Goal: Information Seeking & Learning: Find specific fact

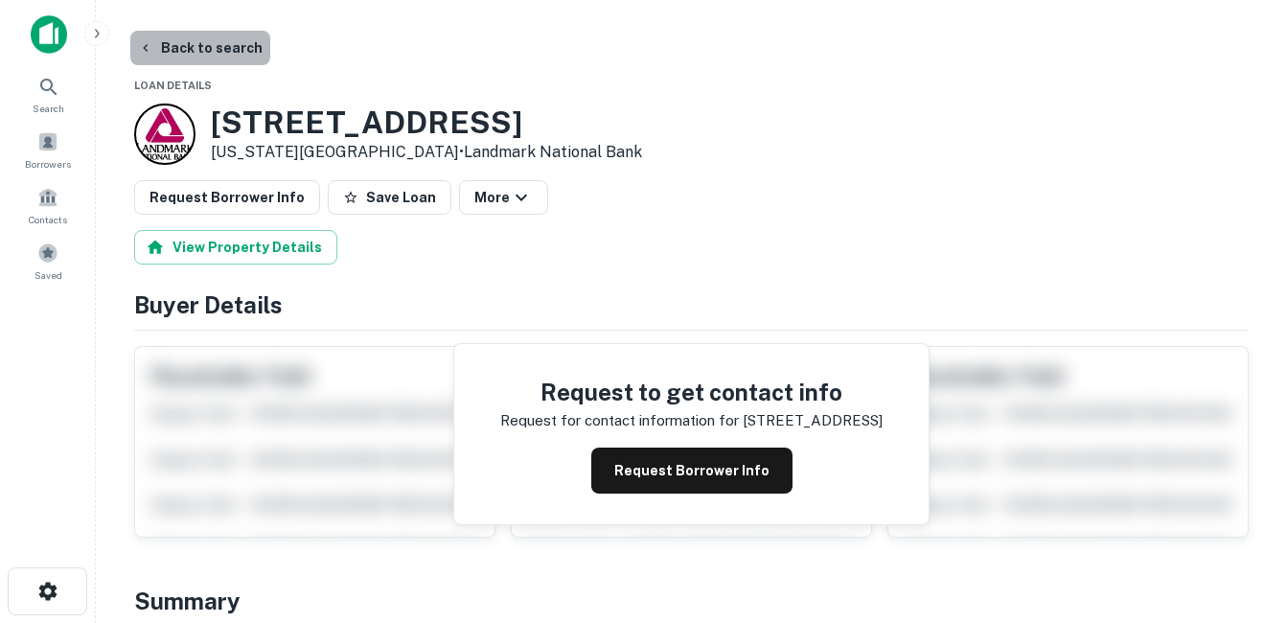
click at [212, 60] on button "Back to search" at bounding box center [200, 48] width 140 height 34
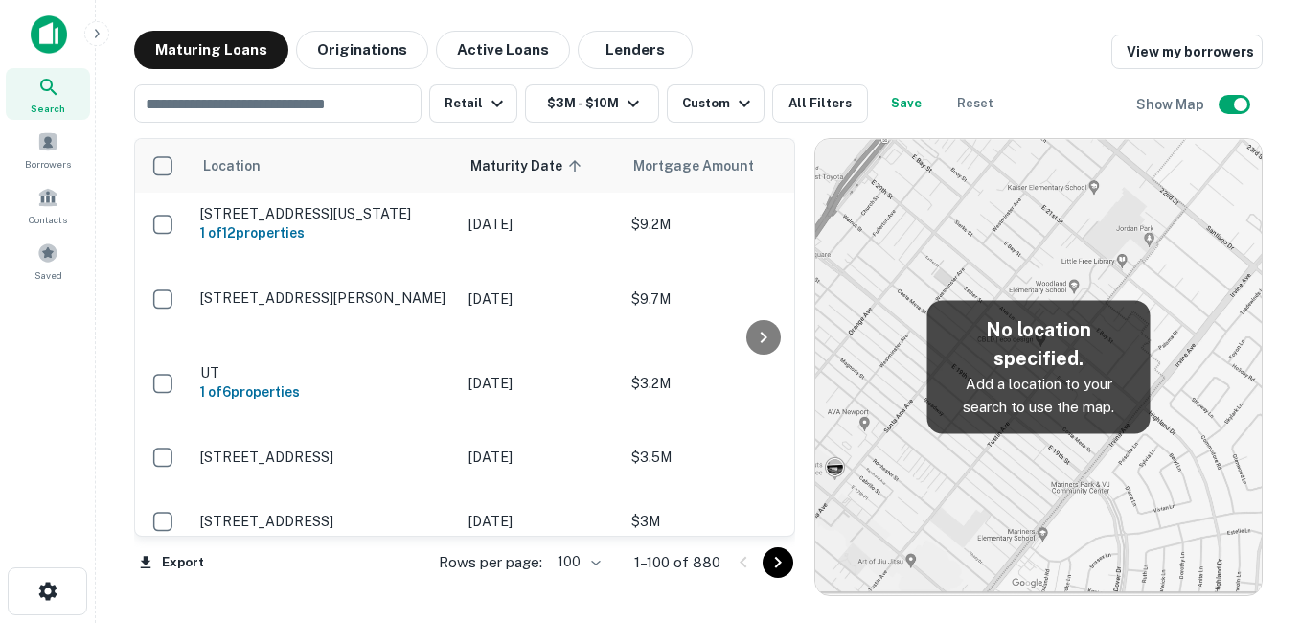
scroll to position [958, 0]
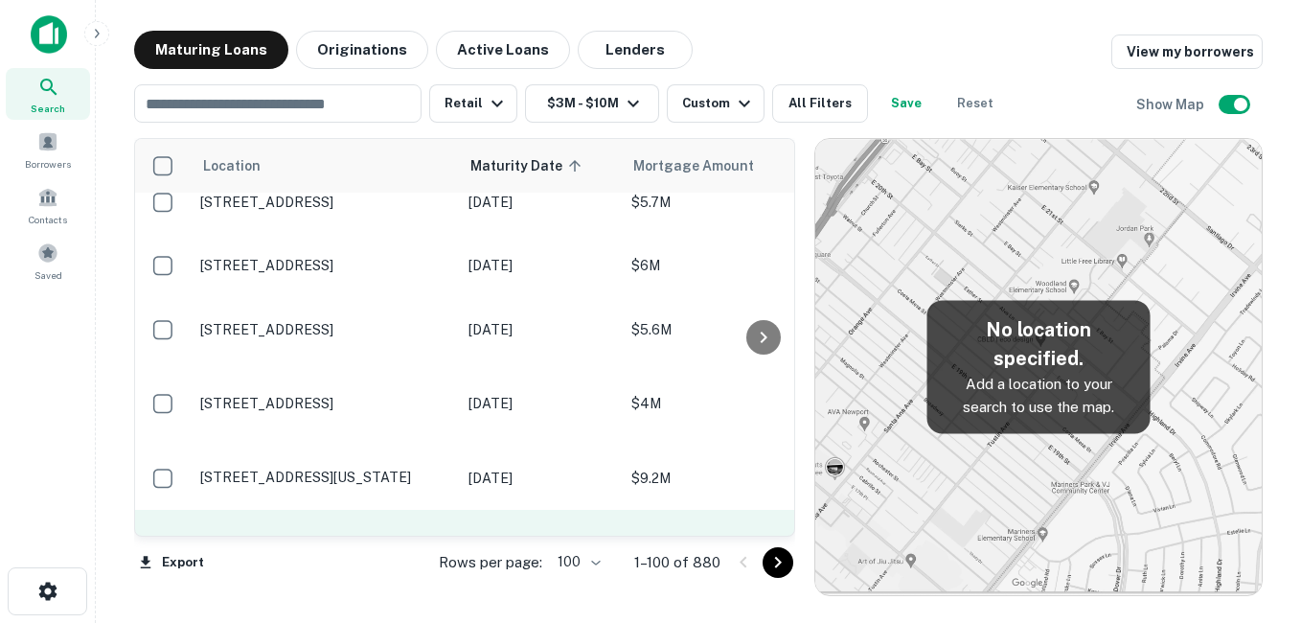
click at [402, 543] on p "[STREET_ADDRESS][PERSON_NAME]" at bounding box center [324, 551] width 249 height 17
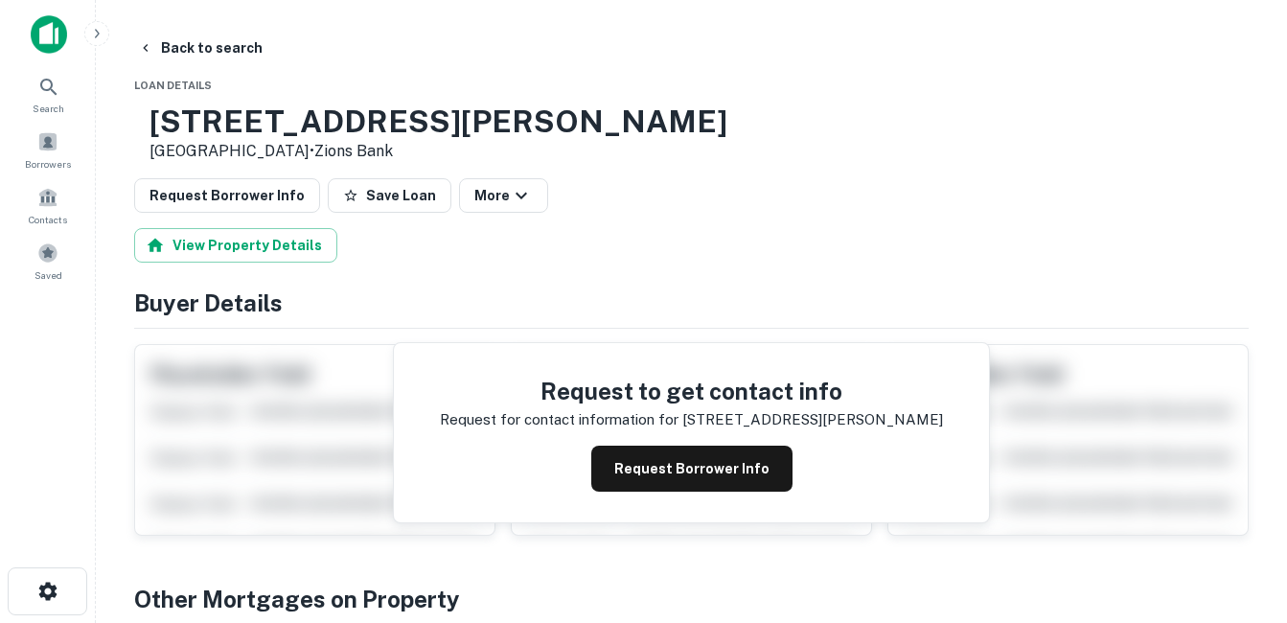
drag, startPoint x: 208, startPoint y: 112, endPoint x: 351, endPoint y: 160, distance: 150.6
click at [351, 160] on div "[STREET_ADDRESS][PERSON_NAME] • Zions Bank" at bounding box center [430, 132] width 593 height 59
click at [220, 50] on button "Back to search" at bounding box center [200, 48] width 140 height 34
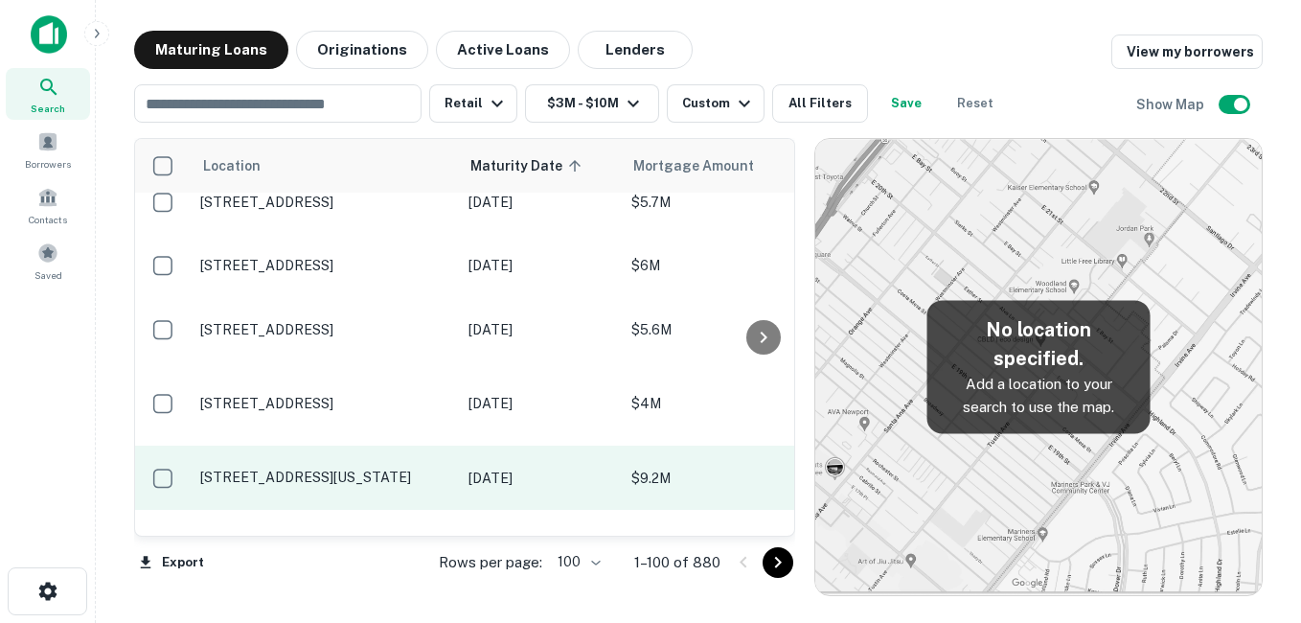
scroll to position [1054, 0]
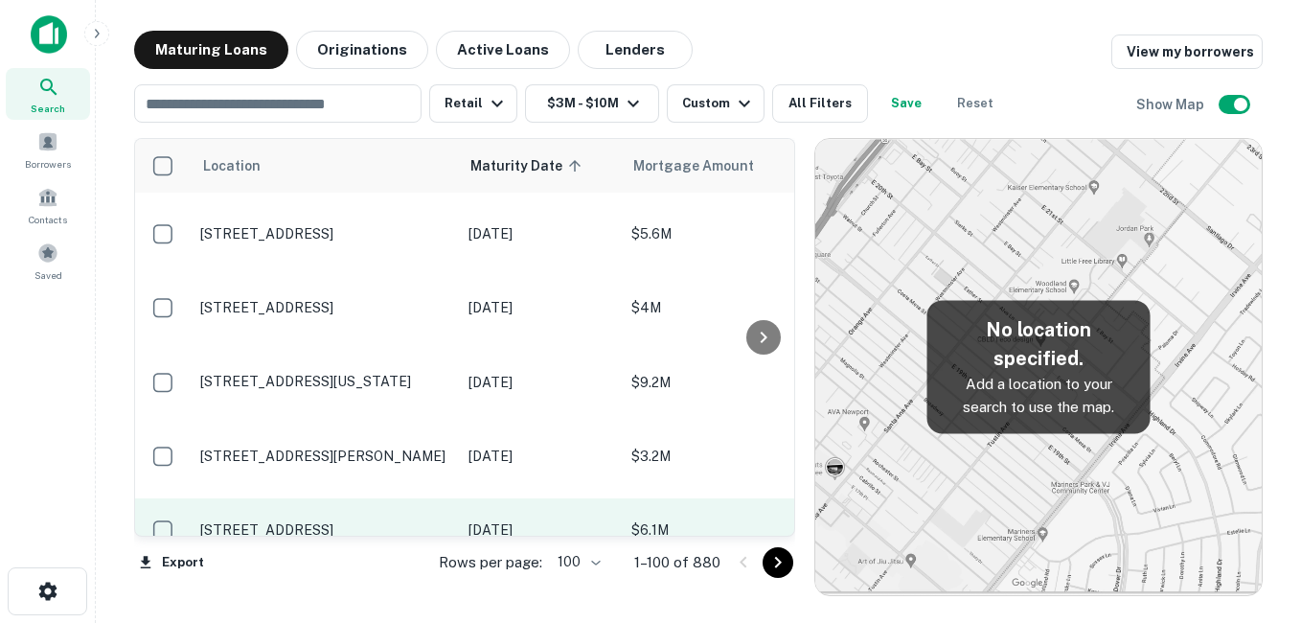
click at [395, 510] on td "[STREET_ADDRESS]" at bounding box center [325, 529] width 268 height 63
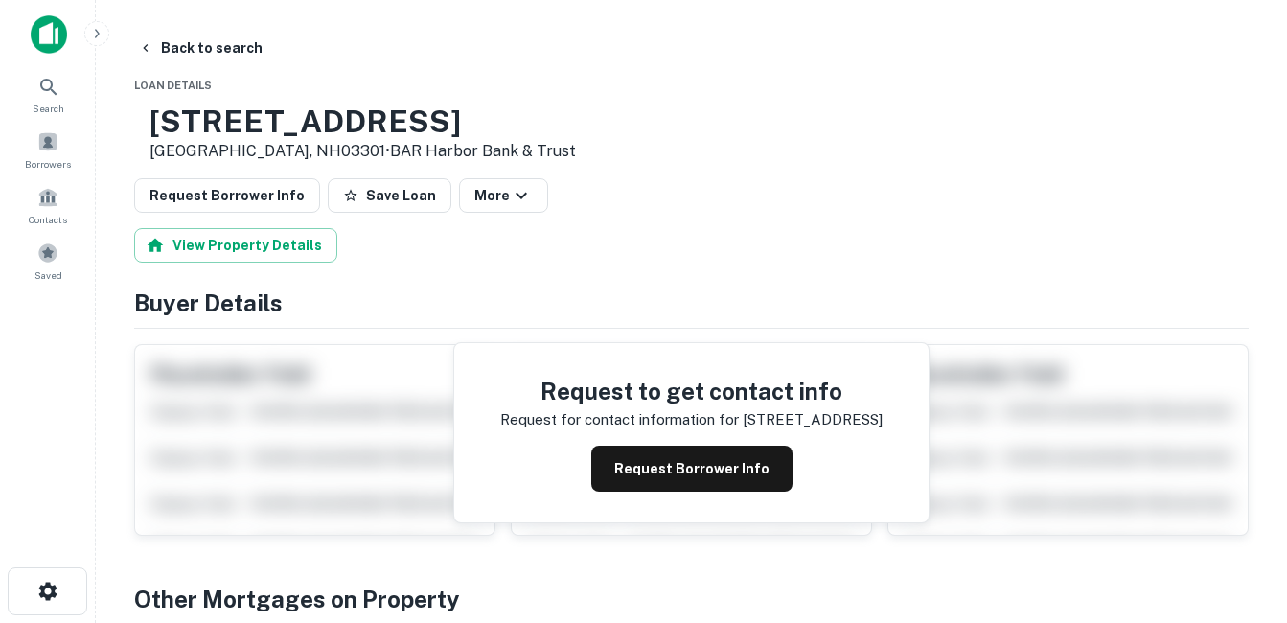
drag, startPoint x: 205, startPoint y: 119, endPoint x: 352, endPoint y: 151, distance: 150.2
click at [352, 151] on div "[STREET_ADDRESS] • BAR Harbor Bank & Trust" at bounding box center [355, 132] width 442 height 59
drag, startPoint x: 352, startPoint y: 151, endPoint x: 307, endPoint y: 152, distance: 45.0
copy div "[STREET_ADDRESS] •"
click at [229, 49] on button "Back to search" at bounding box center [200, 48] width 140 height 34
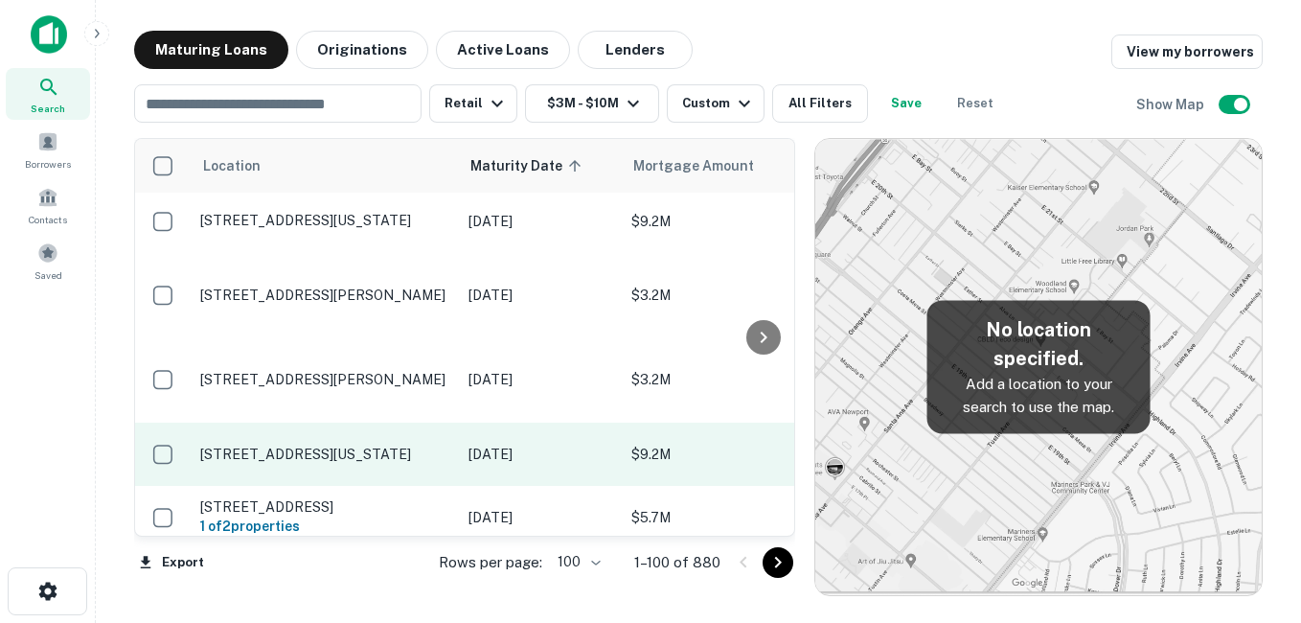
scroll to position [1246, 0]
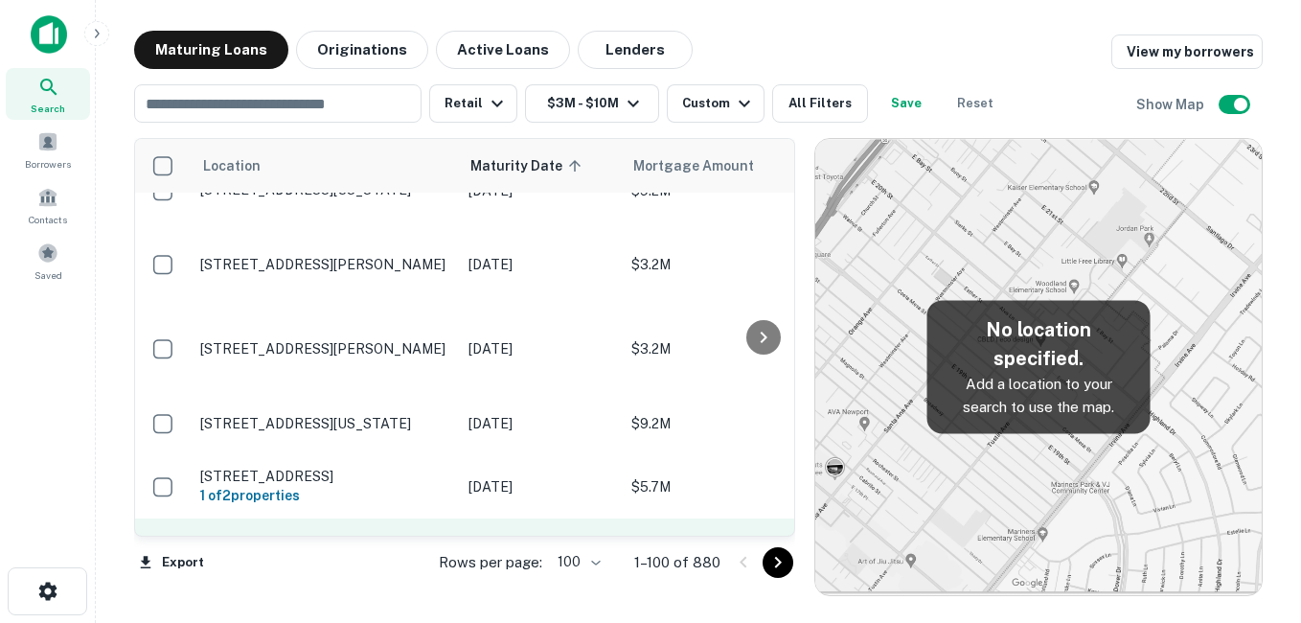
click at [403, 541] on p "[STREET_ADDRESS]" at bounding box center [324, 549] width 249 height 17
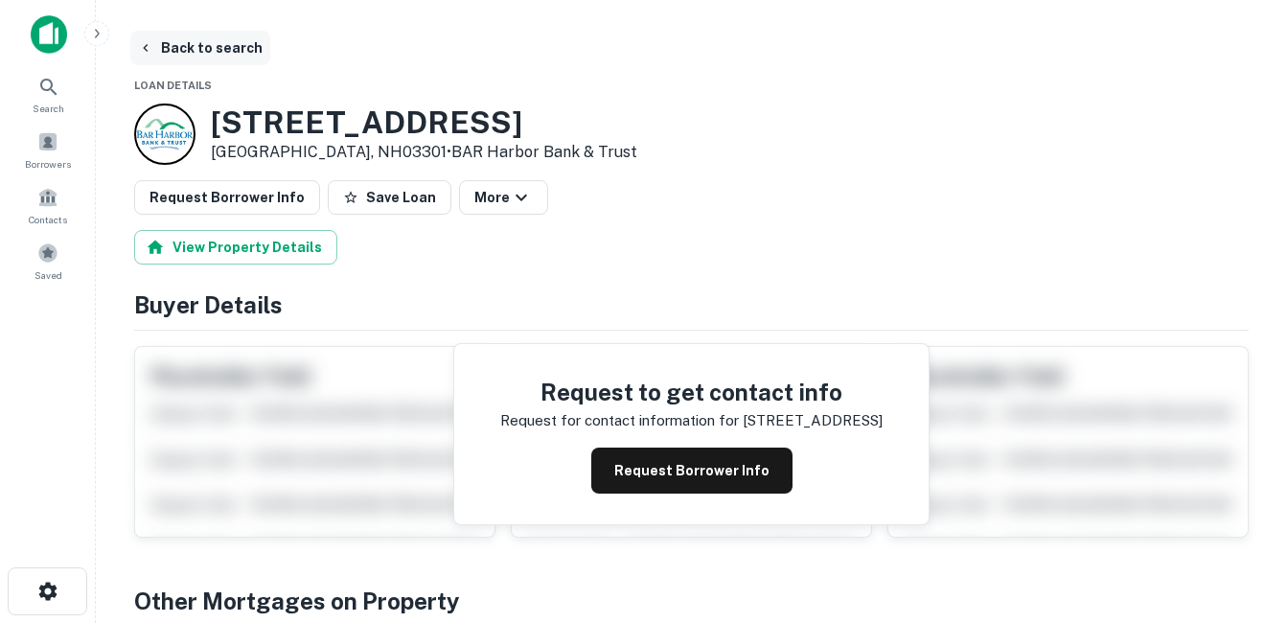
click at [213, 36] on button "Back to search" at bounding box center [200, 48] width 140 height 34
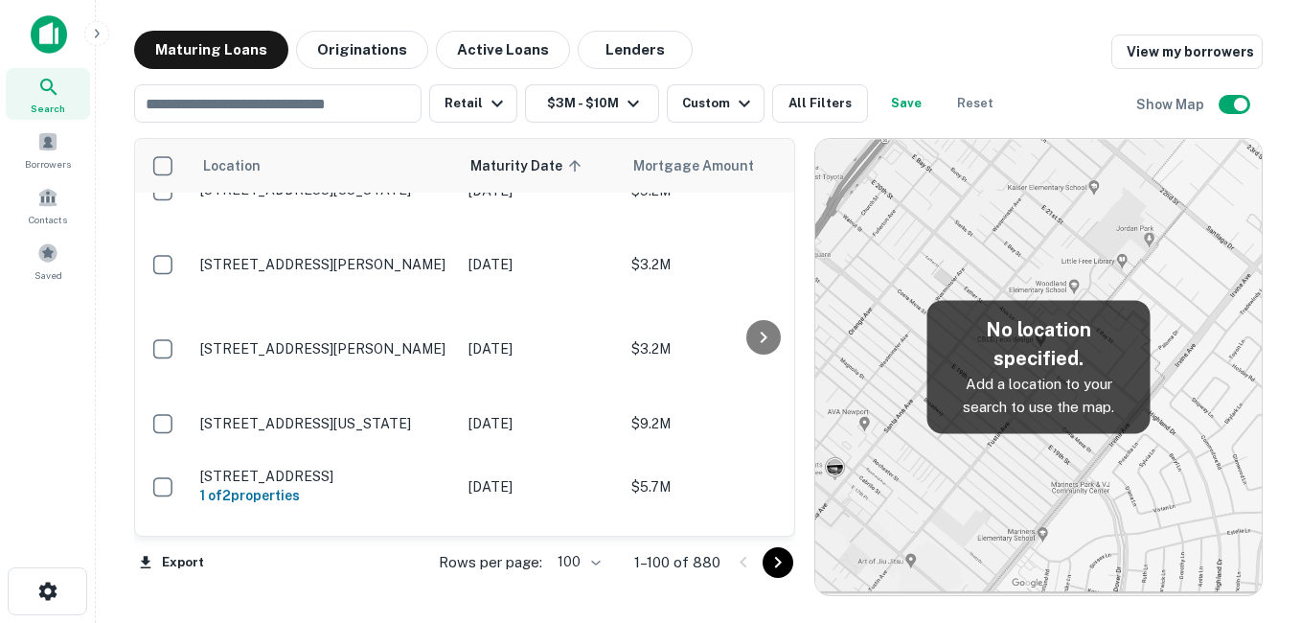
scroll to position [1342, 0]
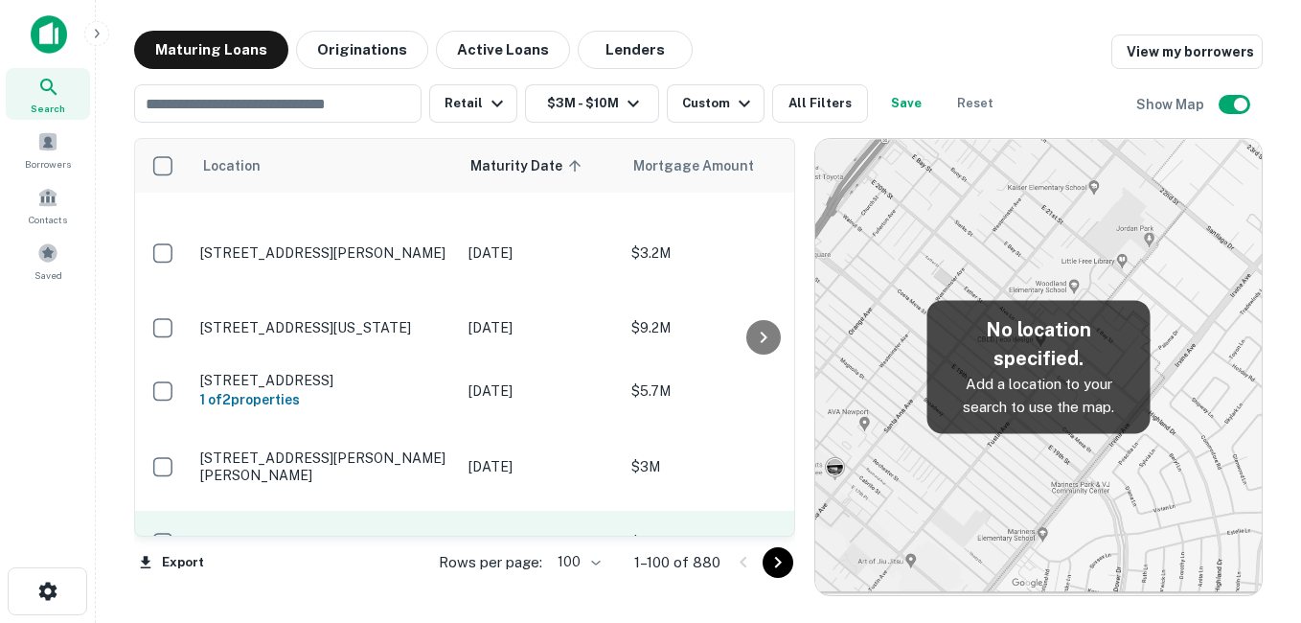
click at [385, 534] on p "[STREET_ADDRESS]" at bounding box center [324, 542] width 249 height 17
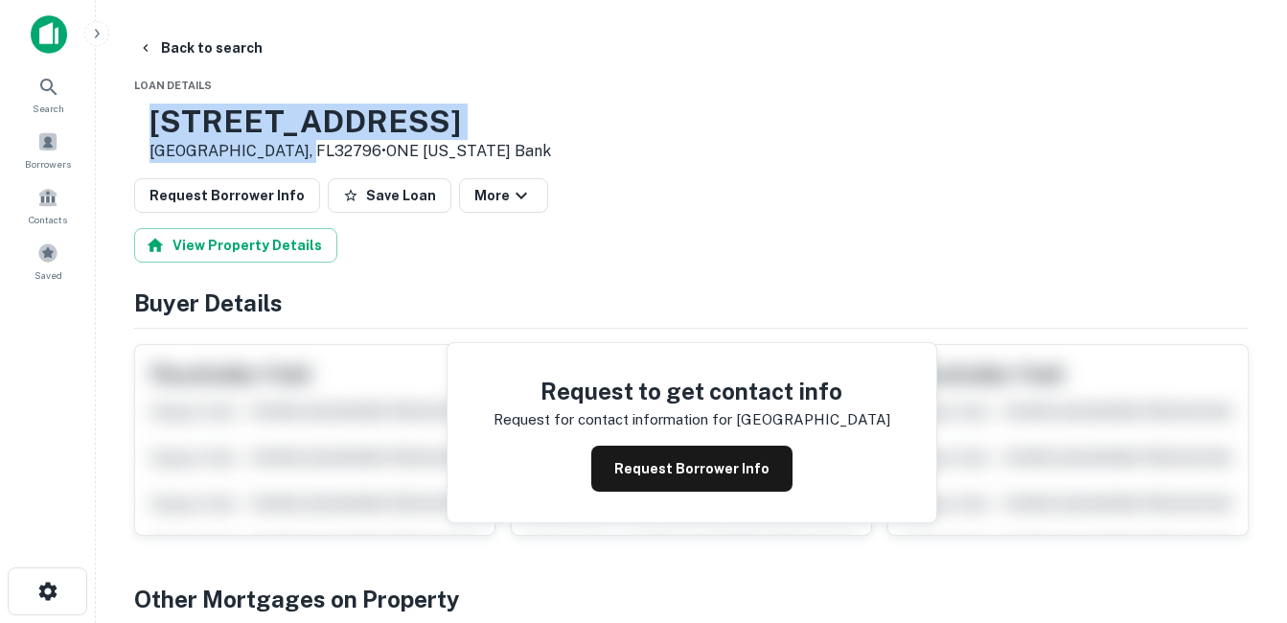
drag, startPoint x: 214, startPoint y: 125, endPoint x: 349, endPoint y: 145, distance: 136.6
click at [349, 145] on div "[STREET_ADDRESS] • ONE [US_STATE] Bank" at bounding box center [350, 132] width 402 height 59
drag, startPoint x: 349, startPoint y: 145, endPoint x: 275, endPoint y: 145, distance: 73.8
copy div "[STREET_ADDRESS]"
click at [222, 45] on button "Back to search" at bounding box center [200, 48] width 140 height 34
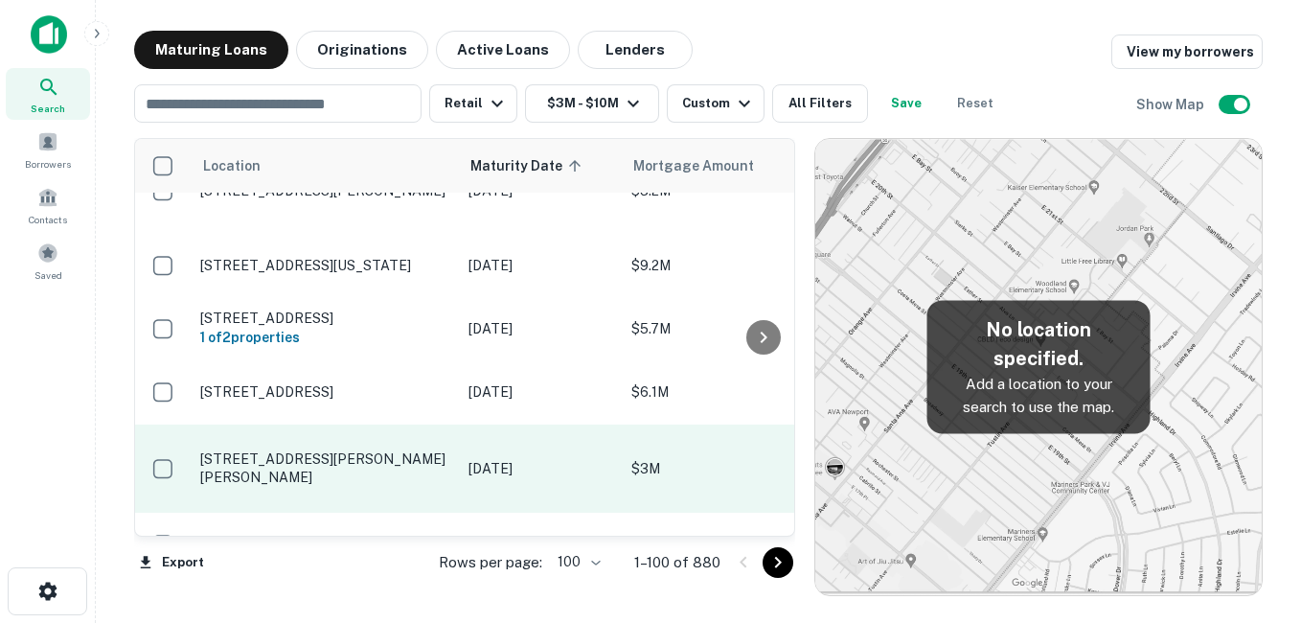
scroll to position [1437, 0]
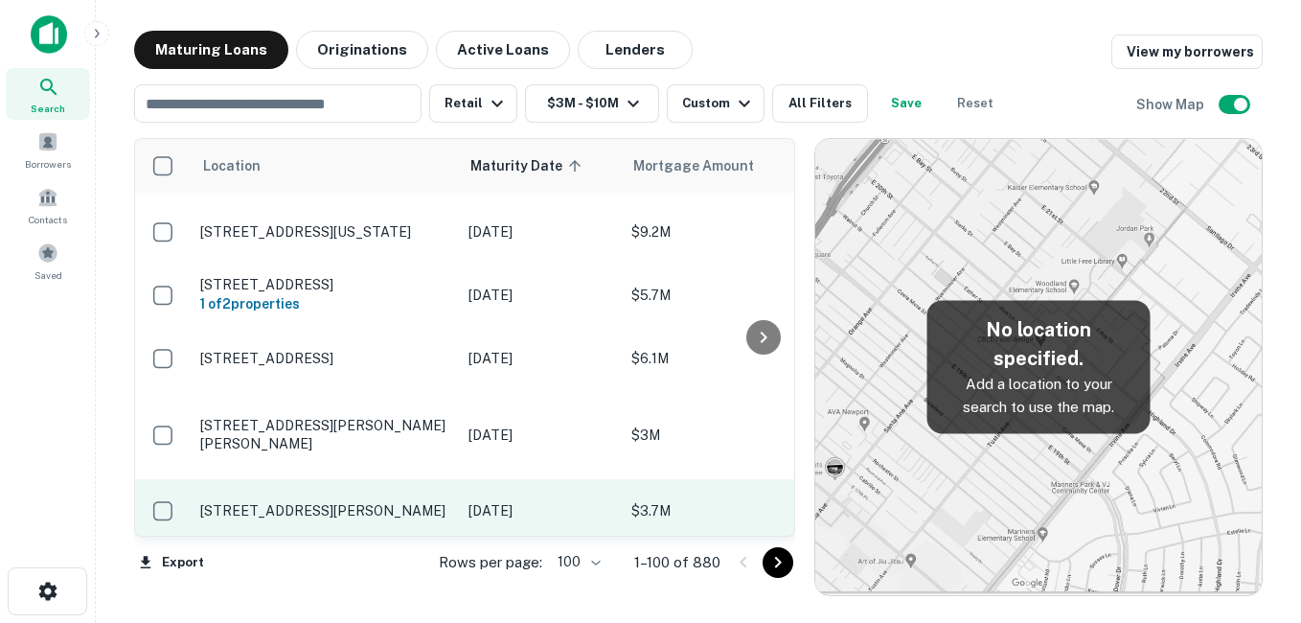
click at [387, 502] on p "[STREET_ADDRESS][PERSON_NAME]" at bounding box center [324, 510] width 249 height 17
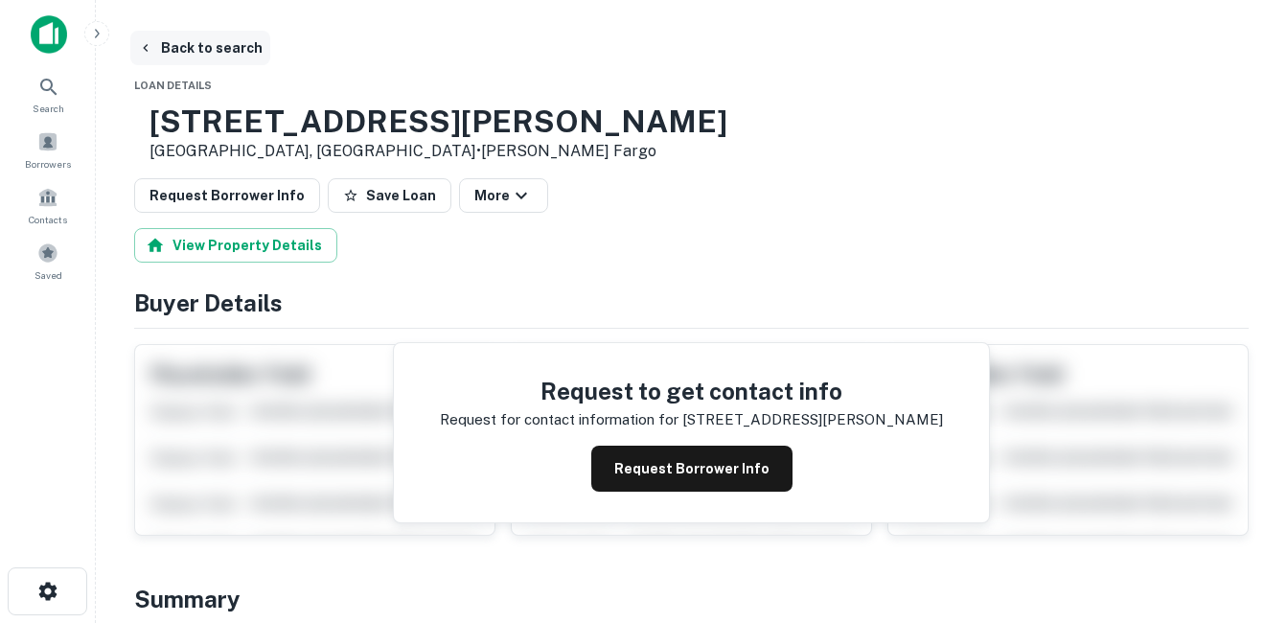
click at [195, 50] on button "Back to search" at bounding box center [200, 48] width 140 height 34
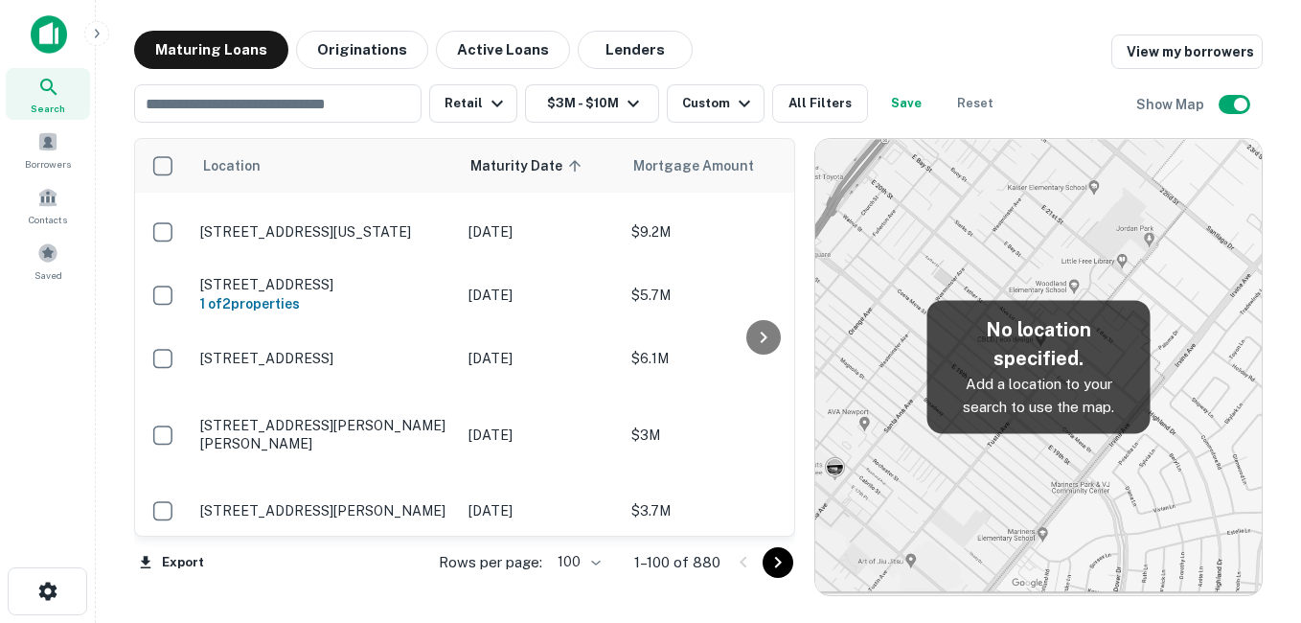
scroll to position [1437, 0]
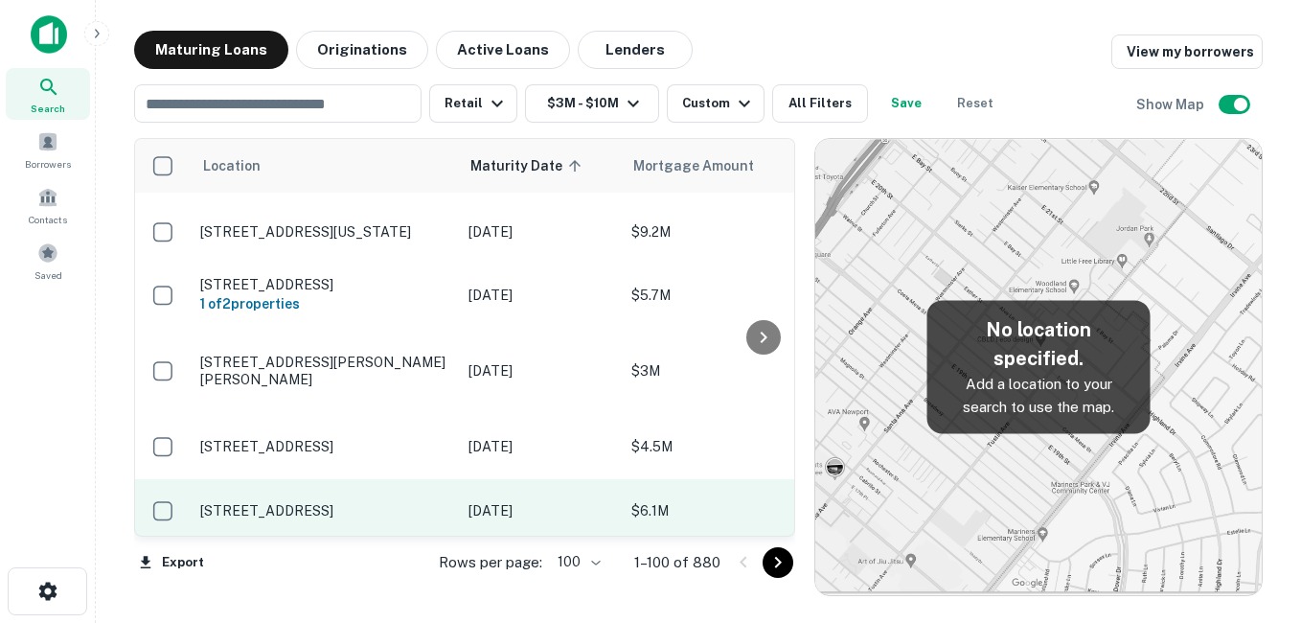
click at [384, 502] on p "[STREET_ADDRESS]" at bounding box center [324, 510] width 249 height 17
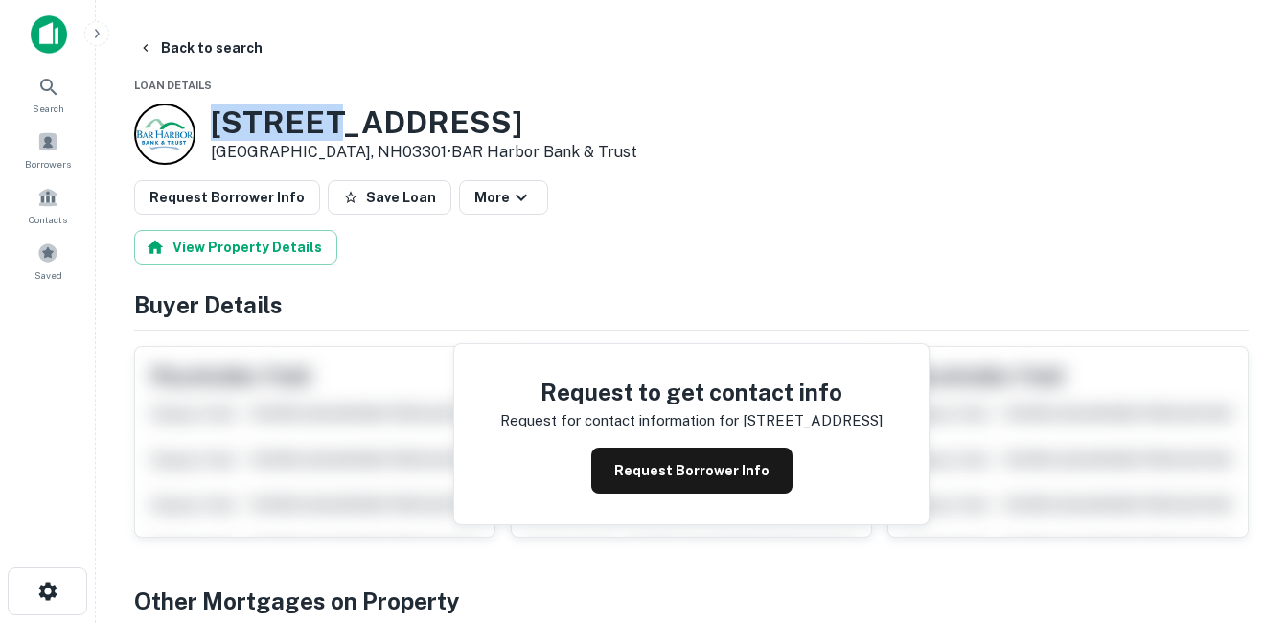
drag, startPoint x: 210, startPoint y: 120, endPoint x: 321, endPoint y: 135, distance: 112.2
click at [322, 134] on div "[STREET_ADDRESS] • BAR Harbor Bank & Trust" at bounding box center [385, 133] width 503 height 61
drag, startPoint x: 321, startPoint y: 135, endPoint x: 252, endPoint y: 119, distance: 70.9
click at [262, 126] on h3 "[STREET_ADDRESS]" at bounding box center [424, 122] width 426 height 36
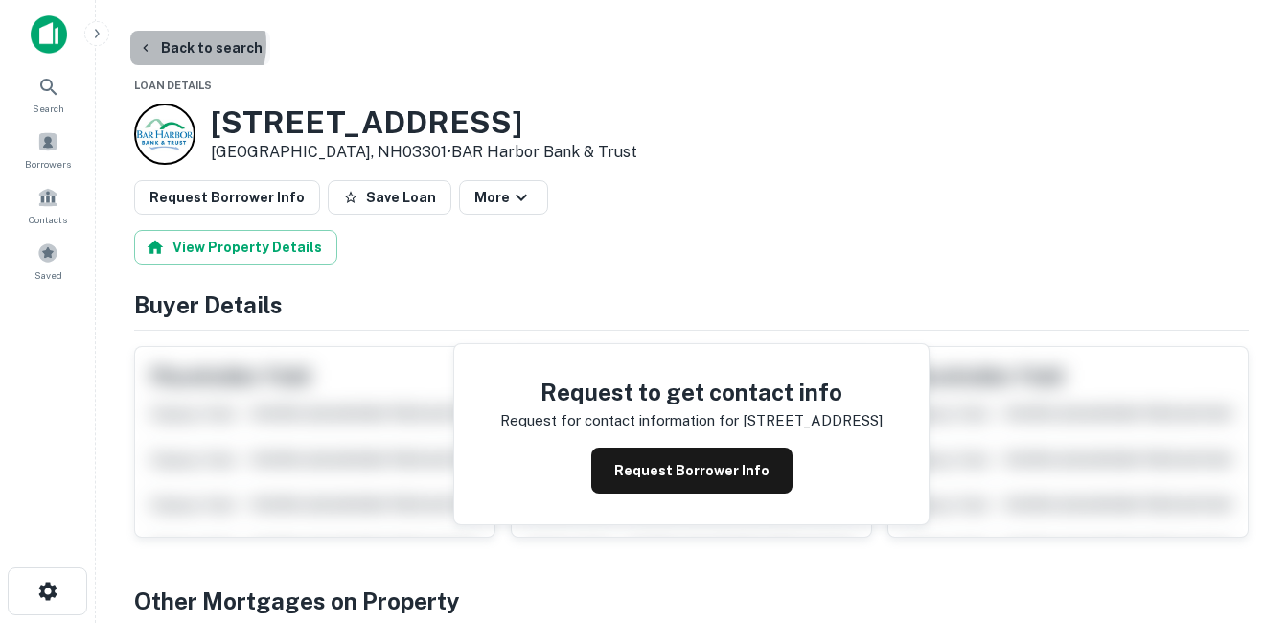
click at [179, 44] on button "Back to search" at bounding box center [200, 48] width 140 height 34
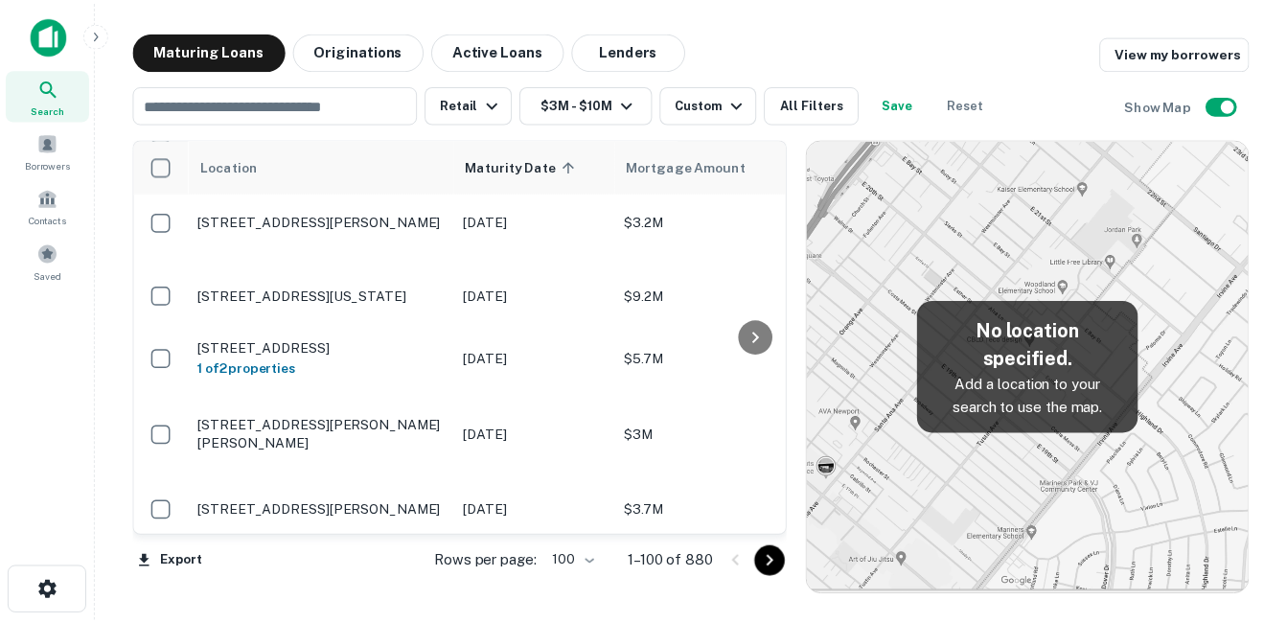
scroll to position [1533, 0]
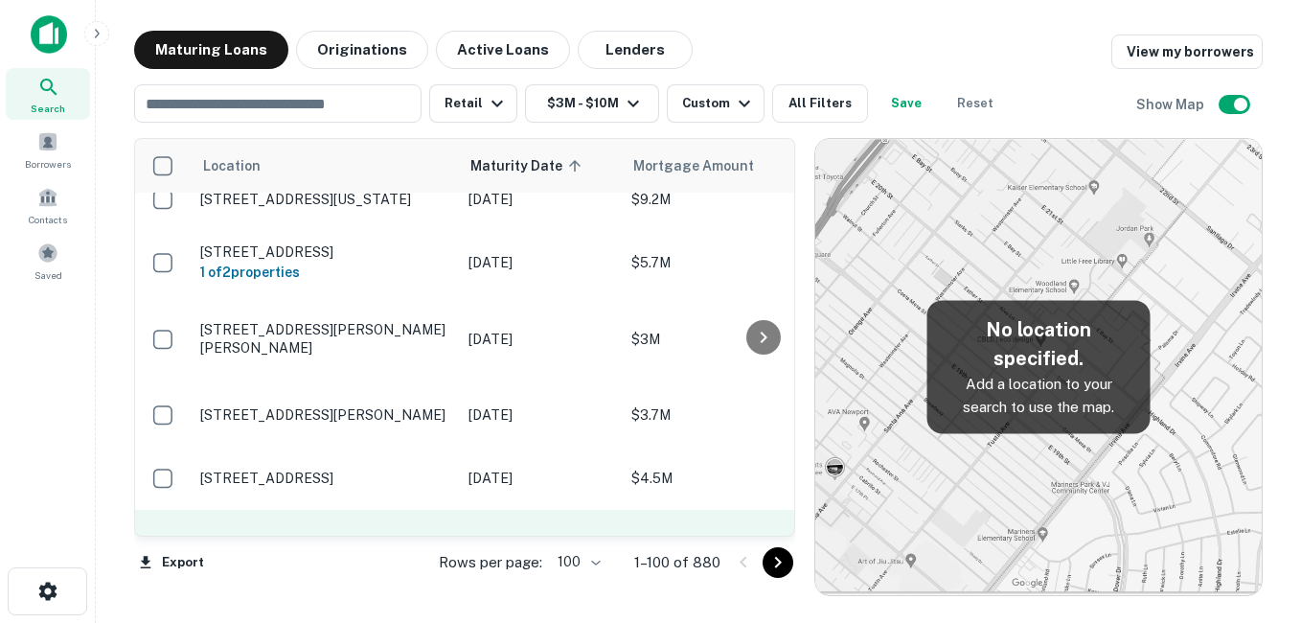
click at [414, 543] on p "[STREET_ADDRESS]" at bounding box center [324, 551] width 249 height 17
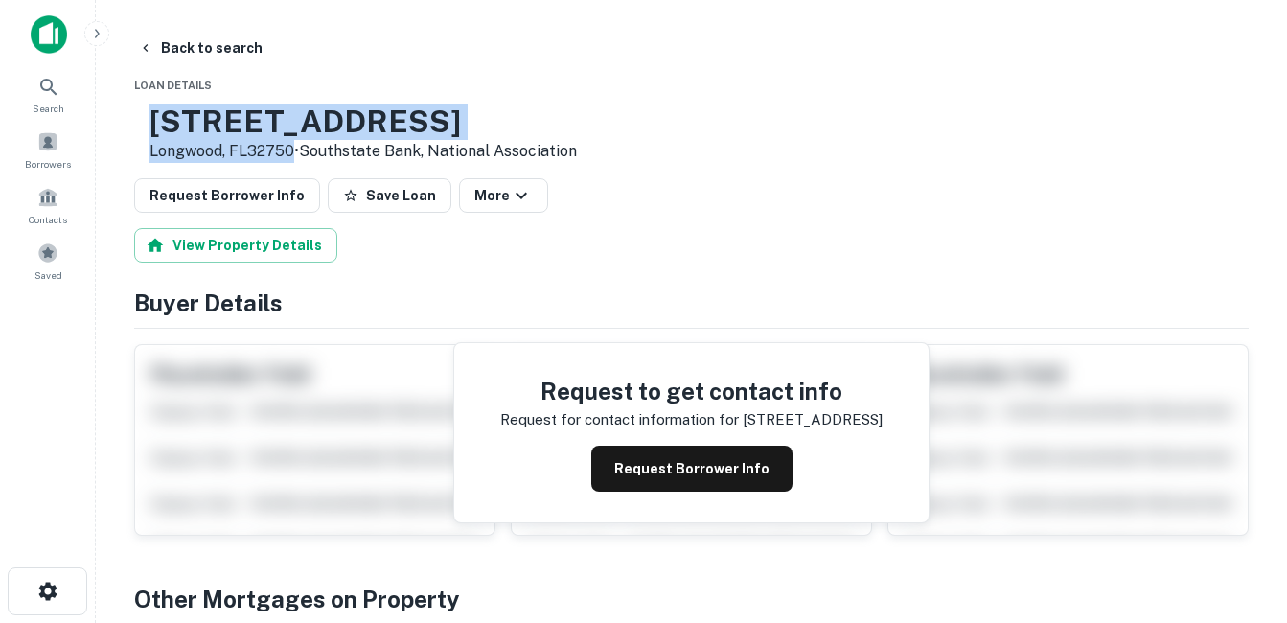
drag, startPoint x: 218, startPoint y: 120, endPoint x: 354, endPoint y: 155, distance: 139.7
click at [354, 155] on div "[STREET_ADDRESS] • Southstate Bank, National Association" at bounding box center [355, 132] width 443 height 59
drag, startPoint x: 354, startPoint y: 155, endPoint x: 265, endPoint y: 149, distance: 88.4
copy div "[STREET_ADDRESS]"
click at [469, 133] on h3 "[STREET_ADDRESS]" at bounding box center [362, 121] width 427 height 36
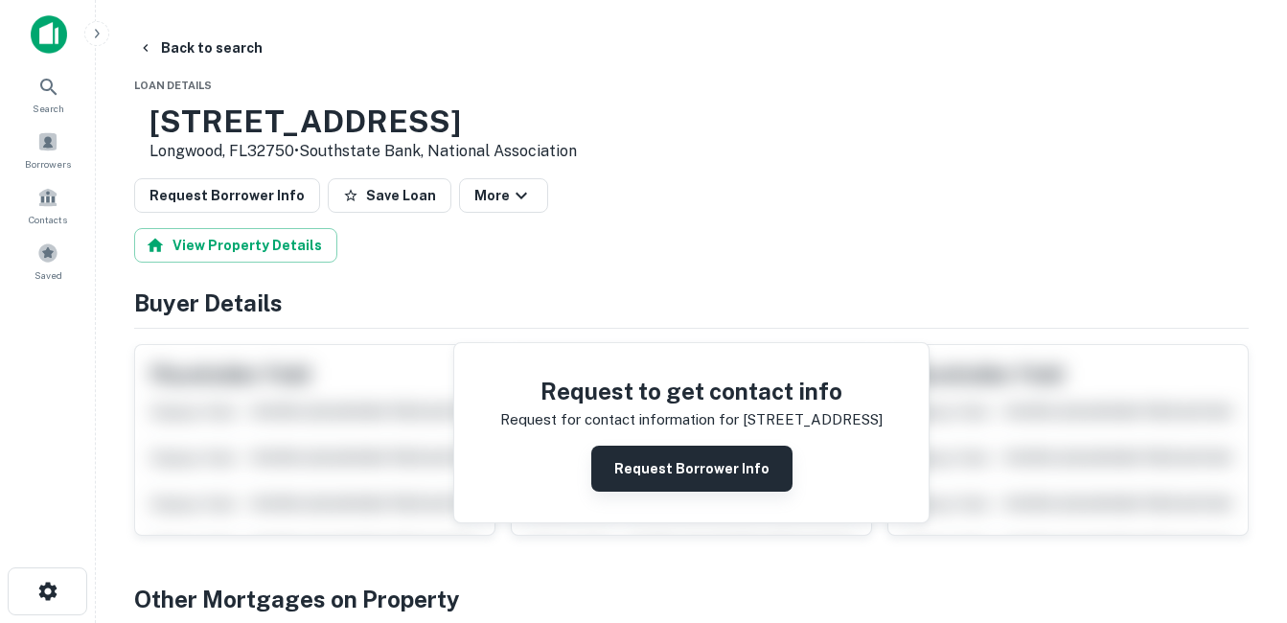
click at [684, 471] on button "Request Borrower Info" at bounding box center [691, 469] width 201 height 46
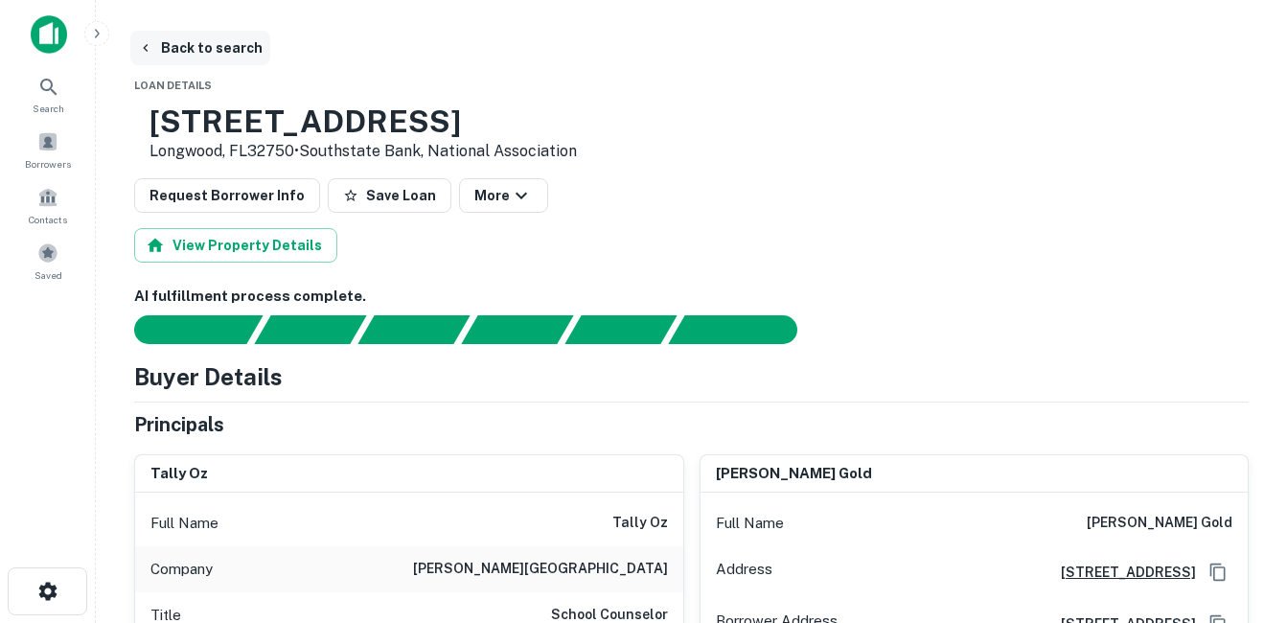
click at [192, 44] on button "Back to search" at bounding box center [200, 48] width 140 height 34
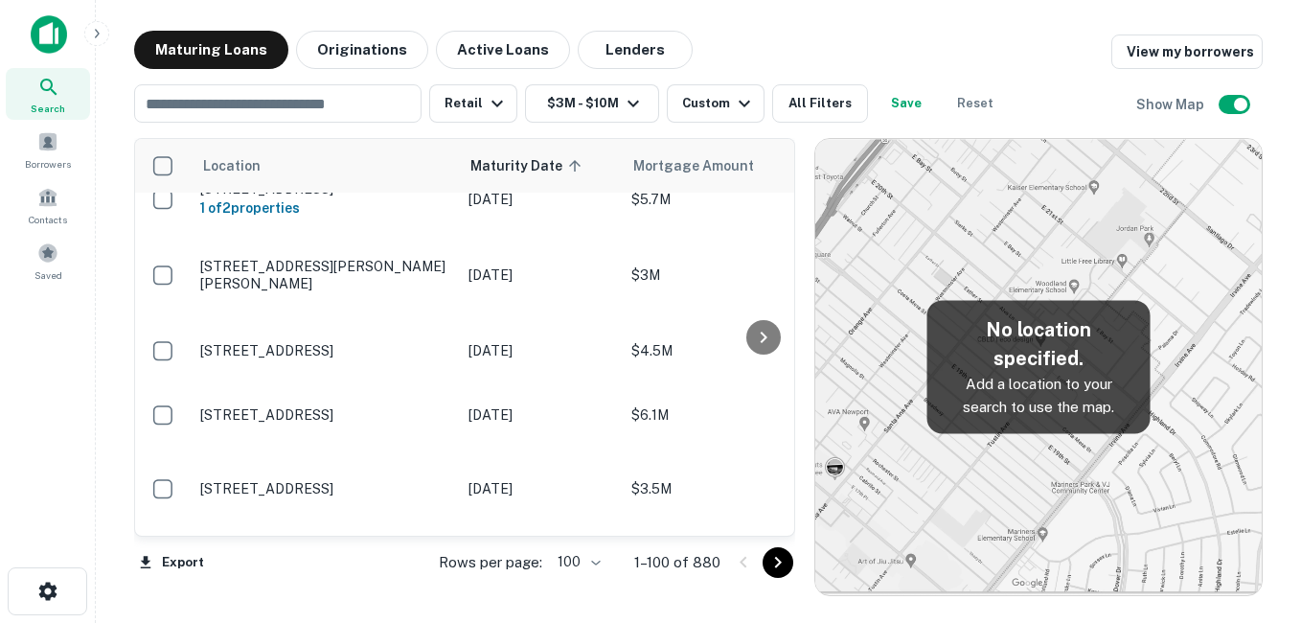
scroll to position [1629, 0]
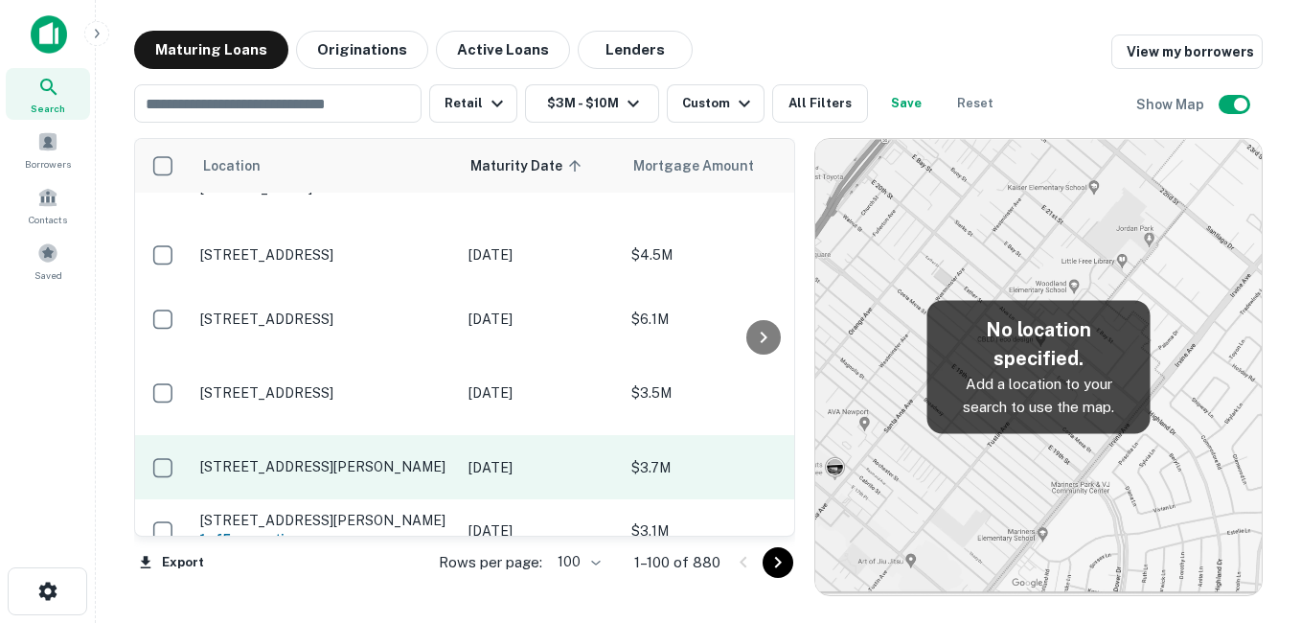
click at [421, 458] on p "[STREET_ADDRESS][PERSON_NAME]" at bounding box center [324, 466] width 249 height 17
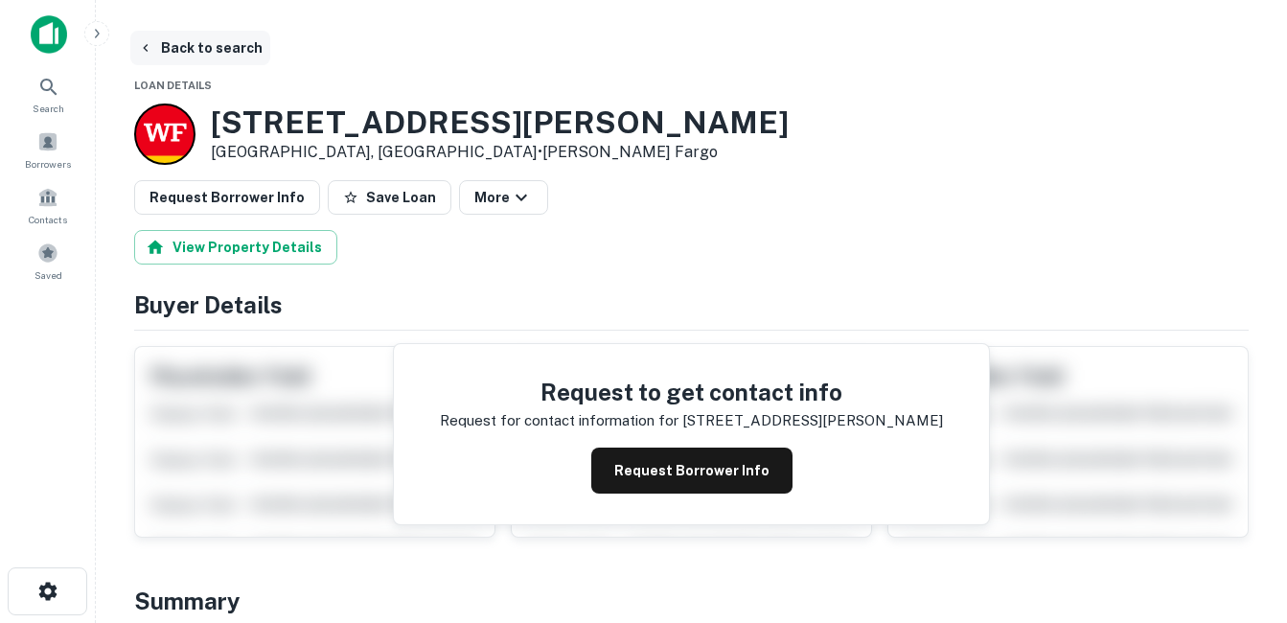
click at [190, 56] on button "Back to search" at bounding box center [200, 48] width 140 height 34
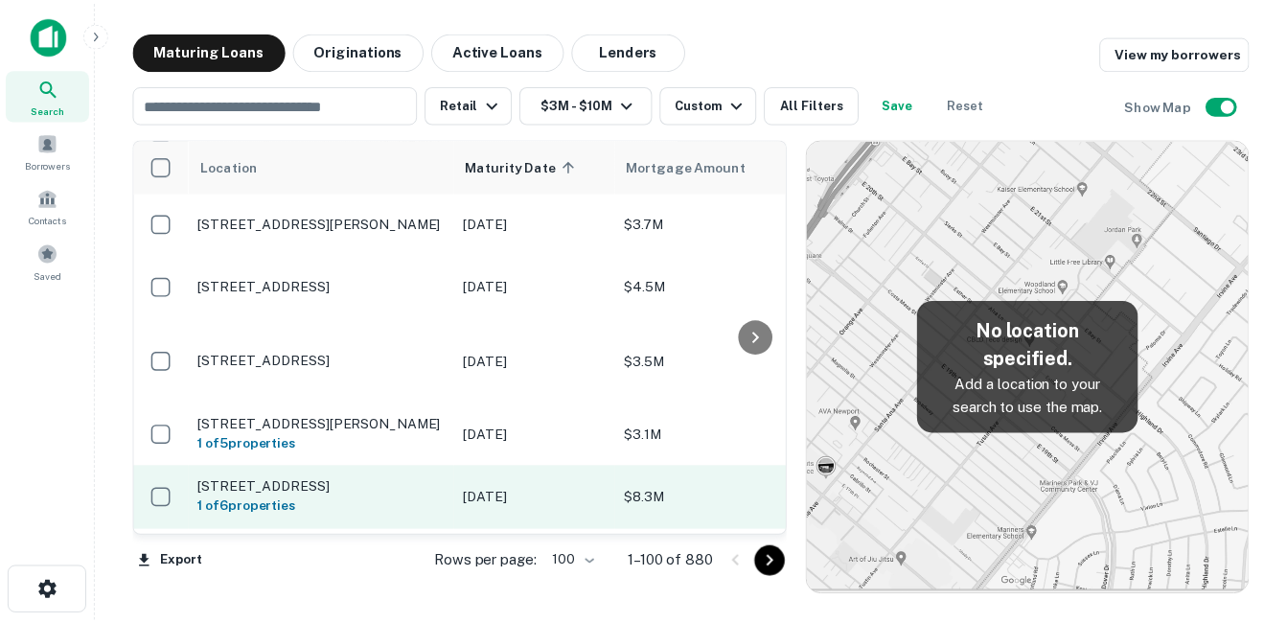
scroll to position [1821, 0]
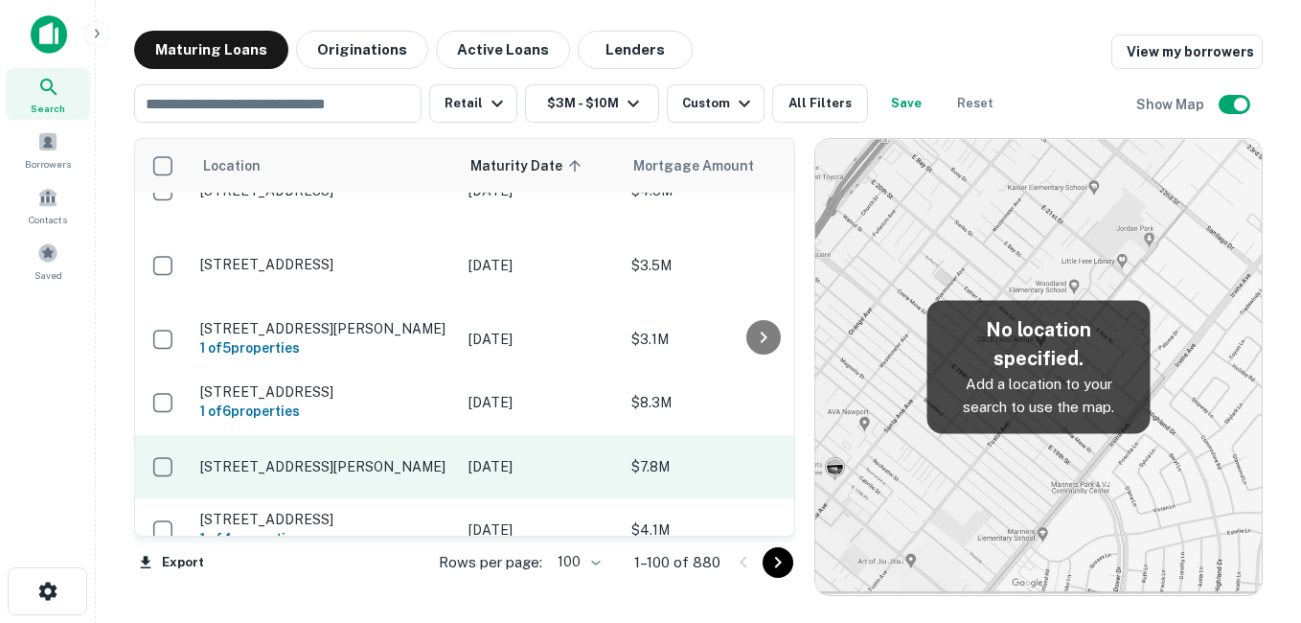
click at [326, 435] on td "[STREET_ADDRESS][PERSON_NAME]" at bounding box center [325, 466] width 268 height 63
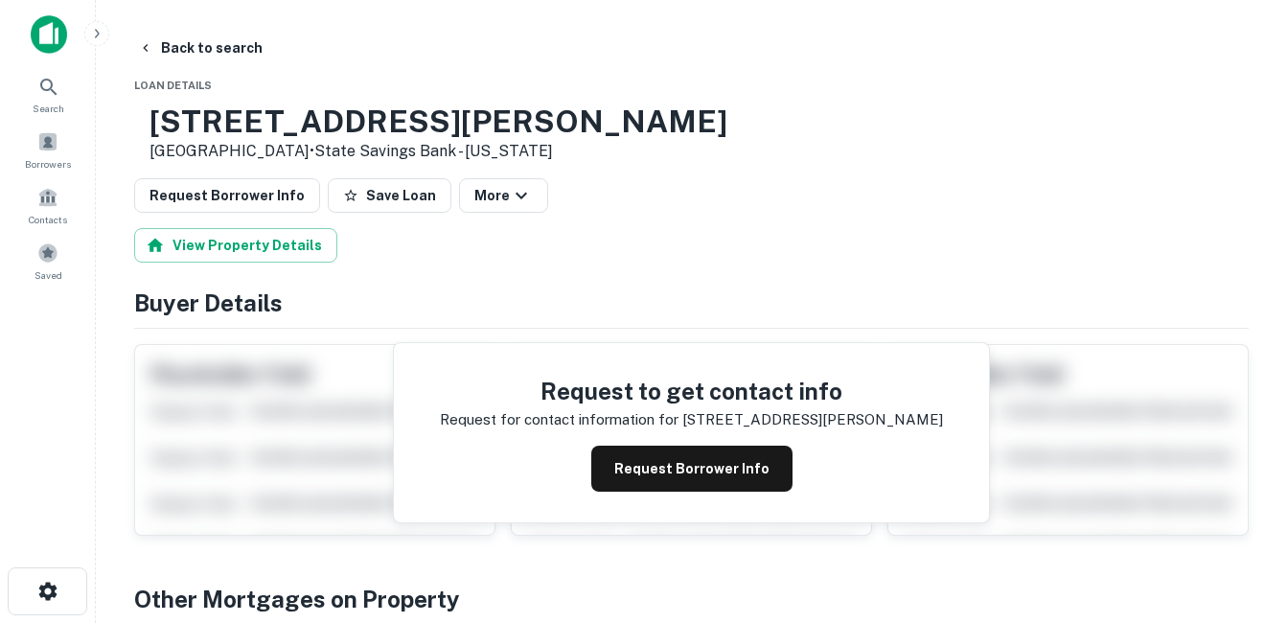
drag, startPoint x: 209, startPoint y: 126, endPoint x: 356, endPoint y: 157, distance: 150.9
click at [356, 157] on div "[STREET_ADDRESS][PERSON_NAME] • State Savings Bank - [US_STATE]" at bounding box center [430, 132] width 593 height 59
drag, startPoint x: 356, startPoint y: 157, endPoint x: 296, endPoint y: 147, distance: 61.3
copy div "[STREET_ADDRESS][PERSON_NAME]"
click at [730, 468] on button "Request Borrower Info" at bounding box center [691, 469] width 201 height 46
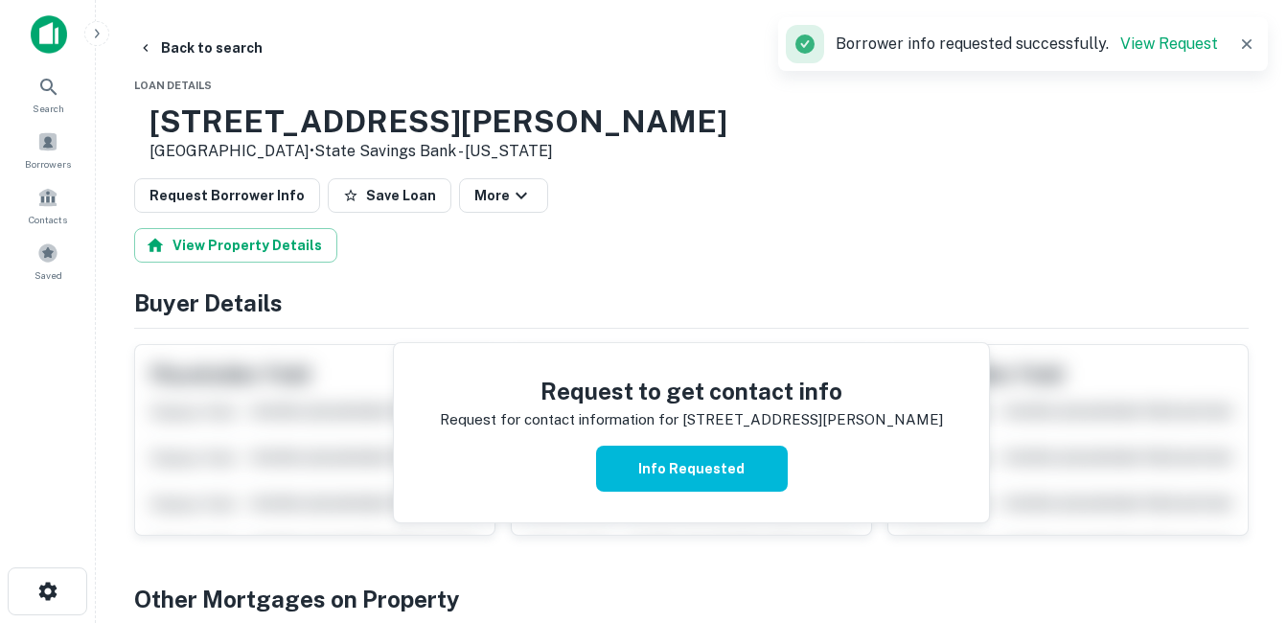
click at [317, 133] on h3 "[STREET_ADDRESS][PERSON_NAME]" at bounding box center [438, 121] width 578 height 36
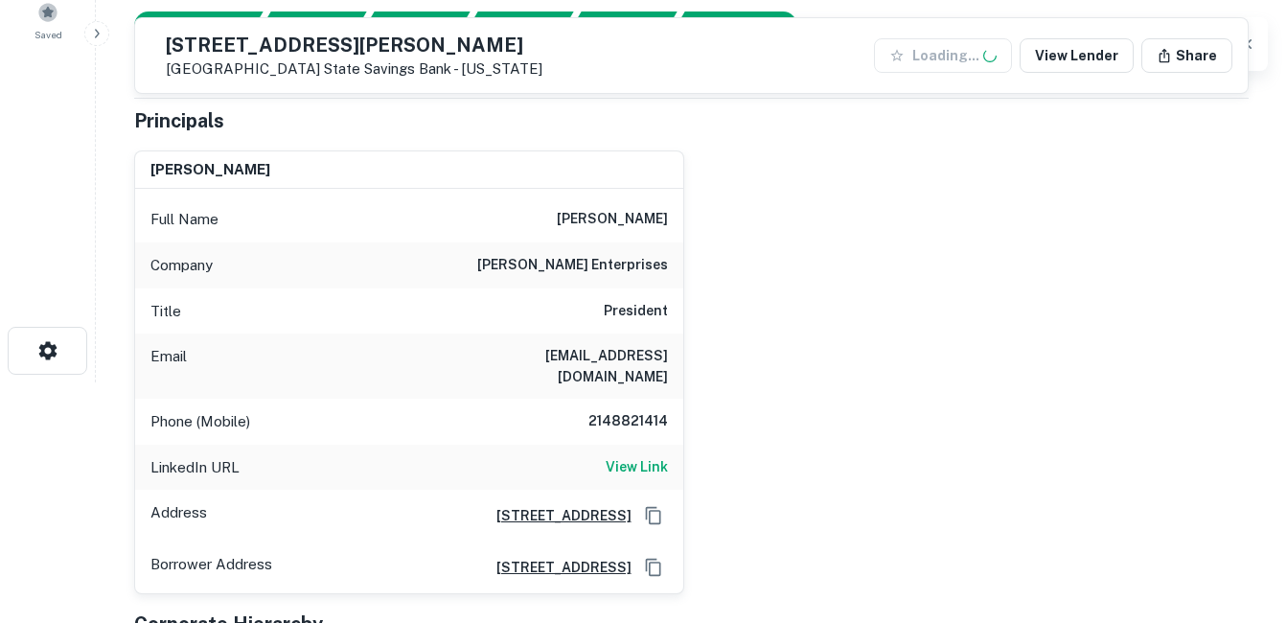
scroll to position [287, 0]
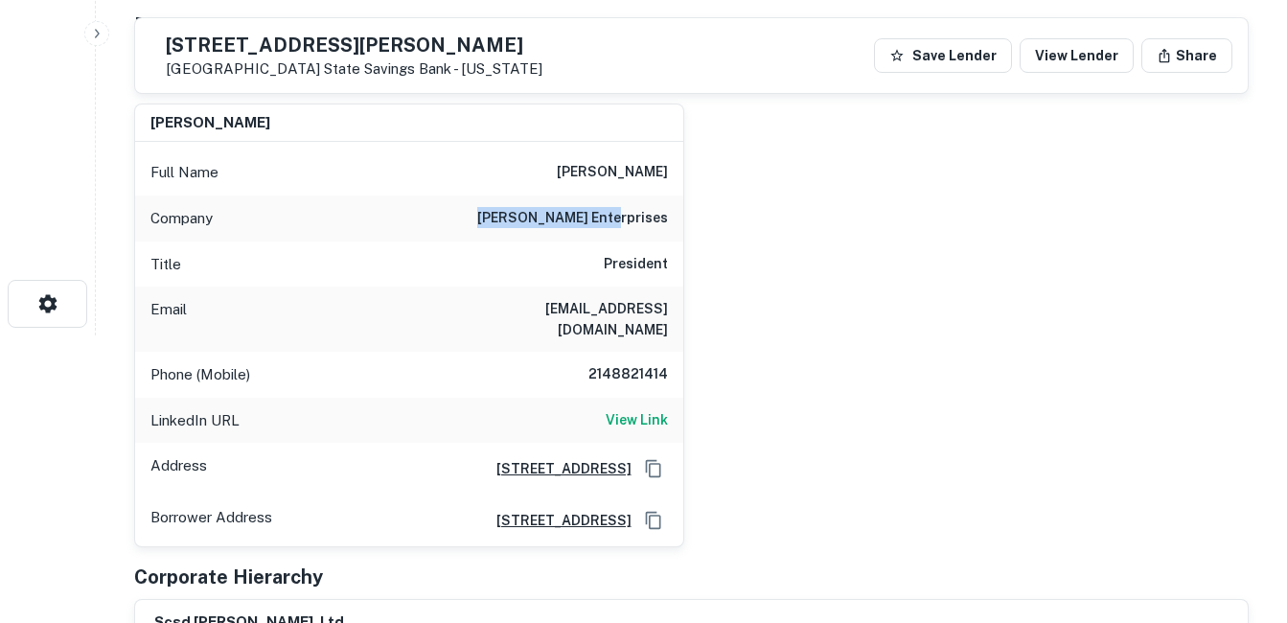
drag, startPoint x: 605, startPoint y: 209, endPoint x: 771, endPoint y: 219, distance: 167.1
click at [771, 219] on div "[PERSON_NAME] Full Name [PERSON_NAME] Company [PERSON_NAME] enterprises Title P…" at bounding box center [684, 317] width 1130 height 459
drag, startPoint x: 771, startPoint y: 219, endPoint x: 765, endPoint y: 276, distance: 56.9
click at [765, 276] on div "[PERSON_NAME] Full Name [PERSON_NAME] Company [PERSON_NAME] enterprises Title P…" at bounding box center [684, 317] width 1130 height 459
drag, startPoint x: 765, startPoint y: 276, endPoint x: 676, endPoint y: 329, distance: 103.5
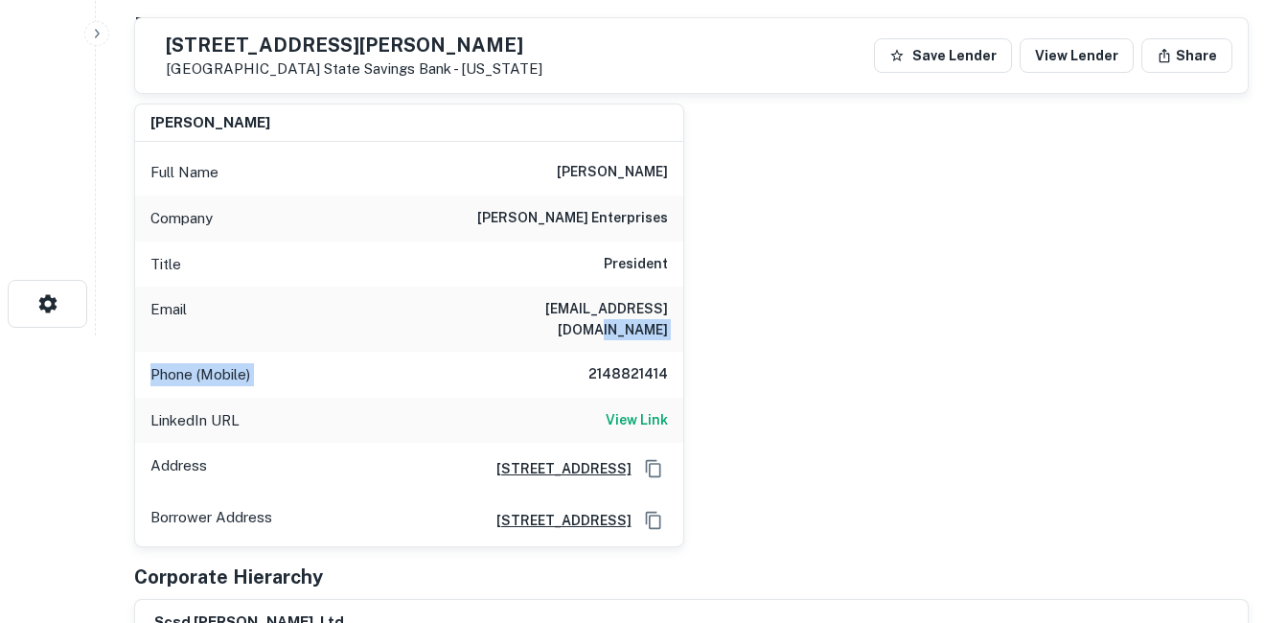
click at [676, 329] on div "Full Name [PERSON_NAME] Company [PERSON_NAME] enterprises Title President Email…" at bounding box center [409, 344] width 548 height 404
drag, startPoint x: 676, startPoint y: 329, endPoint x: 563, endPoint y: 323, distance: 112.3
click at [563, 323] on div "Email [EMAIL_ADDRESS][DOMAIN_NAME]" at bounding box center [409, 319] width 548 height 65
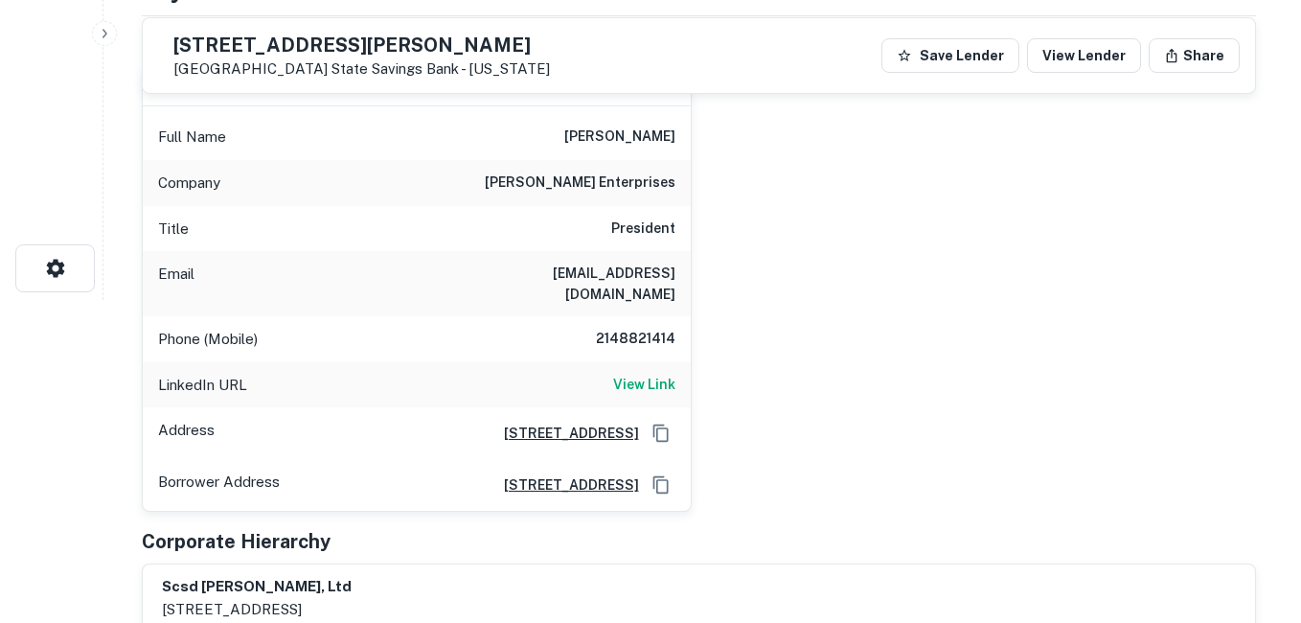
scroll to position [0, 0]
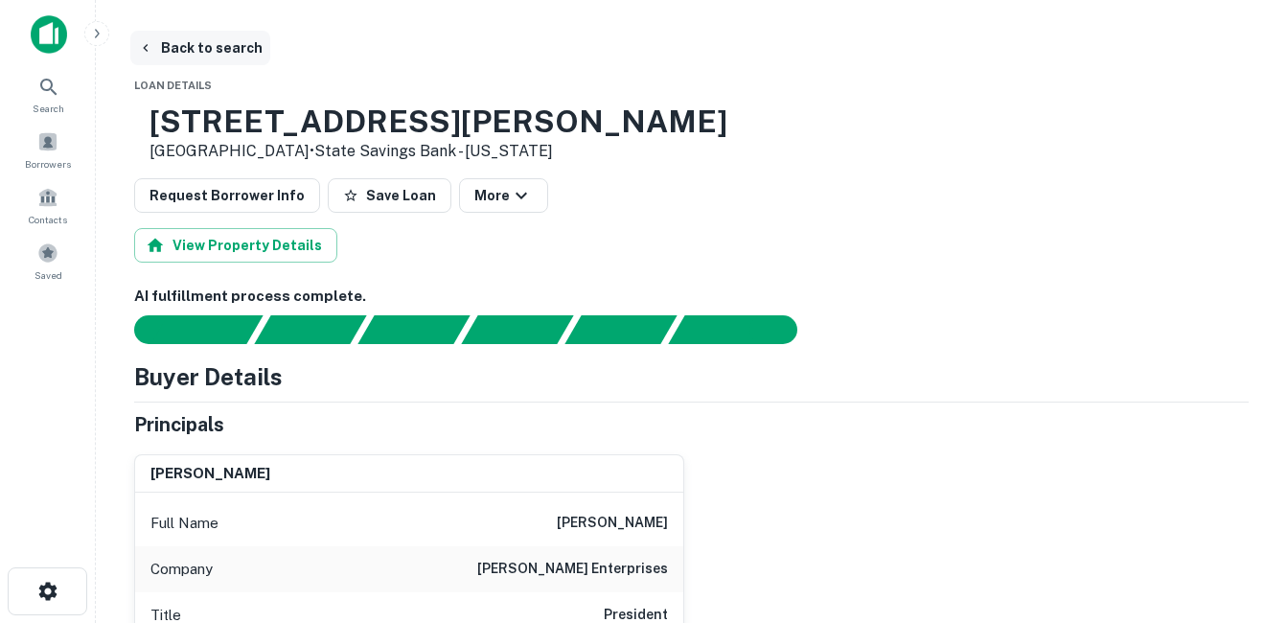
click at [236, 48] on button "Back to search" at bounding box center [200, 48] width 140 height 34
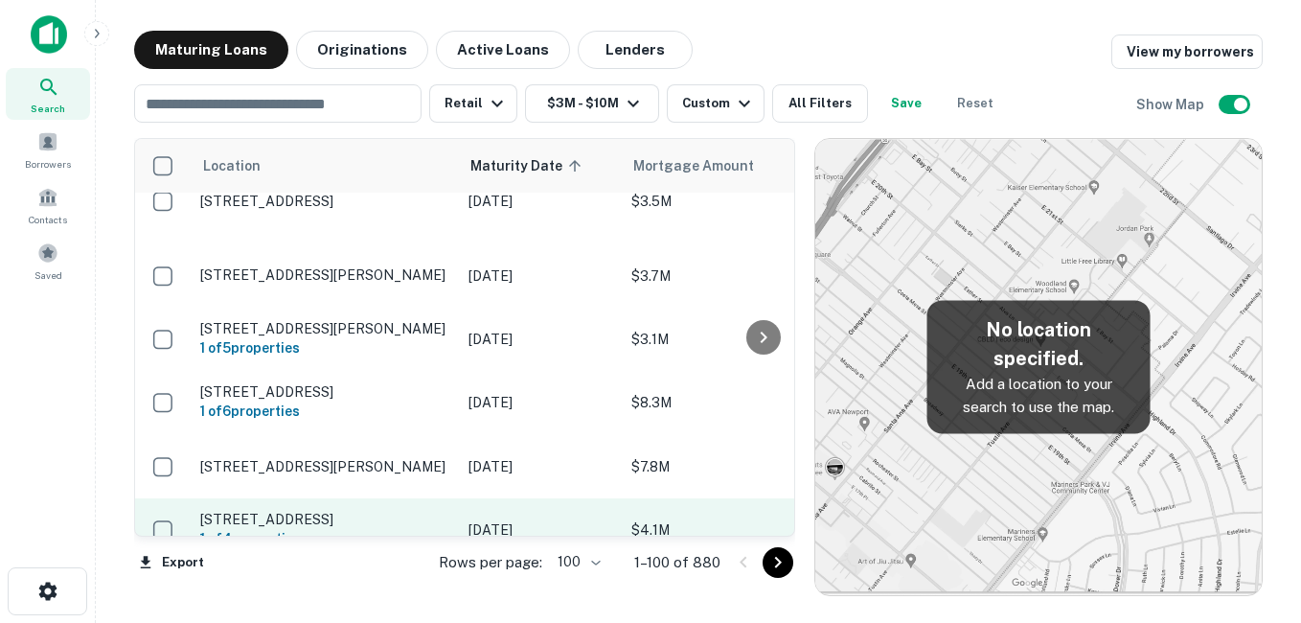
scroll to position [1917, 0]
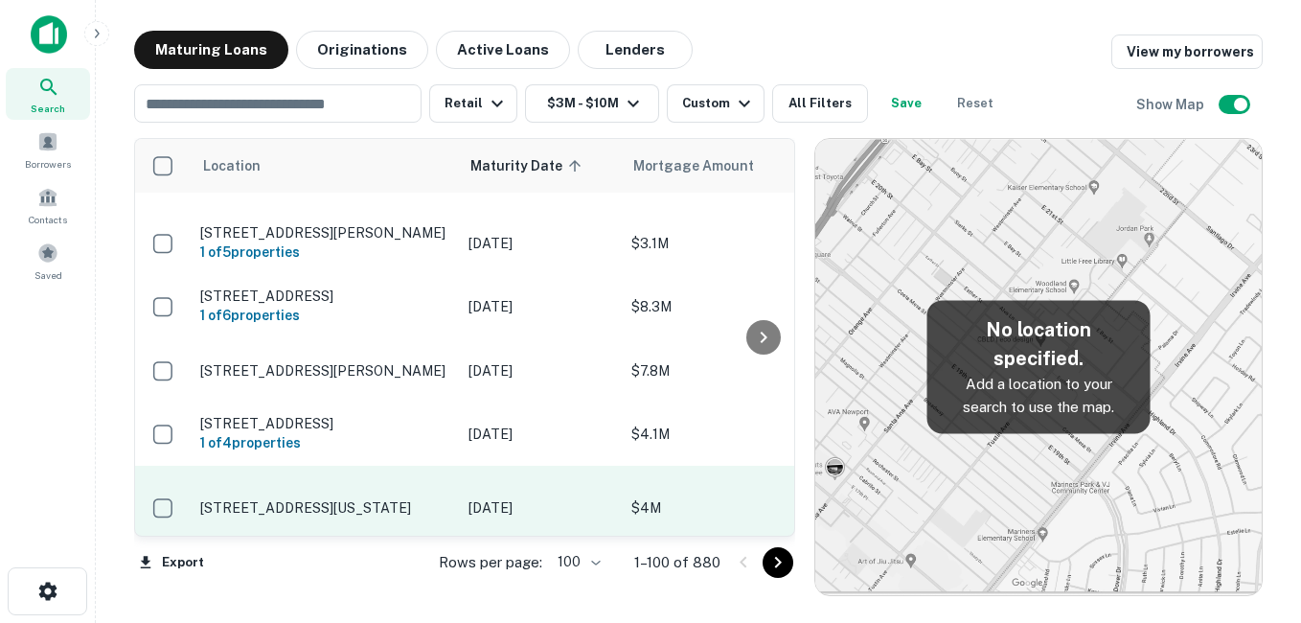
click at [361, 499] on p "[STREET_ADDRESS][US_STATE]" at bounding box center [324, 507] width 249 height 17
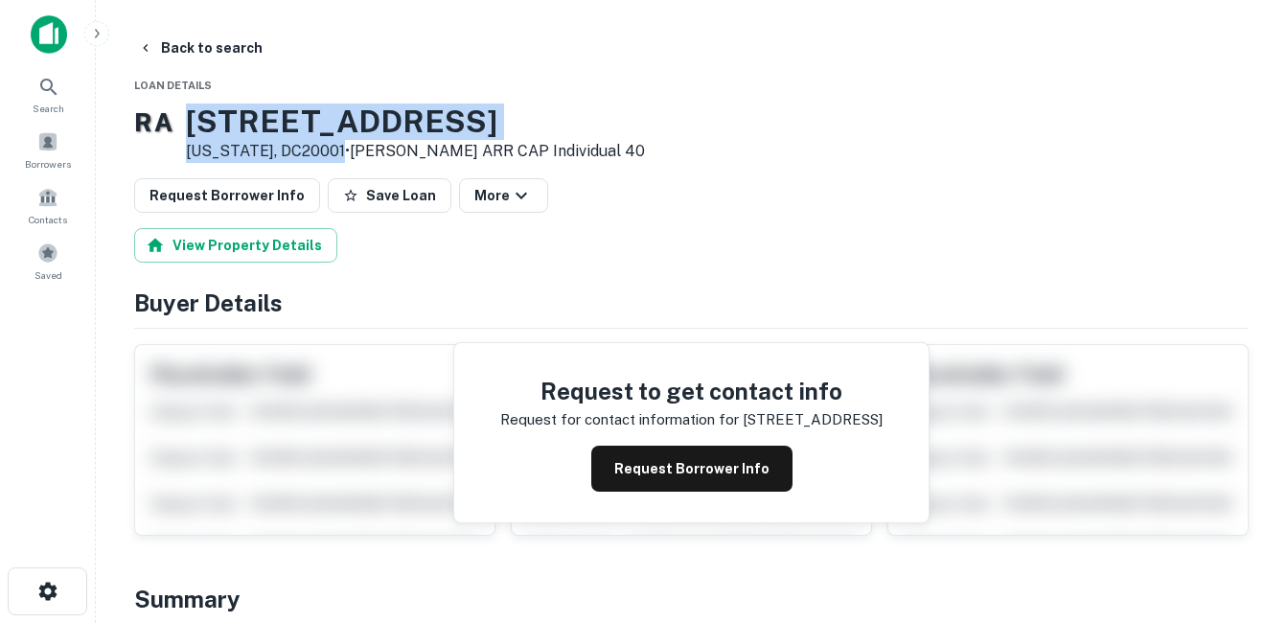
drag, startPoint x: 235, startPoint y: 119, endPoint x: 366, endPoint y: 159, distance: 137.3
click at [366, 159] on div "[STREET_ADDRESS][US_STATE] • [PERSON_NAME] ARR CAP Individual 40" at bounding box center [415, 132] width 459 height 59
drag, startPoint x: 366, startPoint y: 159, endPoint x: 313, endPoint y: 157, distance: 52.7
copy div "[STREET_ADDRESS][US_STATE]"
click at [224, 57] on button "Back to search" at bounding box center [200, 48] width 140 height 34
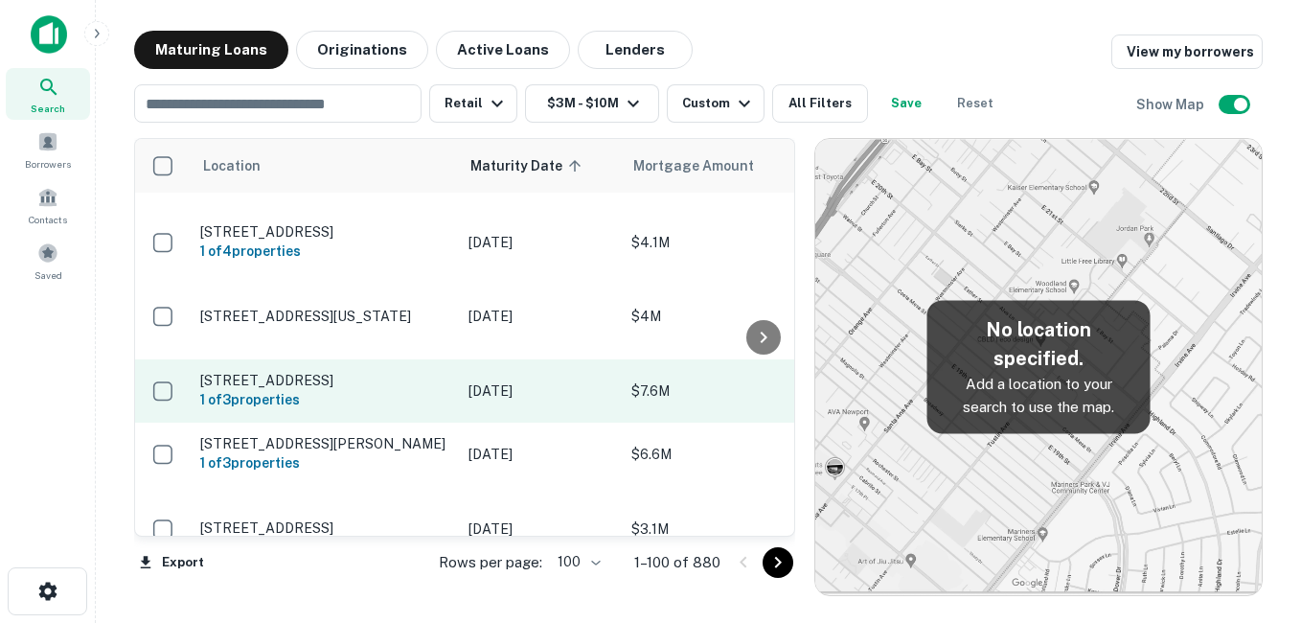
scroll to position [2204, 0]
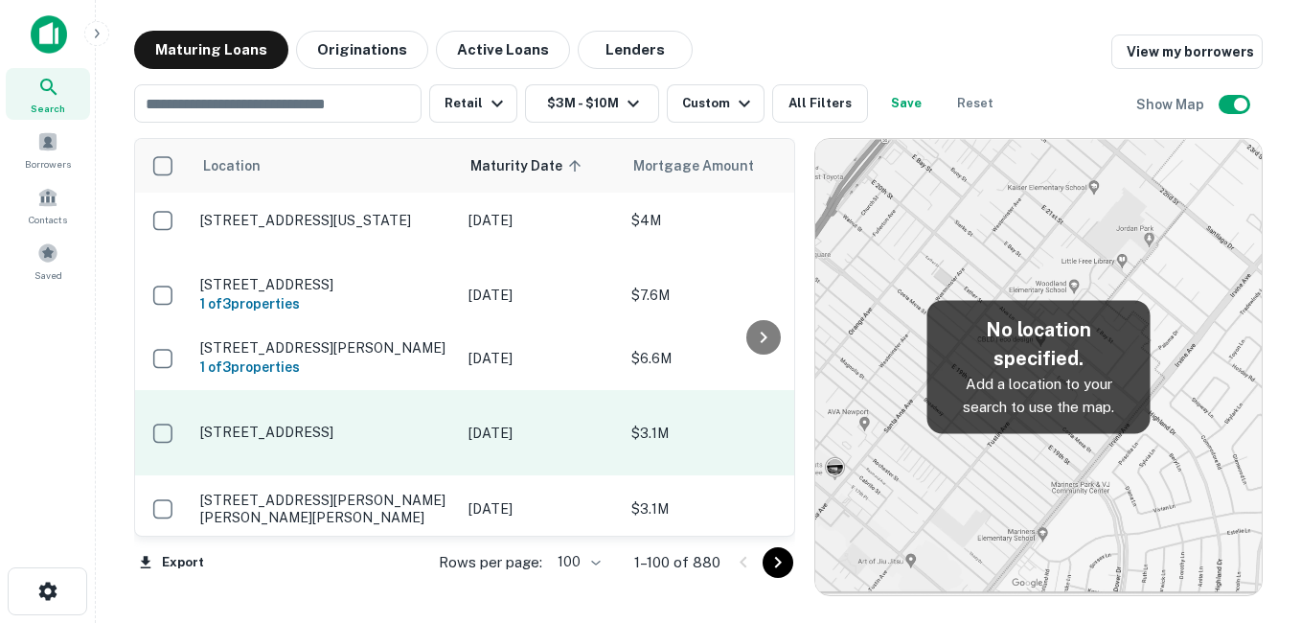
click at [380, 424] on p "[STREET_ADDRESS]" at bounding box center [324, 432] width 249 height 17
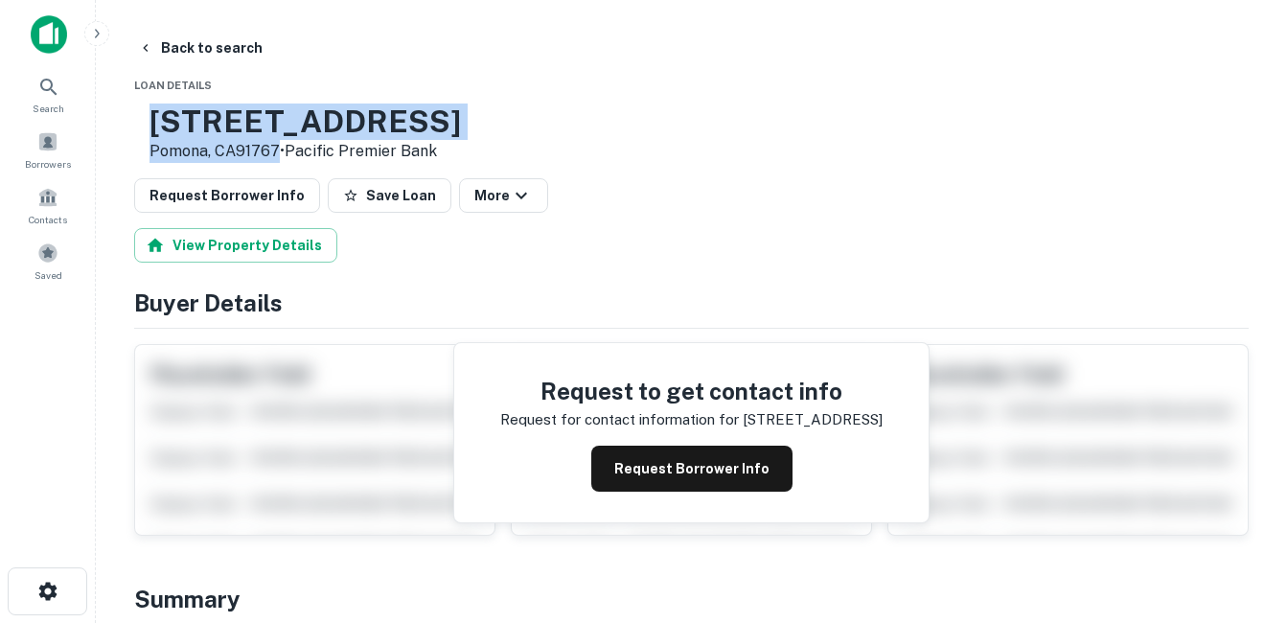
drag, startPoint x: 217, startPoint y: 112, endPoint x: 337, endPoint y: 149, distance: 126.4
click at [337, 149] on div "[STREET_ADDRESS] • Pacific Premier Bank" at bounding box center [304, 132] width 311 height 59
drag, startPoint x: 337, startPoint y: 149, endPoint x: 281, endPoint y: 149, distance: 56.5
copy div "[STREET_ADDRESS]"
click at [221, 49] on button "Back to search" at bounding box center [200, 48] width 140 height 34
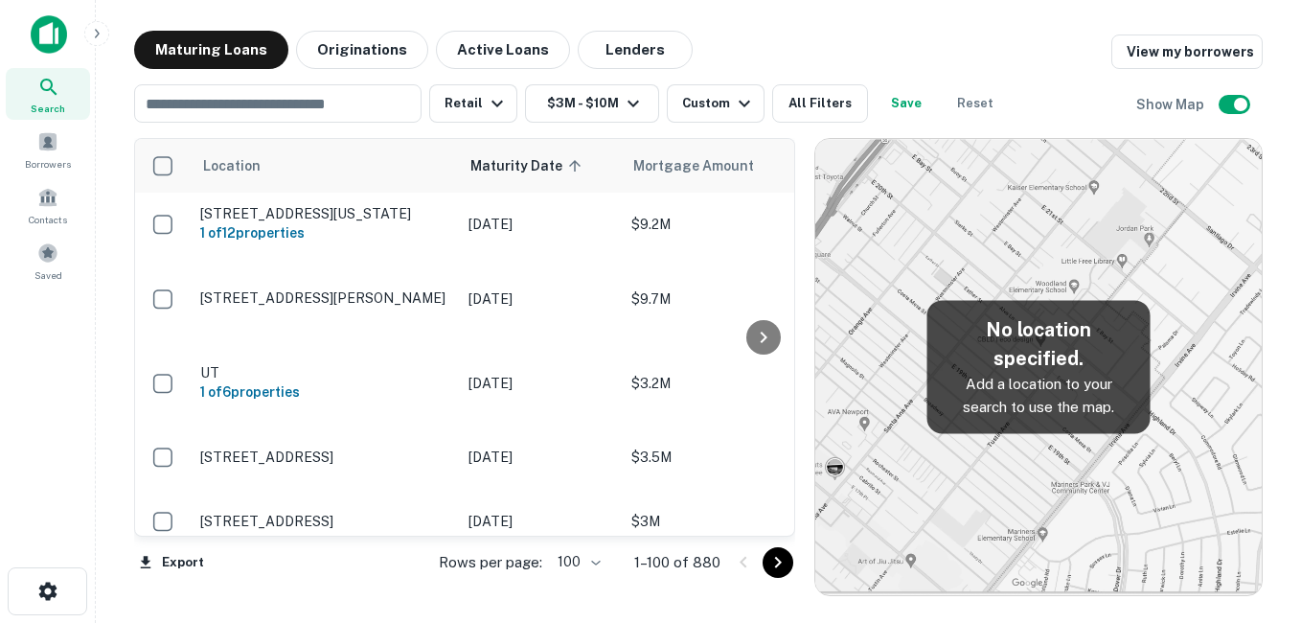
scroll to position [2204, 0]
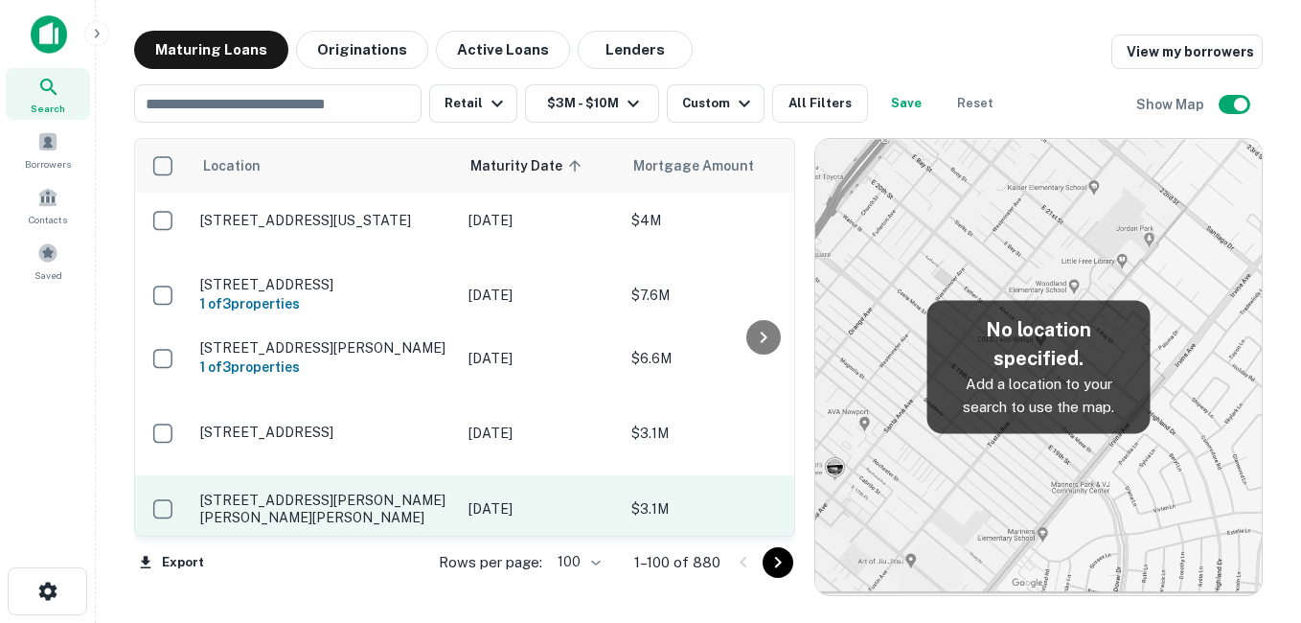
click at [395, 492] on p "[STREET_ADDRESS][PERSON_NAME][PERSON_NAME][PERSON_NAME]" at bounding box center [324, 509] width 249 height 34
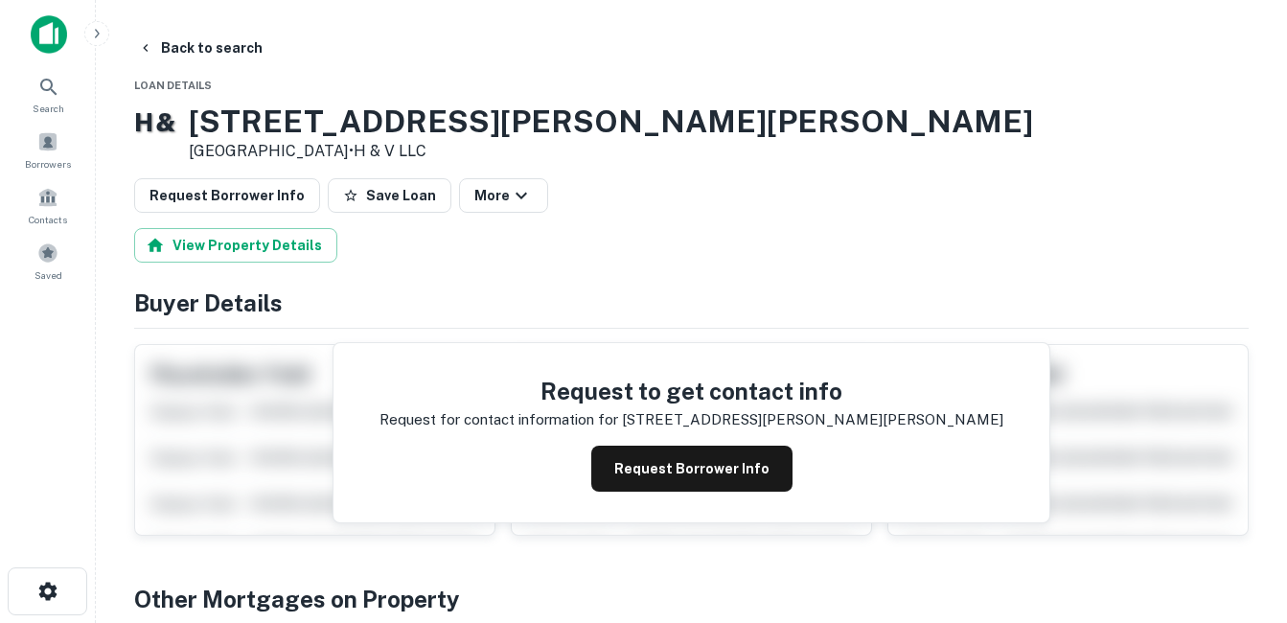
drag, startPoint x: 212, startPoint y: 122, endPoint x: 364, endPoint y: 152, distance: 155.4
click at [364, 152] on div "[STREET_ADDRESS][PERSON_NAME][PERSON_NAME][PERSON_NAME] • H & V LLC" at bounding box center [611, 132] width 844 height 59
drag, startPoint x: 364, startPoint y: 152, endPoint x: 304, endPoint y: 152, distance: 60.4
drag, startPoint x: 304, startPoint y: 152, endPoint x: 369, endPoint y: 149, distance: 65.3
click at [361, 140] on div "[STREET_ADDRESS][PERSON_NAME][PERSON_NAME][PERSON_NAME] • H & V LLC" at bounding box center [611, 132] width 844 height 59
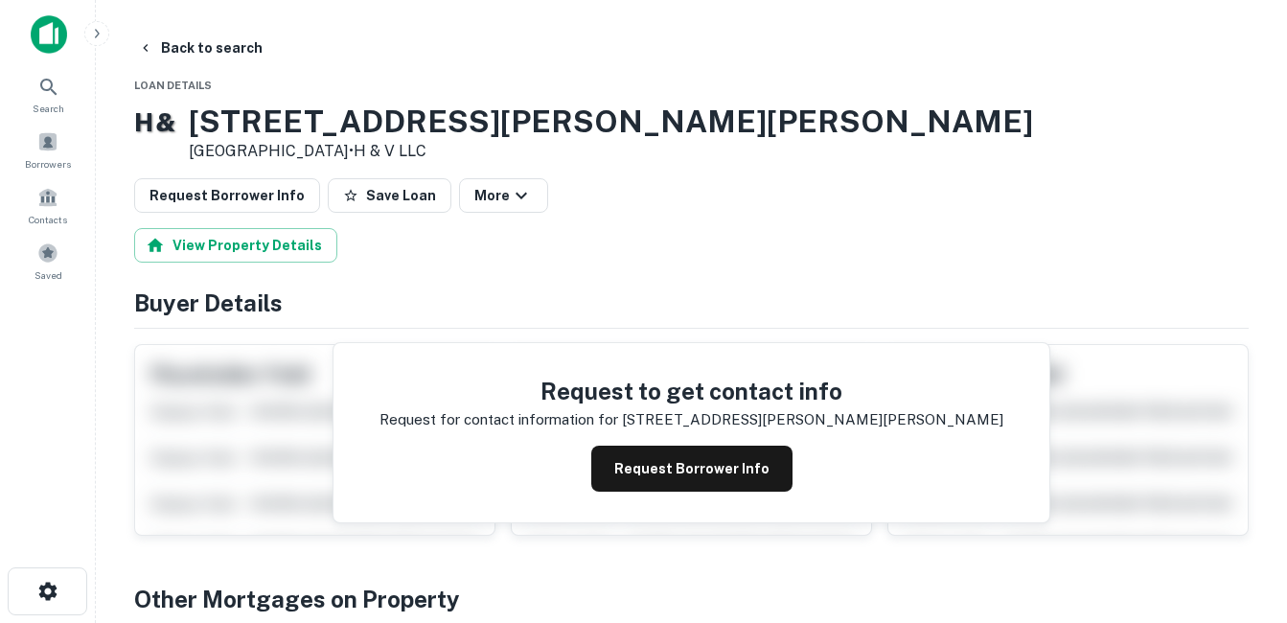
click at [235, 118] on h3 "[STREET_ADDRESS][PERSON_NAME][PERSON_NAME]" at bounding box center [611, 121] width 844 height 36
drag, startPoint x: 218, startPoint y: 117, endPoint x: 362, endPoint y: 150, distance: 148.5
click at [362, 150] on div "[STREET_ADDRESS][PERSON_NAME][PERSON_NAME][PERSON_NAME] • H & V LLC" at bounding box center [611, 132] width 844 height 59
drag, startPoint x: 362, startPoint y: 150, endPoint x: 310, endPoint y: 149, distance: 51.8
copy div "[STREET_ADDRESS][PERSON_NAME][PERSON_NAME][PERSON_NAME]"
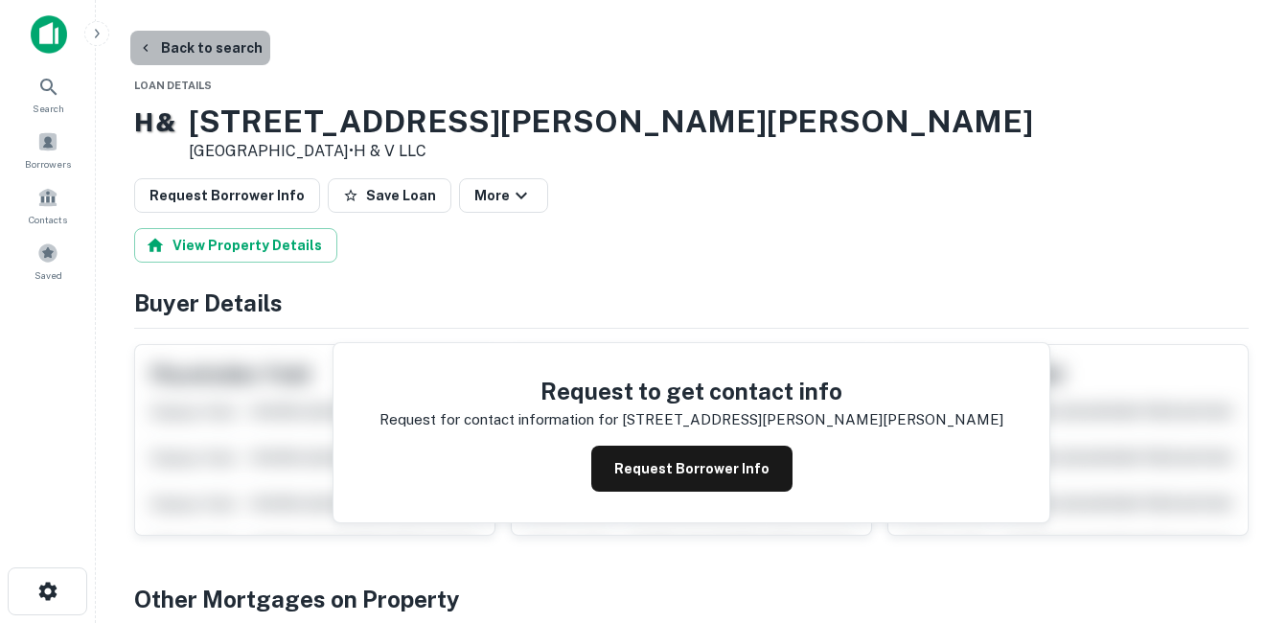
click at [240, 55] on button "Back to search" at bounding box center [200, 48] width 140 height 34
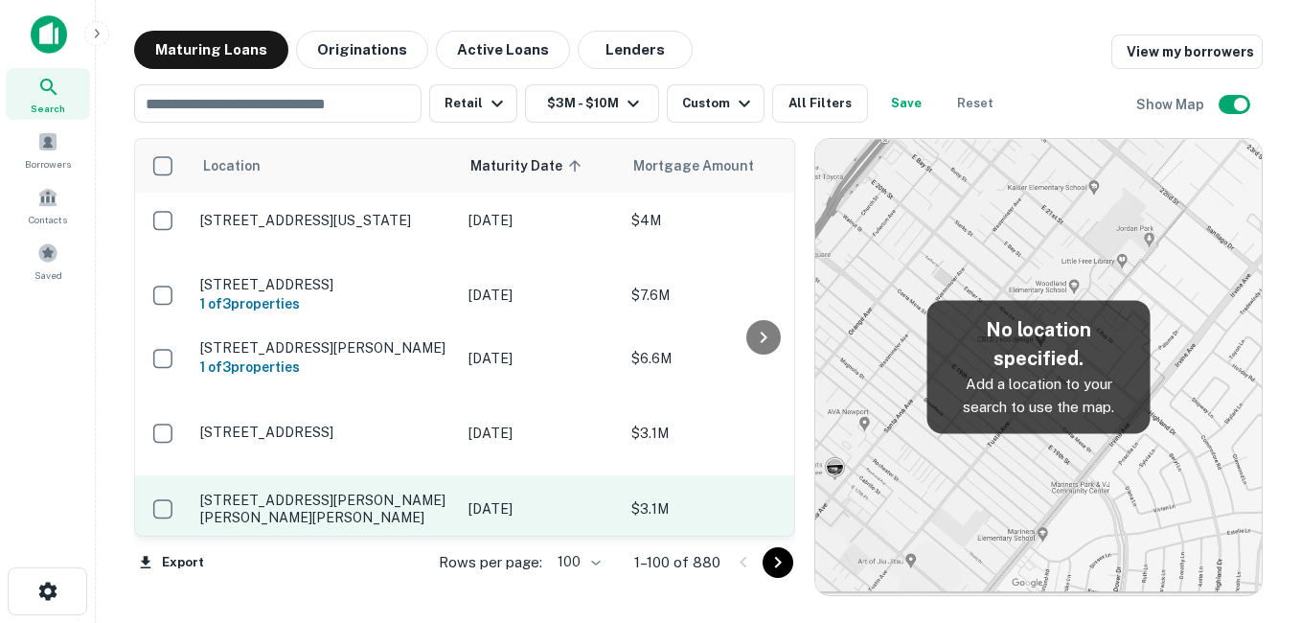
scroll to position [2273, 0]
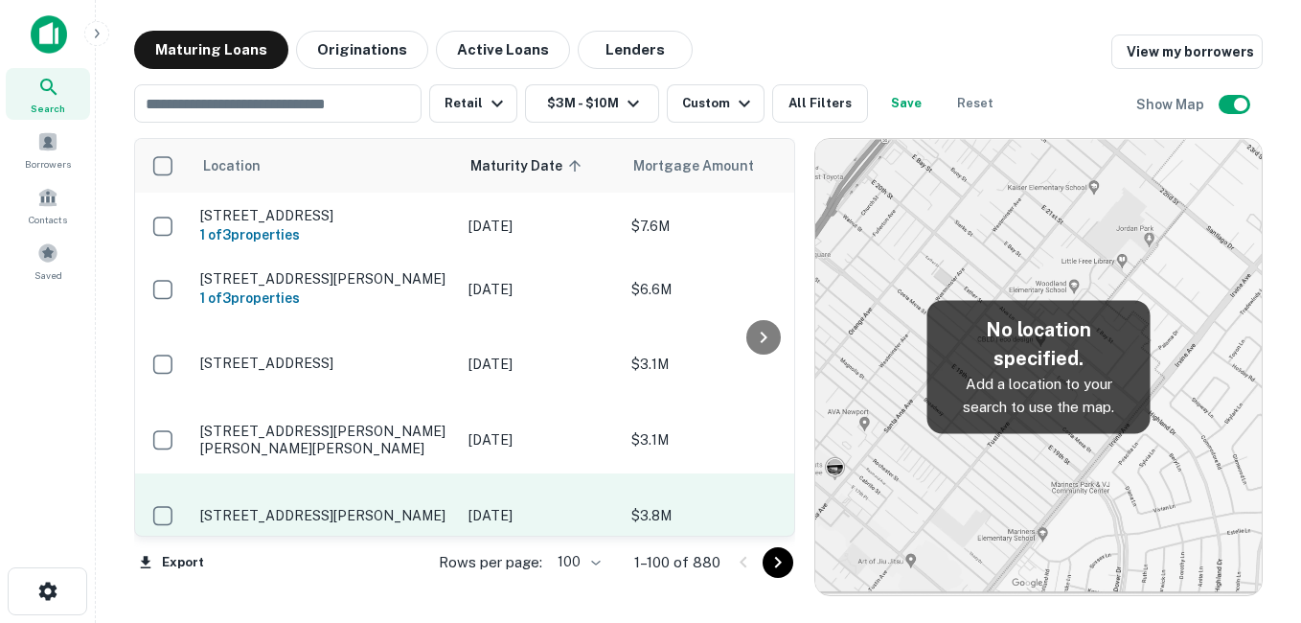
click at [325, 507] on p "[STREET_ADDRESS][PERSON_NAME]" at bounding box center [324, 515] width 249 height 17
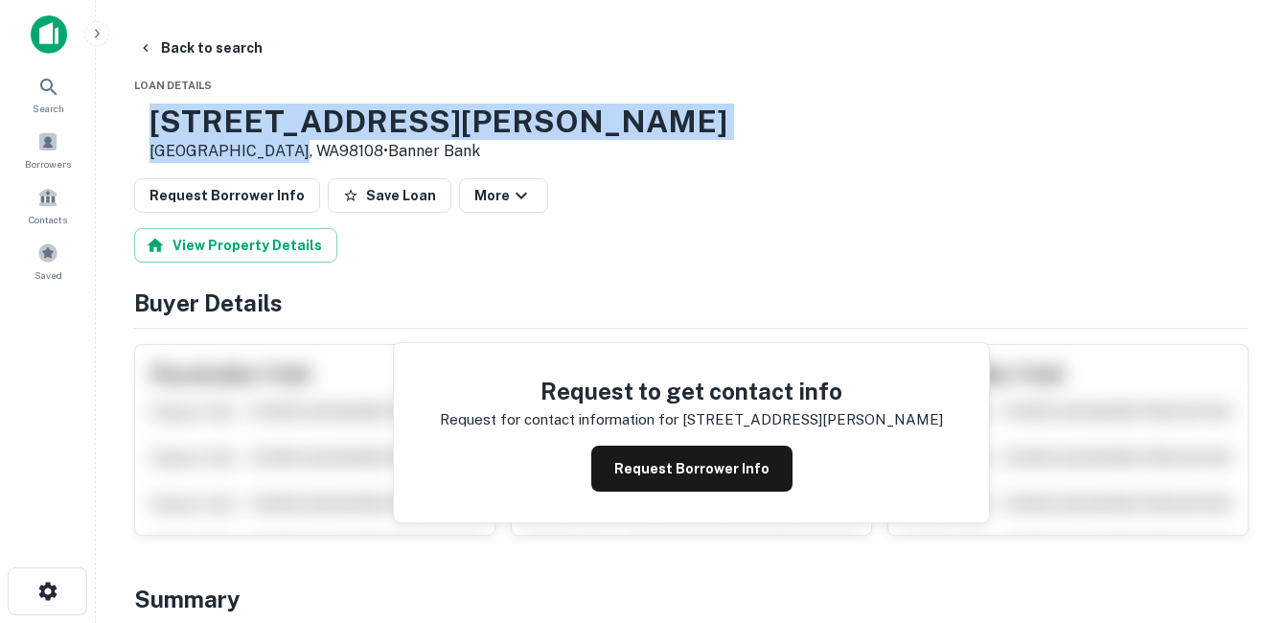
drag, startPoint x: 204, startPoint y: 121, endPoint x: 340, endPoint y: 155, distance: 140.4
click at [340, 155] on div "[STREET_ADDRESS][PERSON_NAME] • Banner Bank" at bounding box center [430, 132] width 593 height 59
drag, startPoint x: 340, startPoint y: 155, endPoint x: 299, endPoint y: 149, distance: 41.7
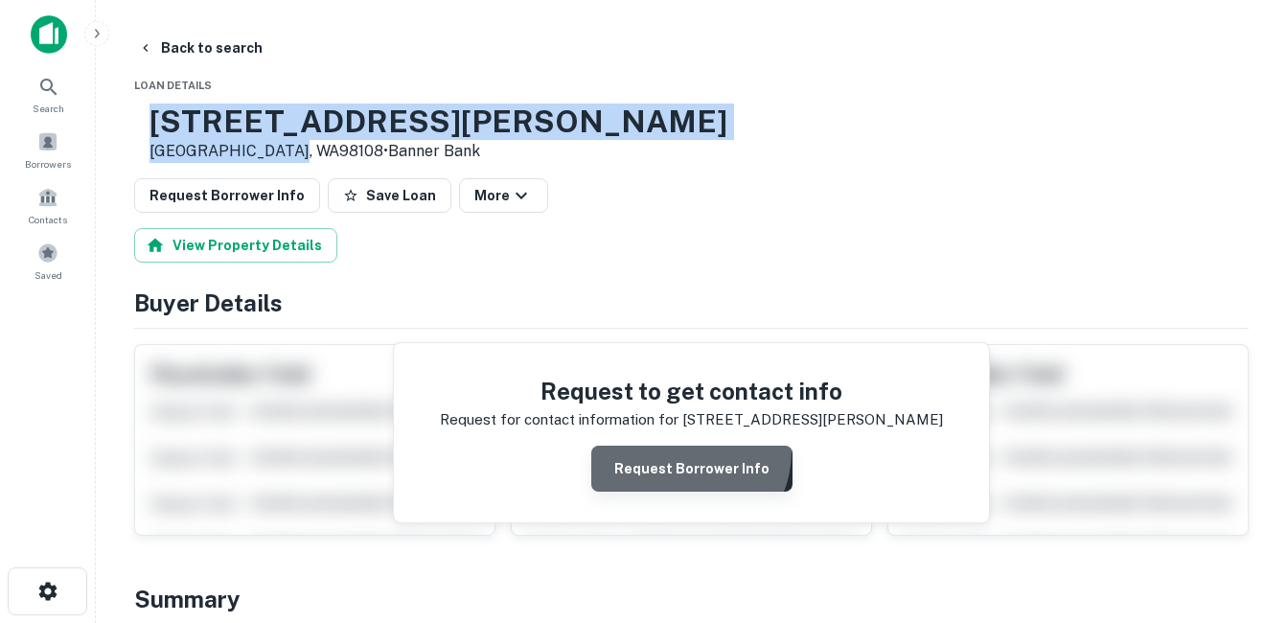
click at [683, 452] on button "Request Borrower Info" at bounding box center [691, 469] width 201 height 46
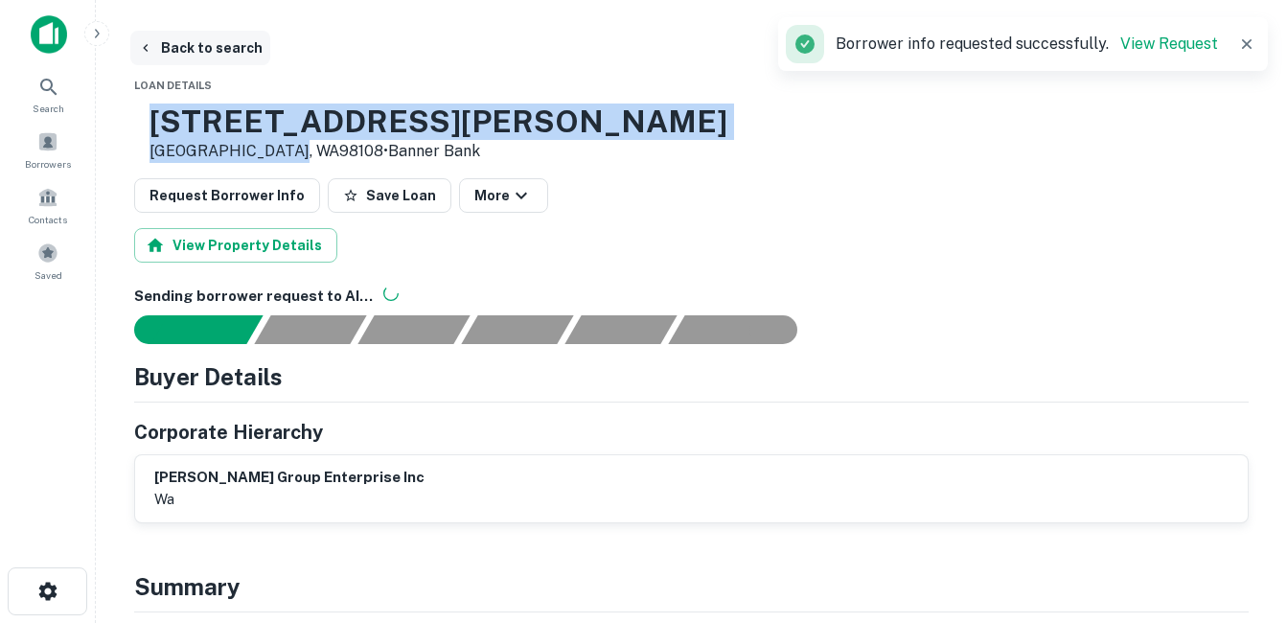
click at [229, 40] on button "Back to search" at bounding box center [200, 48] width 140 height 34
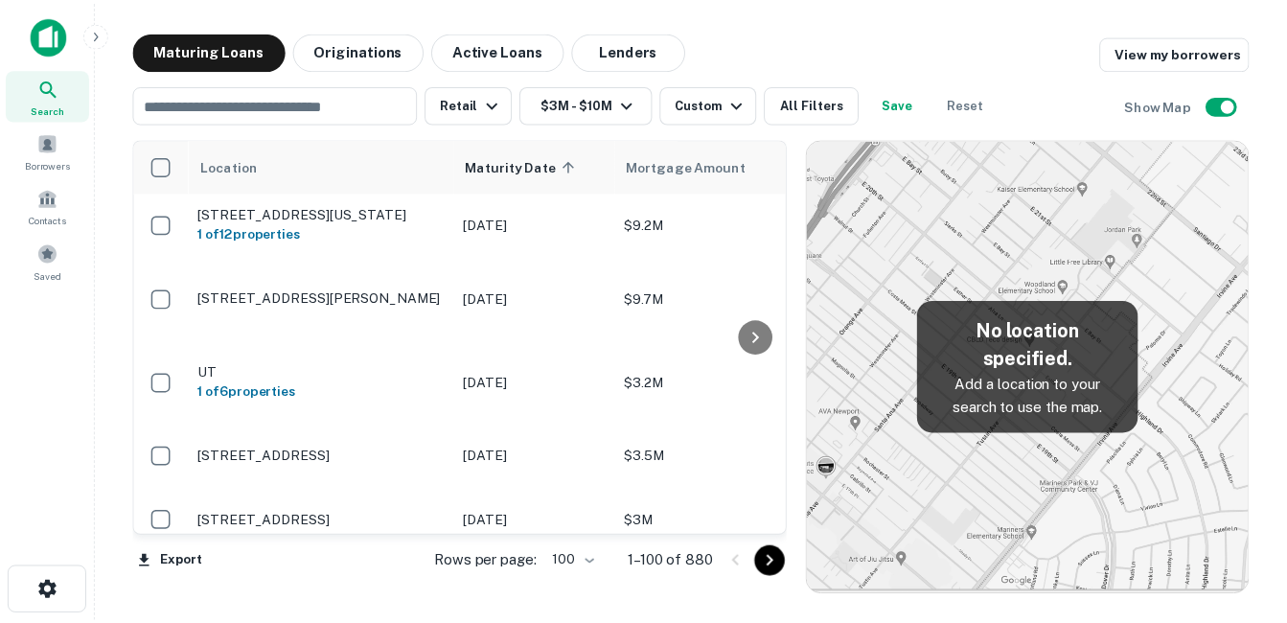
scroll to position [2396, 0]
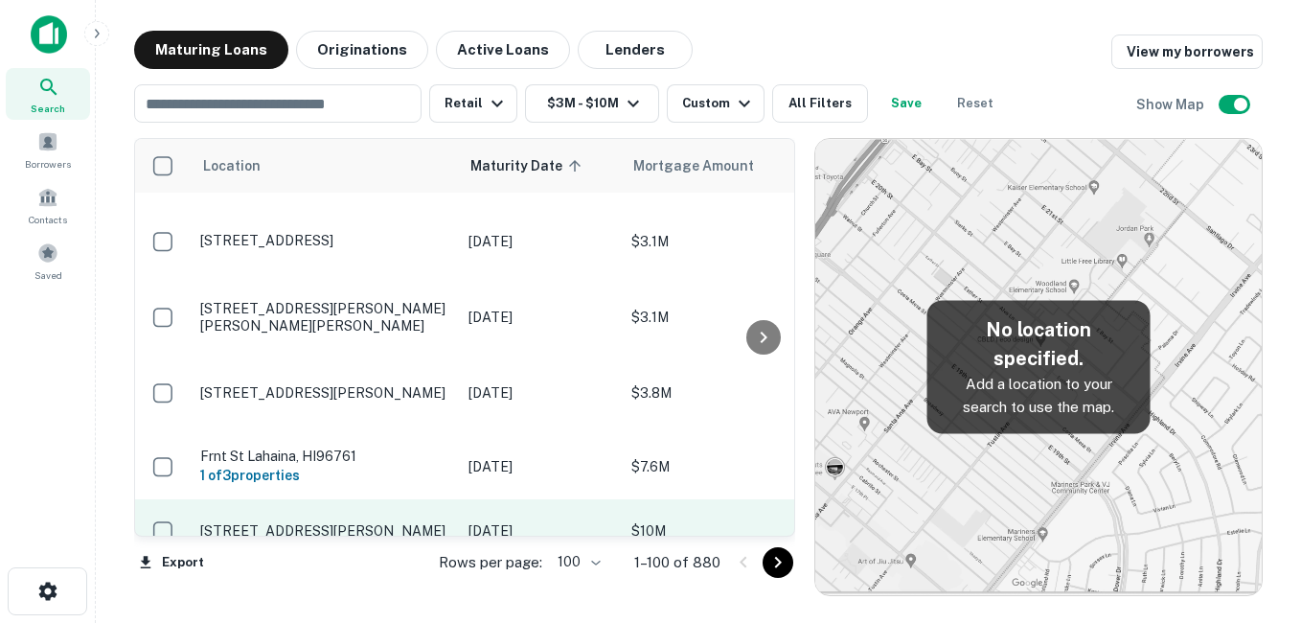
click at [353, 522] on p "[STREET_ADDRESS][PERSON_NAME]" at bounding box center [324, 530] width 249 height 17
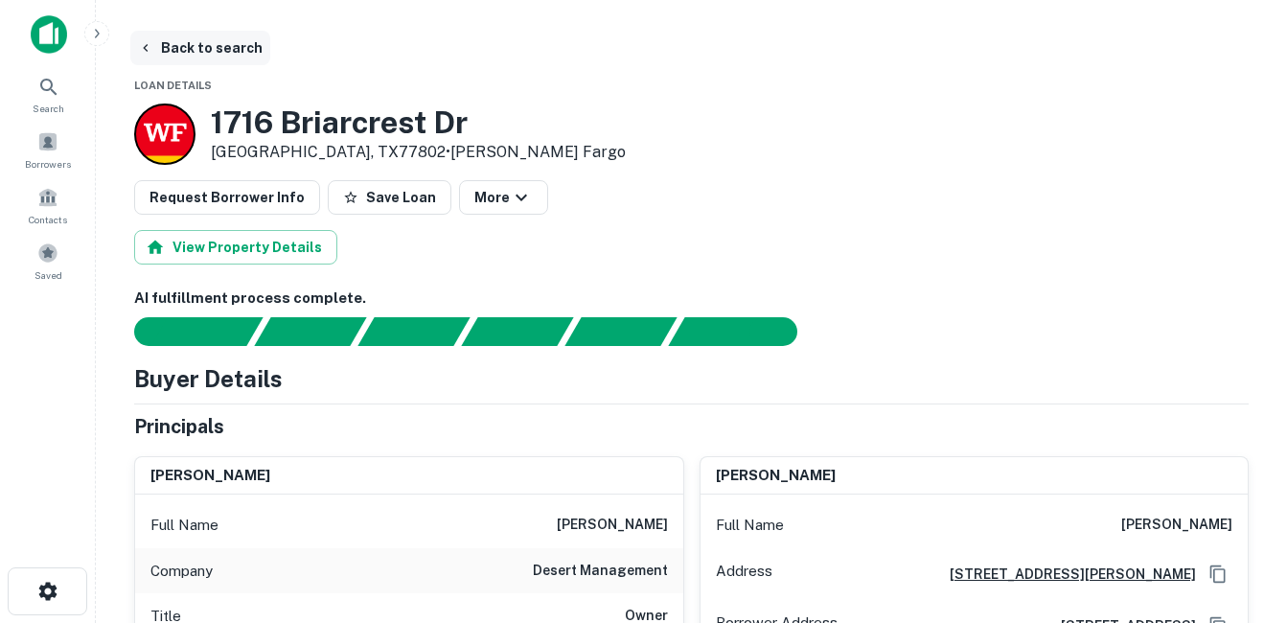
click at [187, 57] on button "Back to search" at bounding box center [200, 48] width 140 height 34
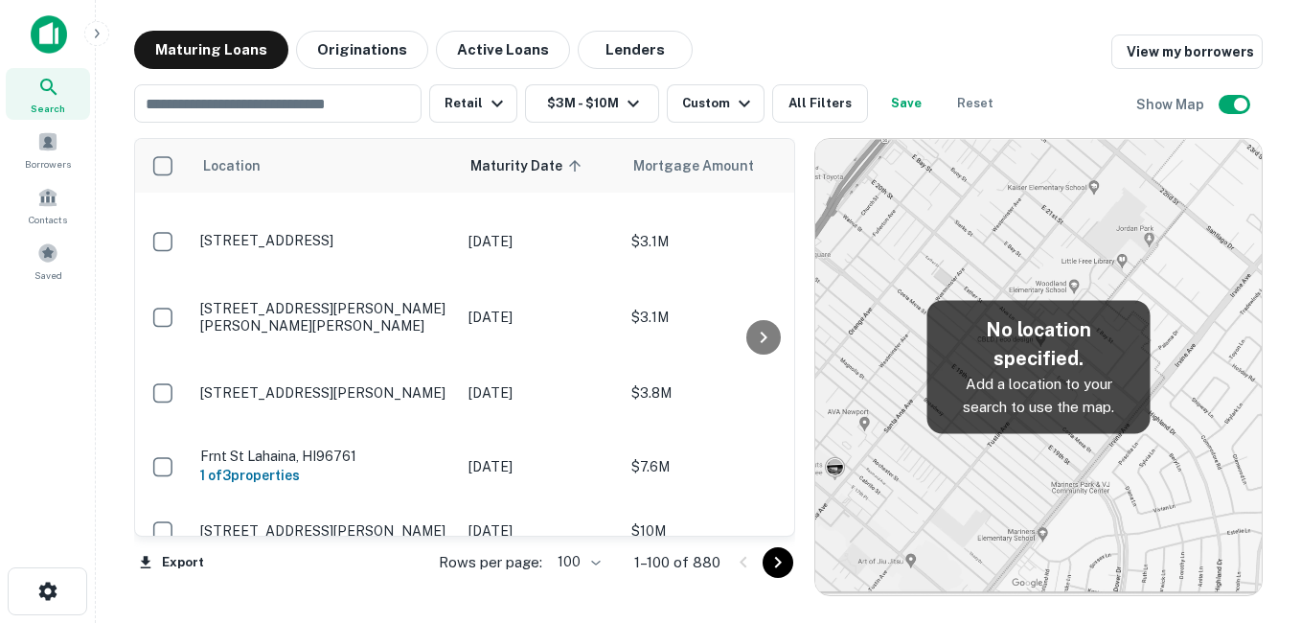
scroll to position [2491, 0]
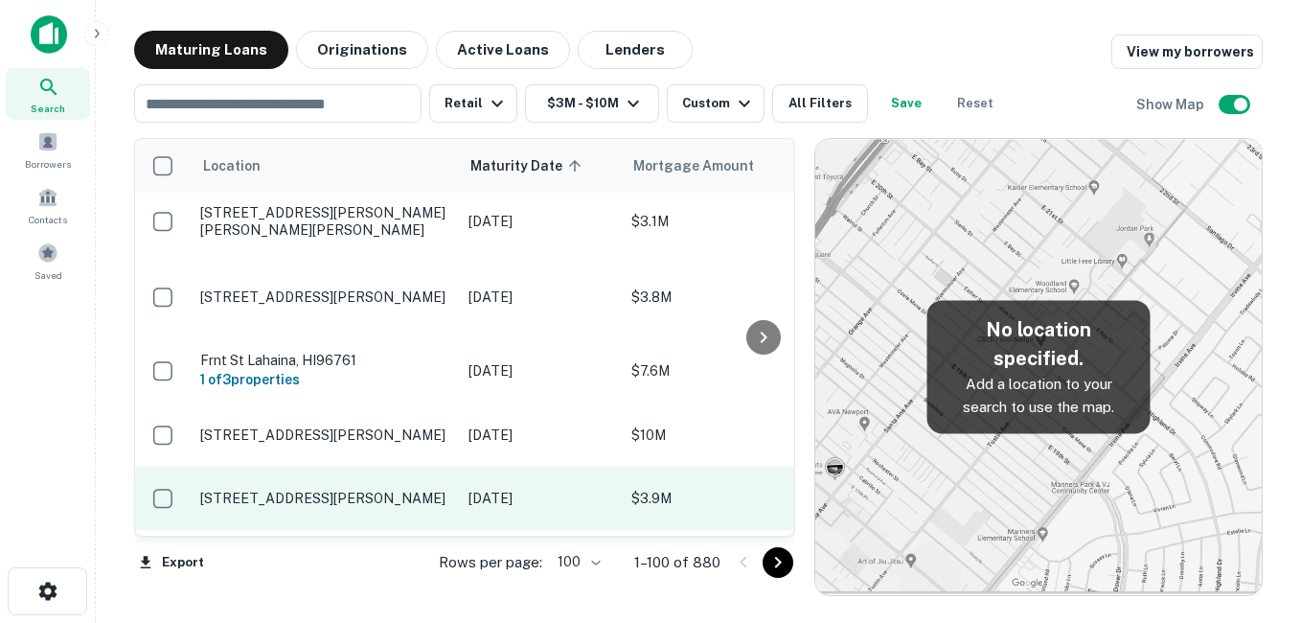
click at [374, 490] on p "[STREET_ADDRESS][PERSON_NAME]" at bounding box center [324, 498] width 249 height 17
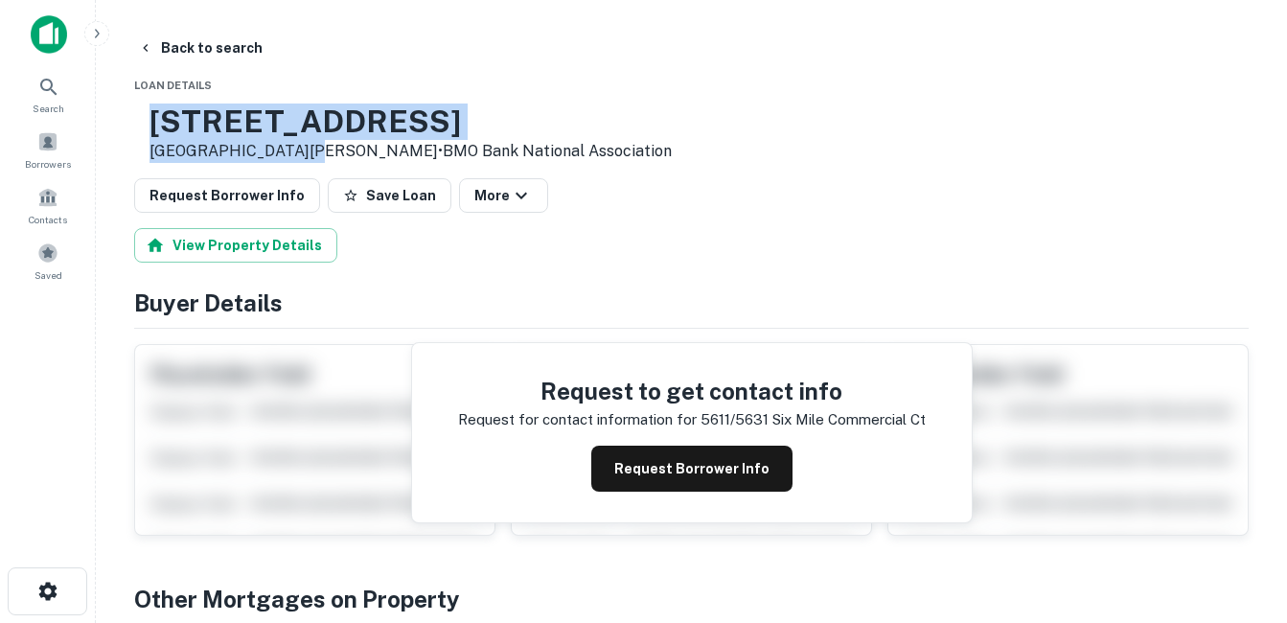
drag, startPoint x: 227, startPoint y: 117, endPoint x: 358, endPoint y: 153, distance: 136.2
click at [358, 153] on div "[STREET_ADDRESS][PERSON_NAME] • BMO Bank National Association" at bounding box center [410, 132] width 522 height 59
drag, startPoint x: 358, startPoint y: 153, endPoint x: 303, endPoint y: 156, distance: 55.7
click at [200, 45] on button "Back to search" at bounding box center [200, 48] width 140 height 34
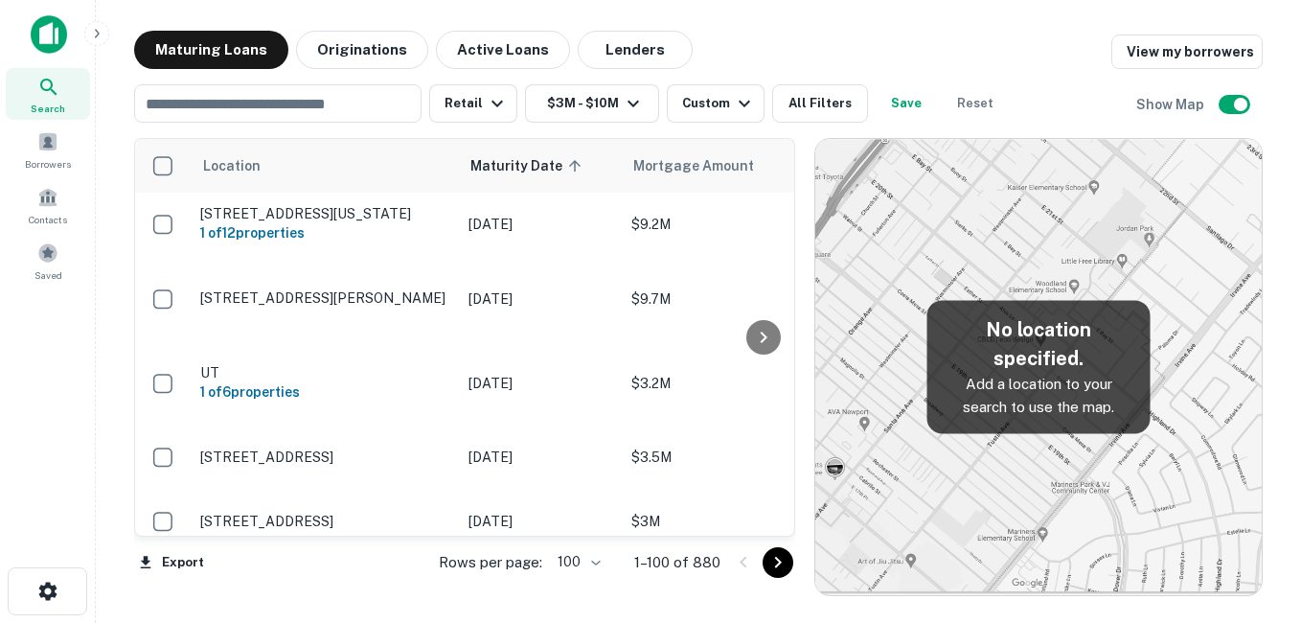
scroll to position [2491, 0]
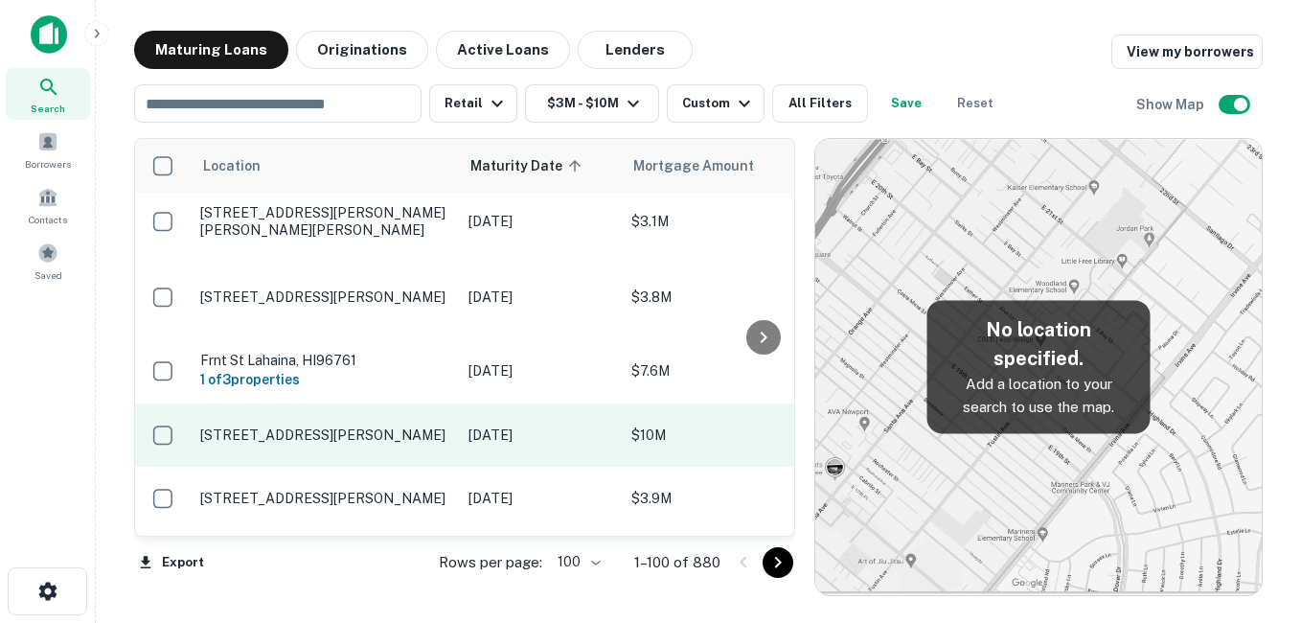
click at [385, 426] on p "[STREET_ADDRESS][PERSON_NAME]" at bounding box center [324, 434] width 249 height 17
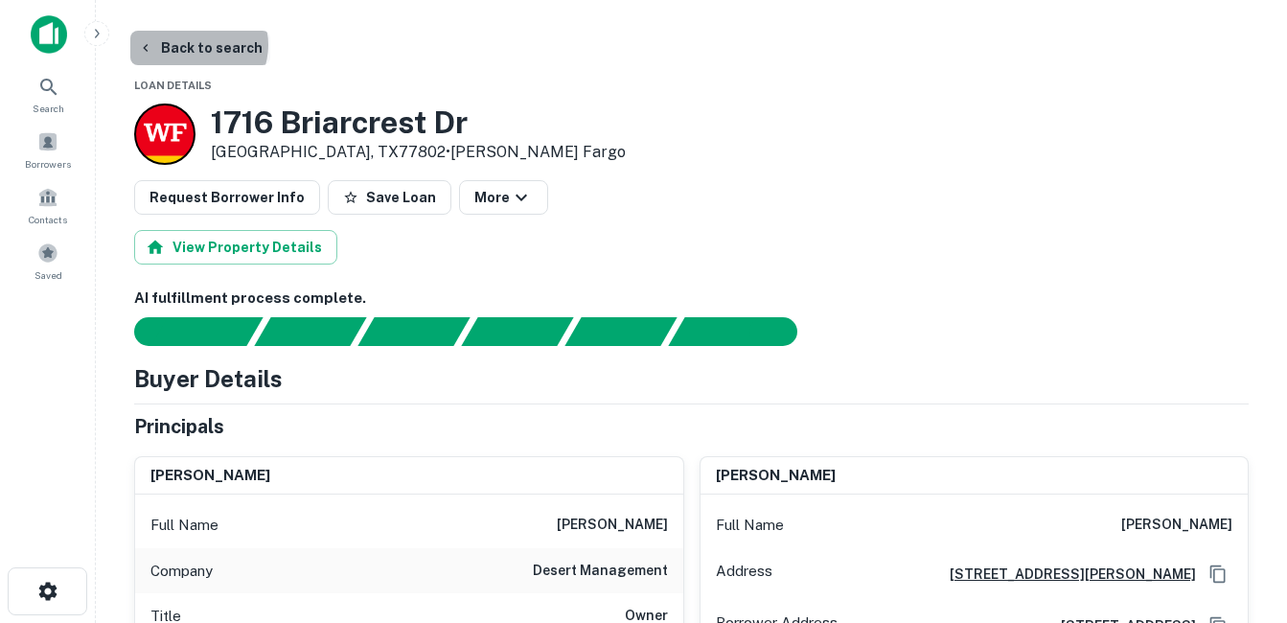
click at [197, 45] on button "Back to search" at bounding box center [200, 48] width 140 height 34
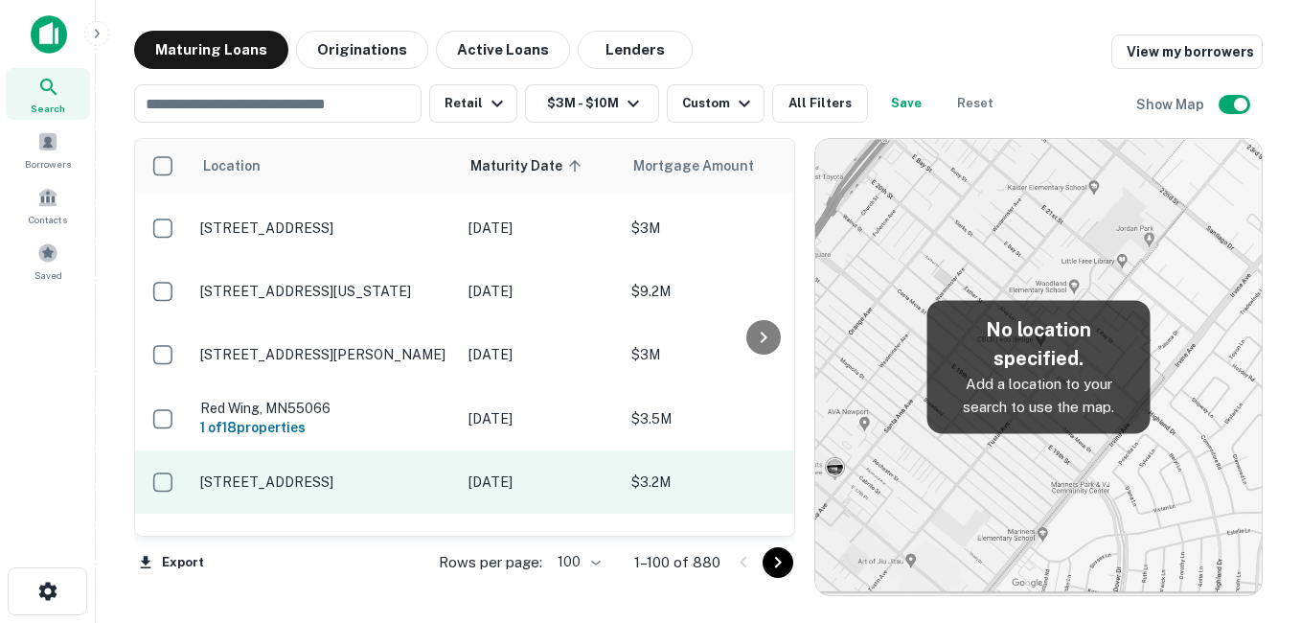
scroll to position [389, 0]
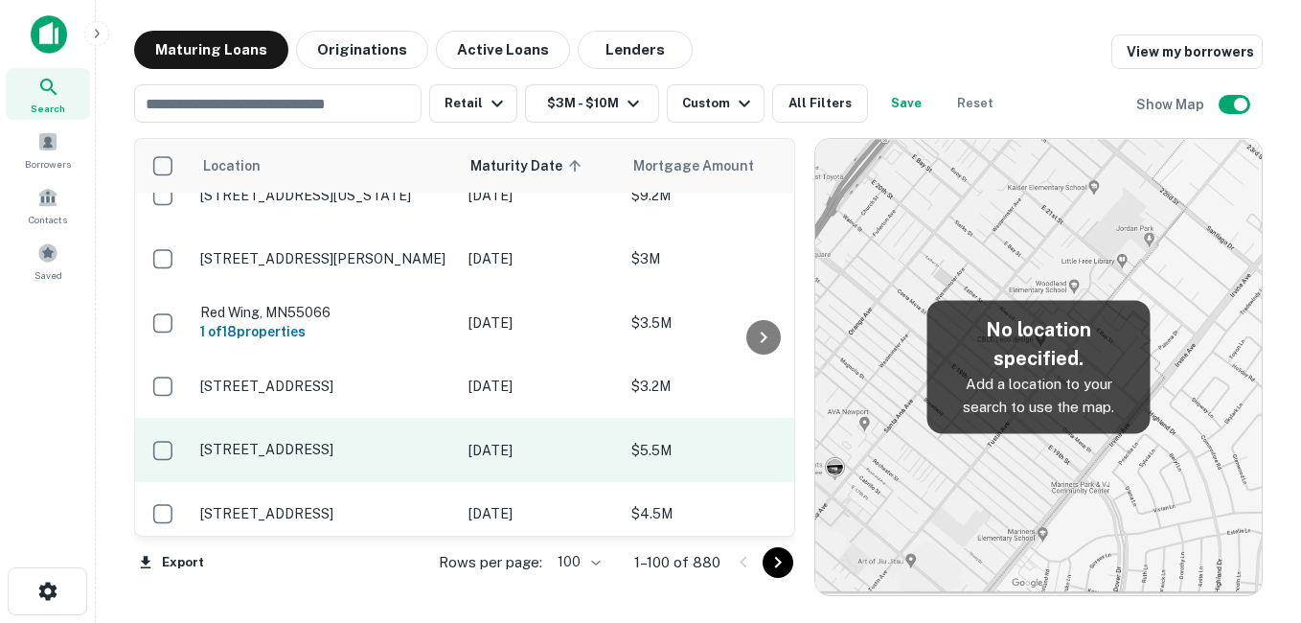
click at [338, 441] on p "[STREET_ADDRESS]" at bounding box center [324, 449] width 249 height 17
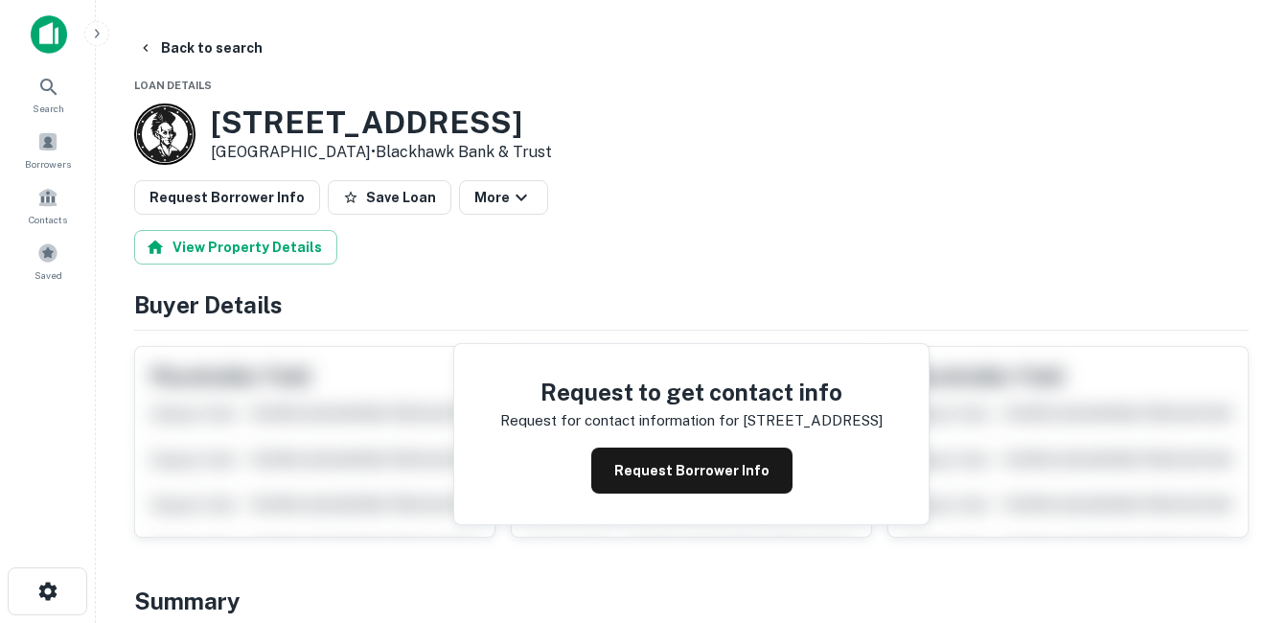
drag, startPoint x: 274, startPoint y: 124, endPoint x: 327, endPoint y: 150, distance: 59.1
click at [336, 151] on div "[STREET_ADDRESS] • Blackhawk Bank & Trust" at bounding box center [381, 133] width 341 height 59
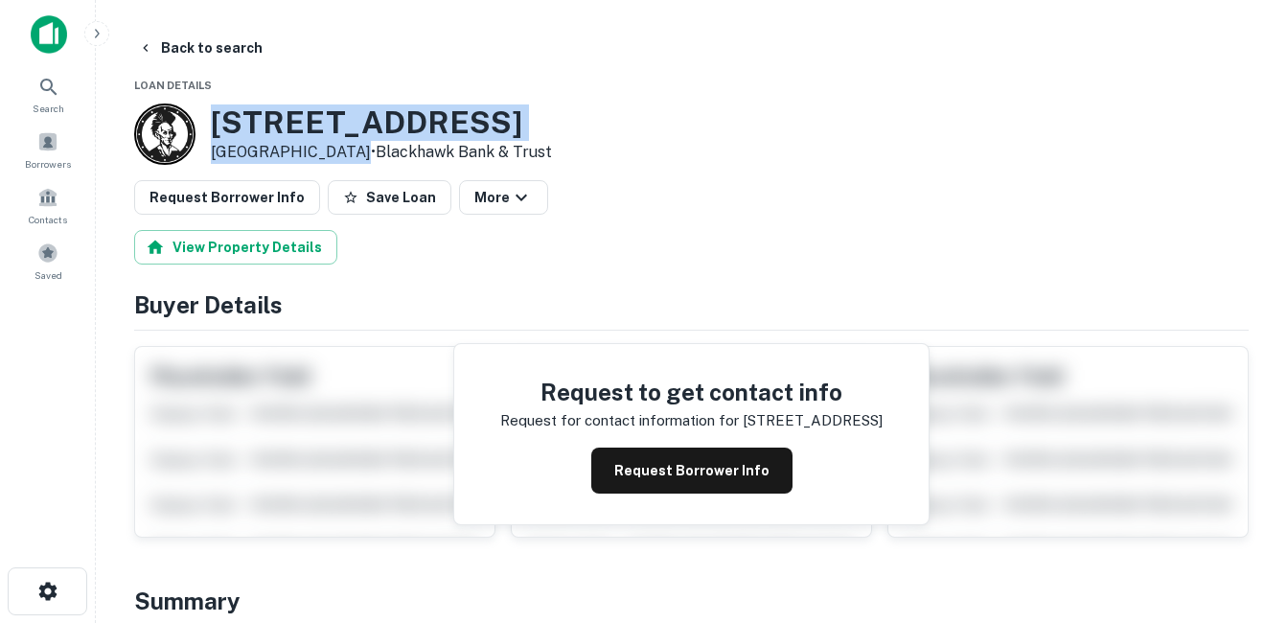
drag, startPoint x: 327, startPoint y: 150, endPoint x: 254, endPoint y: 133, distance: 74.8
click at [254, 133] on h3 "[STREET_ADDRESS]" at bounding box center [381, 122] width 341 height 36
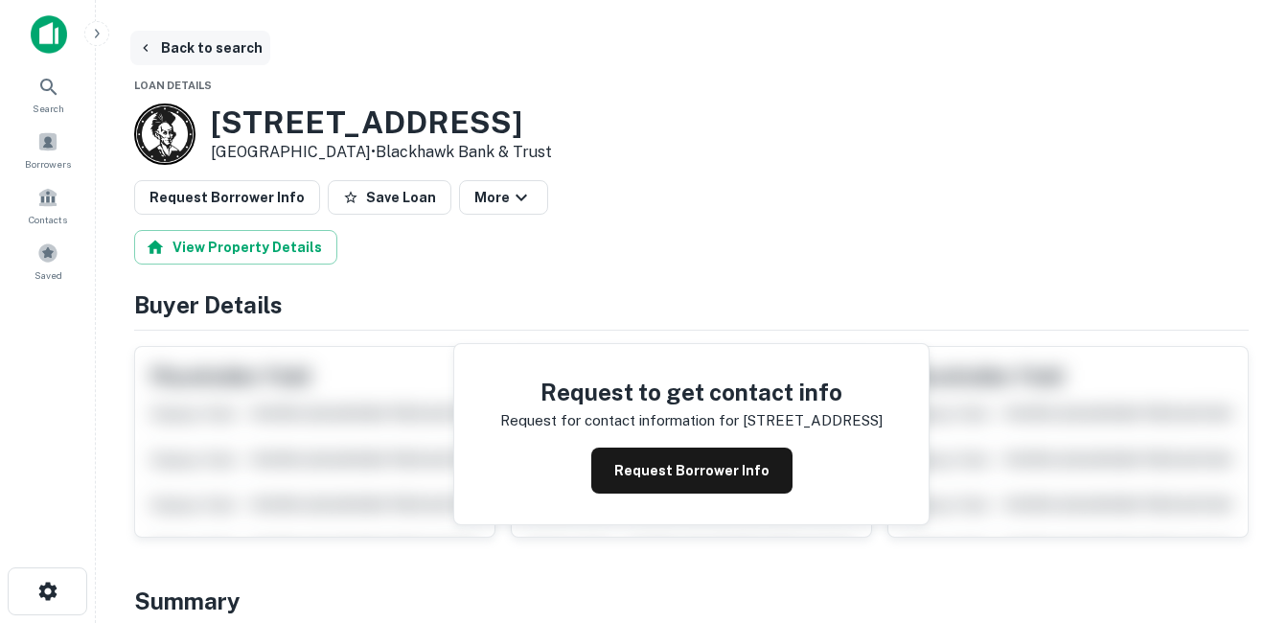
click at [203, 56] on button "Back to search" at bounding box center [200, 48] width 140 height 34
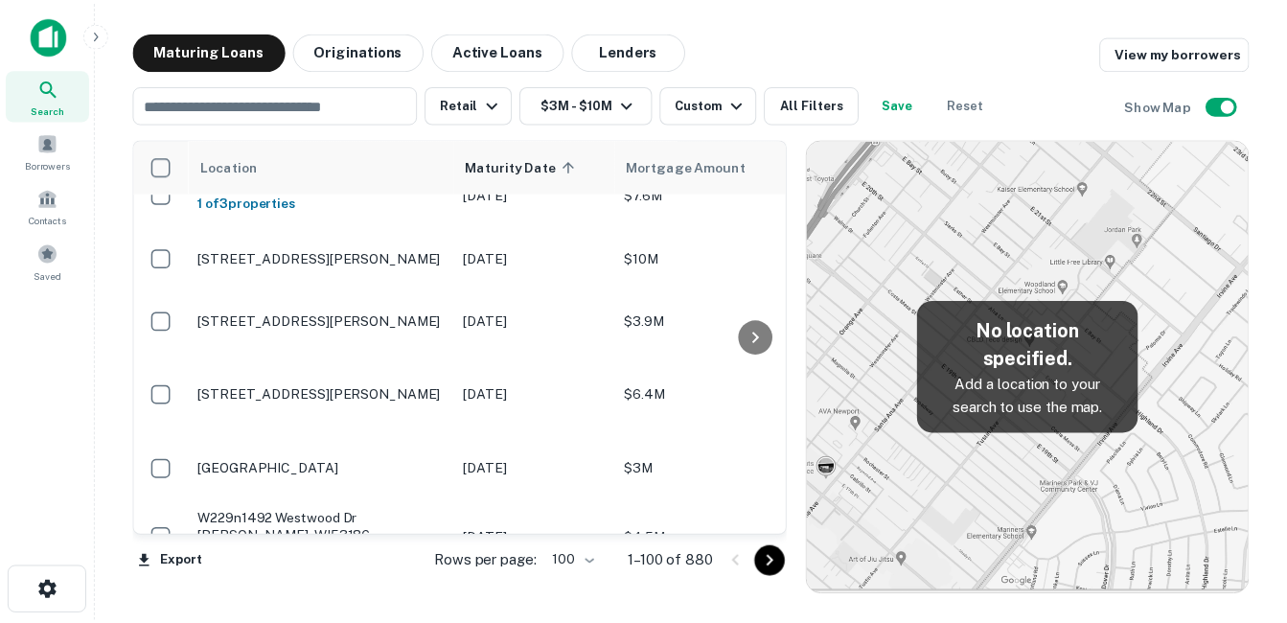
scroll to position [2785, 0]
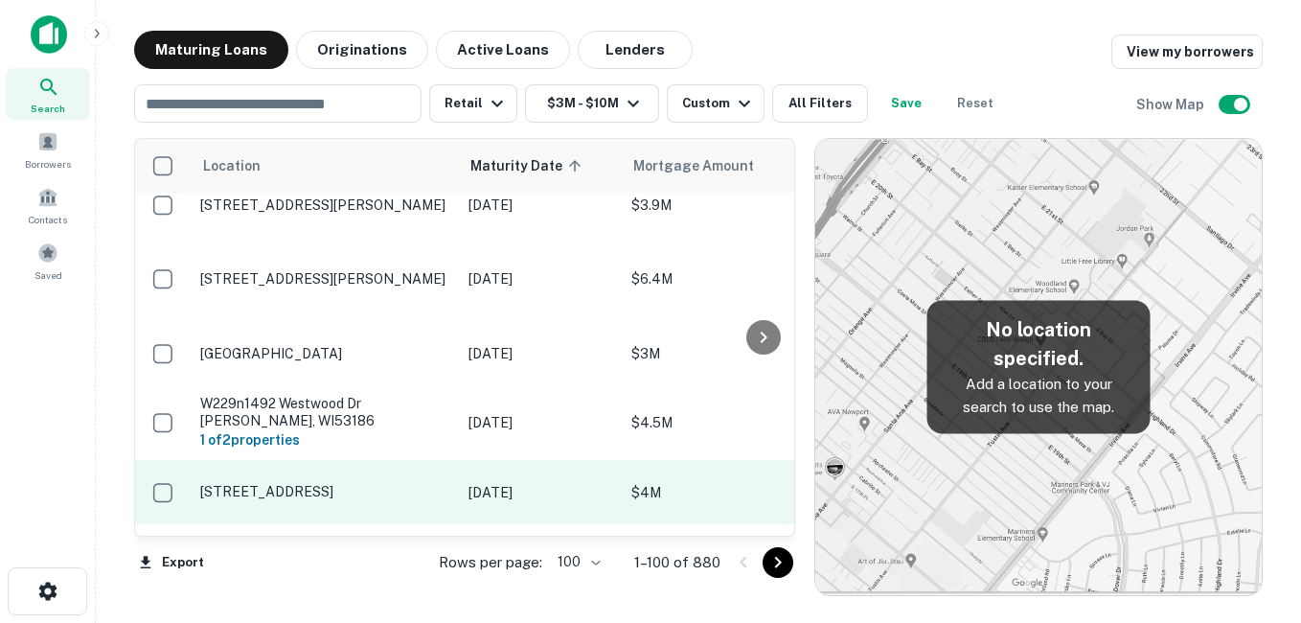
click at [370, 483] on p "[STREET_ADDRESS]" at bounding box center [324, 491] width 249 height 17
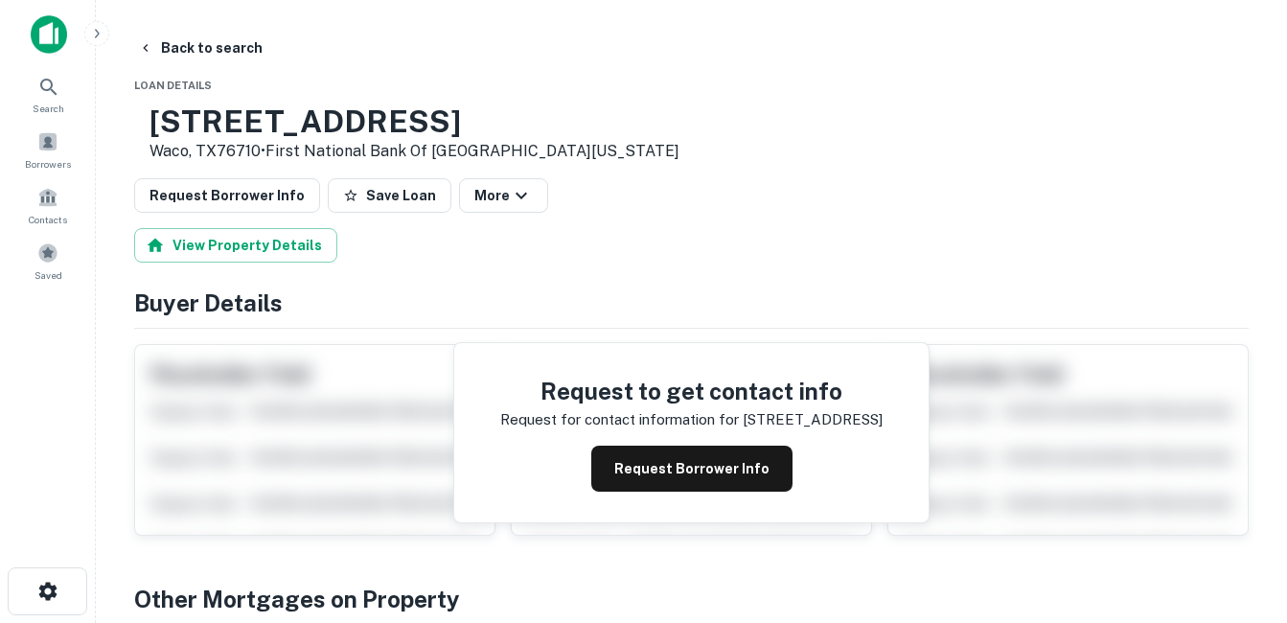
drag, startPoint x: 208, startPoint y: 119, endPoint x: 324, endPoint y: 149, distance: 119.9
click at [324, 149] on div "[STREET_ADDRESS] • First National Bank Of [GEOGRAPHIC_DATA][US_STATE]" at bounding box center [406, 132] width 545 height 59
drag, startPoint x: 324, startPoint y: 149, endPoint x: 289, endPoint y: 149, distance: 34.5
copy div "[STREET_ADDRESS]"
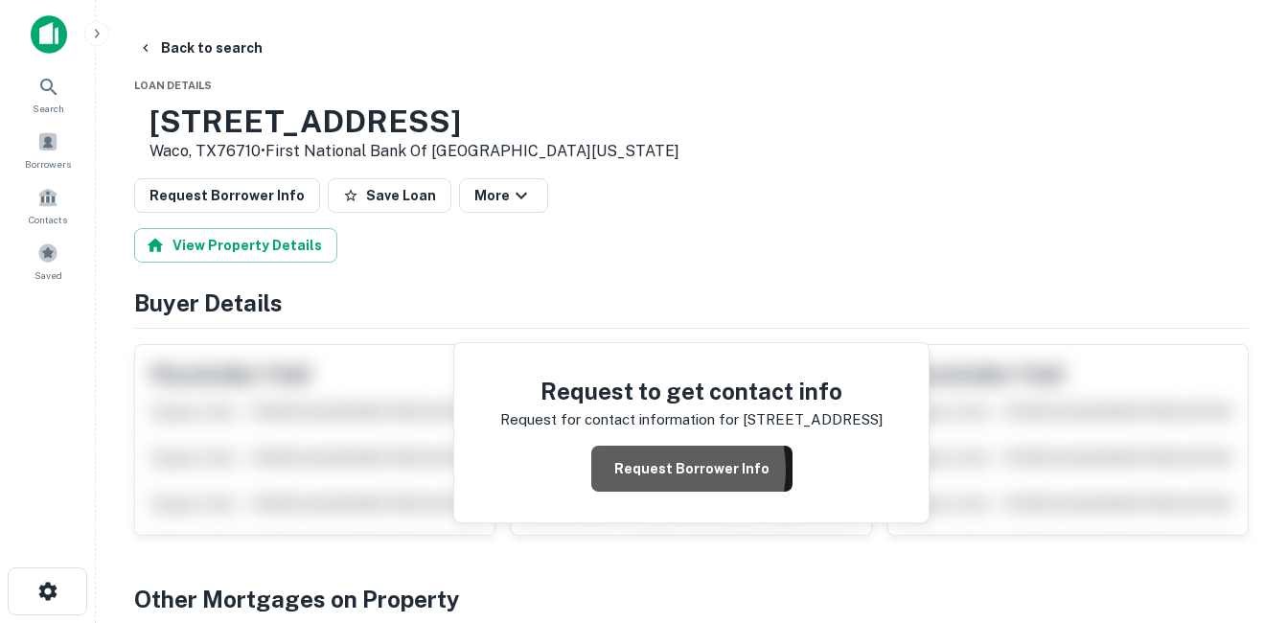
drag, startPoint x: 665, startPoint y: 471, endPoint x: 613, endPoint y: 406, distance: 82.5
click at [656, 462] on button "Request Borrower Info" at bounding box center [691, 469] width 201 height 46
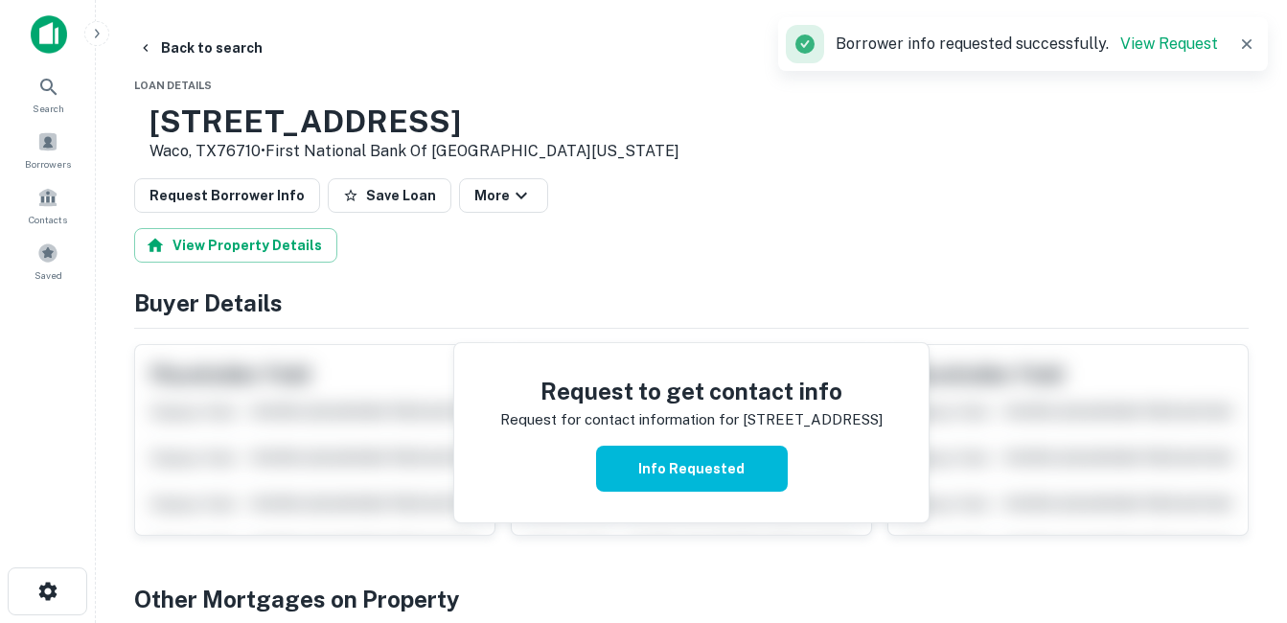
drag, startPoint x: 357, startPoint y: 110, endPoint x: 387, endPoint y: 123, distance: 32.2
click at [358, 113] on h3 "[STREET_ADDRESS]" at bounding box center [414, 121] width 530 height 36
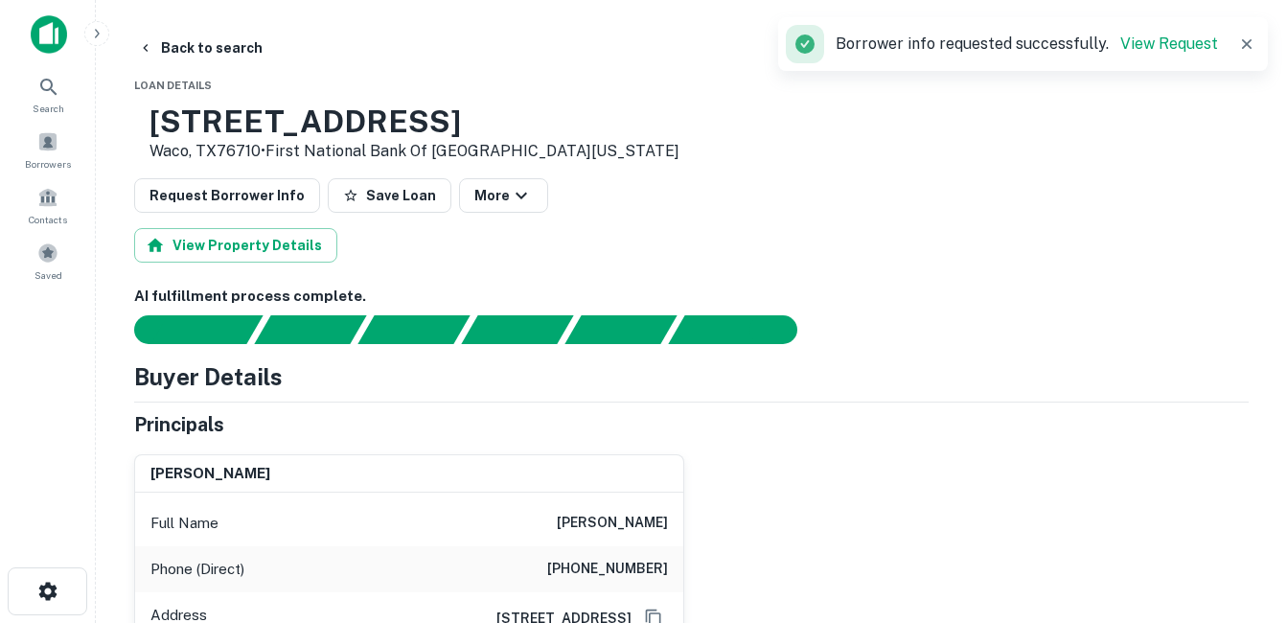
click at [336, 117] on h3 "[STREET_ADDRESS]" at bounding box center [414, 121] width 530 height 36
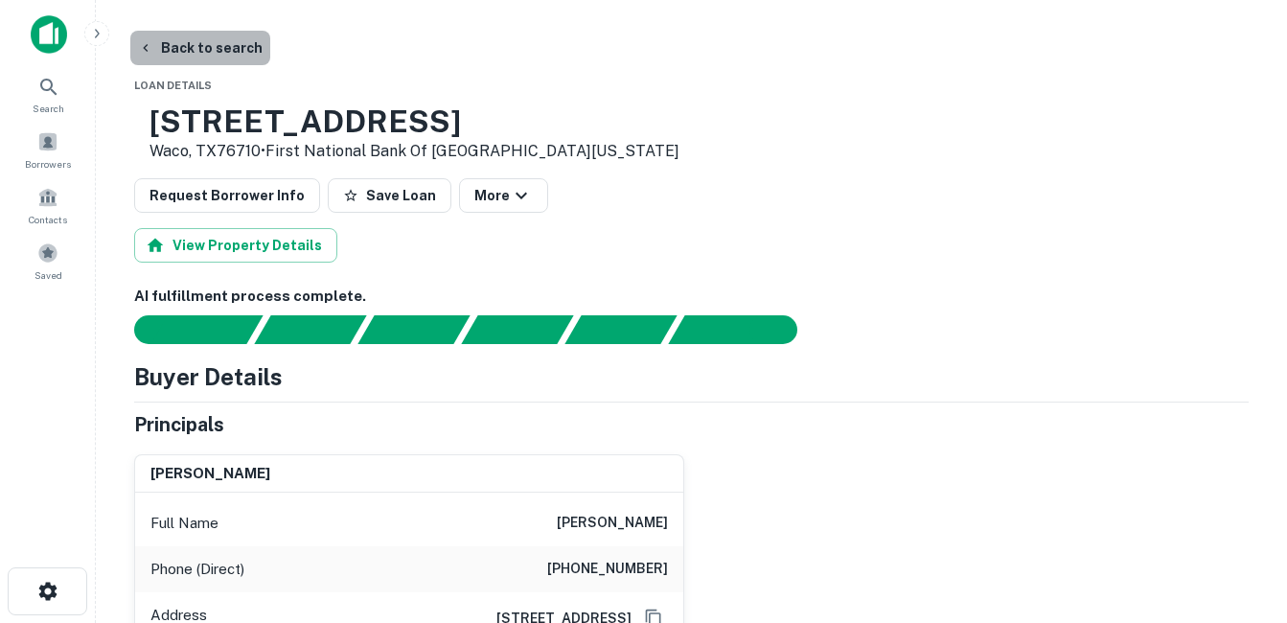
click at [208, 57] on button "Back to search" at bounding box center [200, 48] width 140 height 34
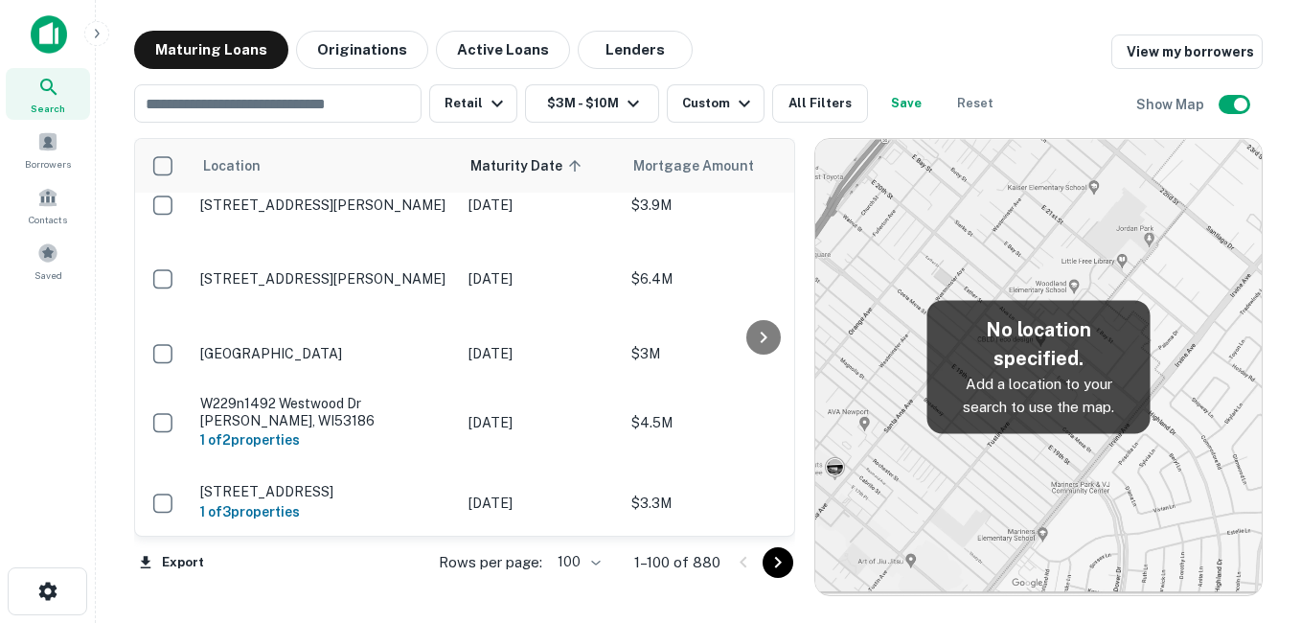
scroll to position [2881, 0]
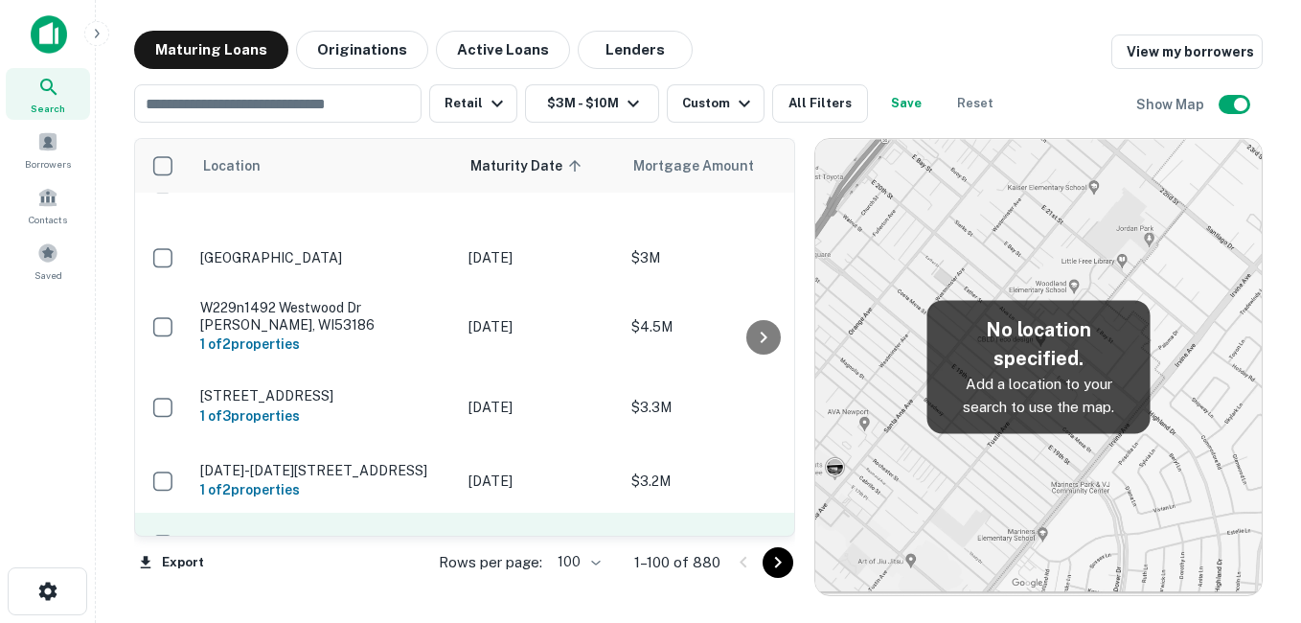
click at [430, 536] on p "[STREET_ADDRESS]" at bounding box center [324, 544] width 249 height 17
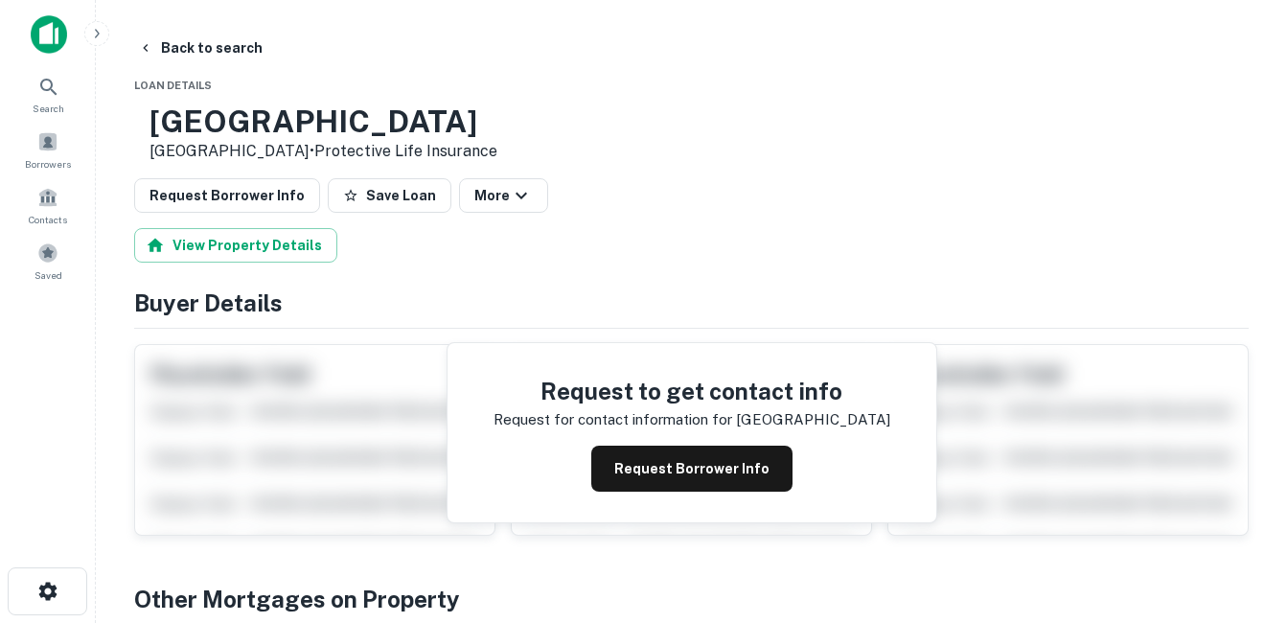
drag, startPoint x: 203, startPoint y: 113, endPoint x: 382, endPoint y: 149, distance: 182.7
click at [382, 149] on div "[STREET_ADDRESS] • Protective Life Insurance" at bounding box center [315, 132] width 363 height 59
drag, startPoint x: 382, startPoint y: 149, endPoint x: 334, endPoint y: 149, distance: 47.9
click at [208, 34] on button "Back to search" at bounding box center [200, 48] width 140 height 34
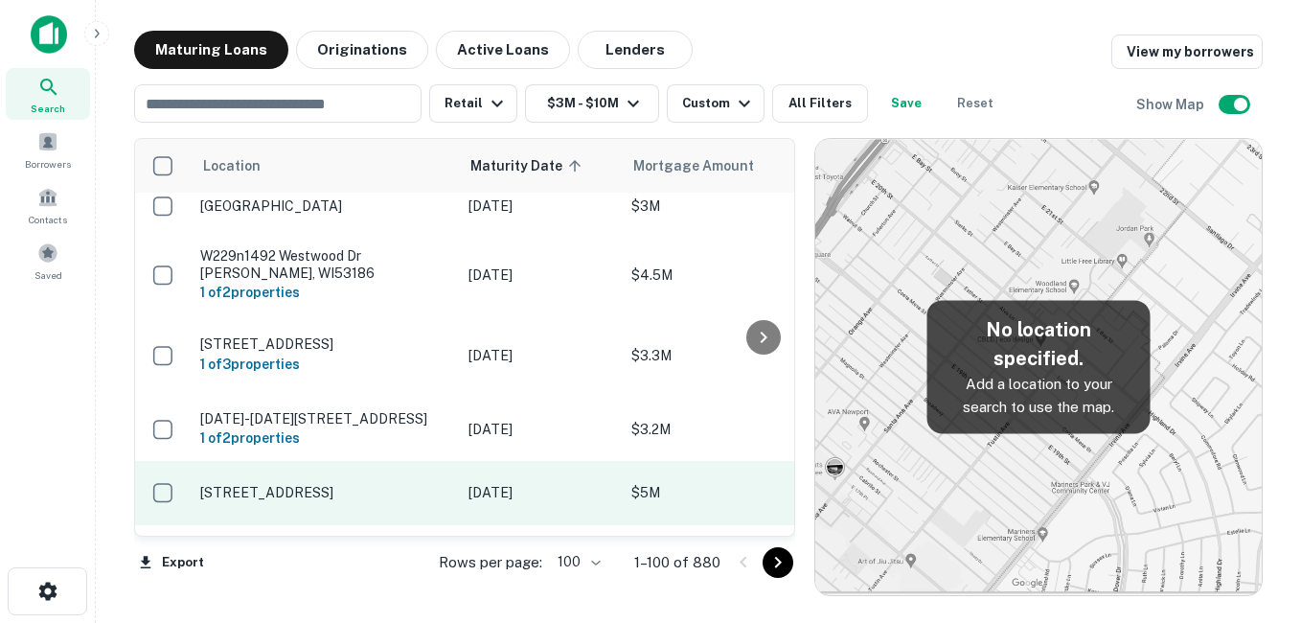
scroll to position [2976, 0]
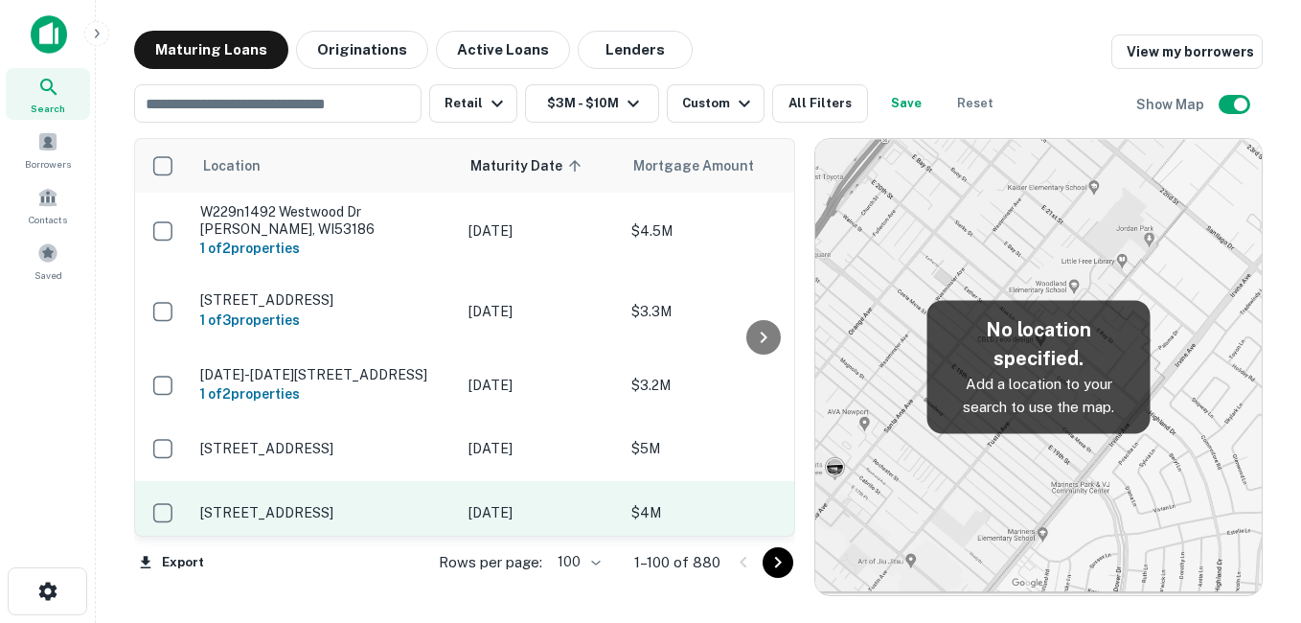
click at [385, 504] on p "[STREET_ADDRESS]" at bounding box center [324, 512] width 249 height 17
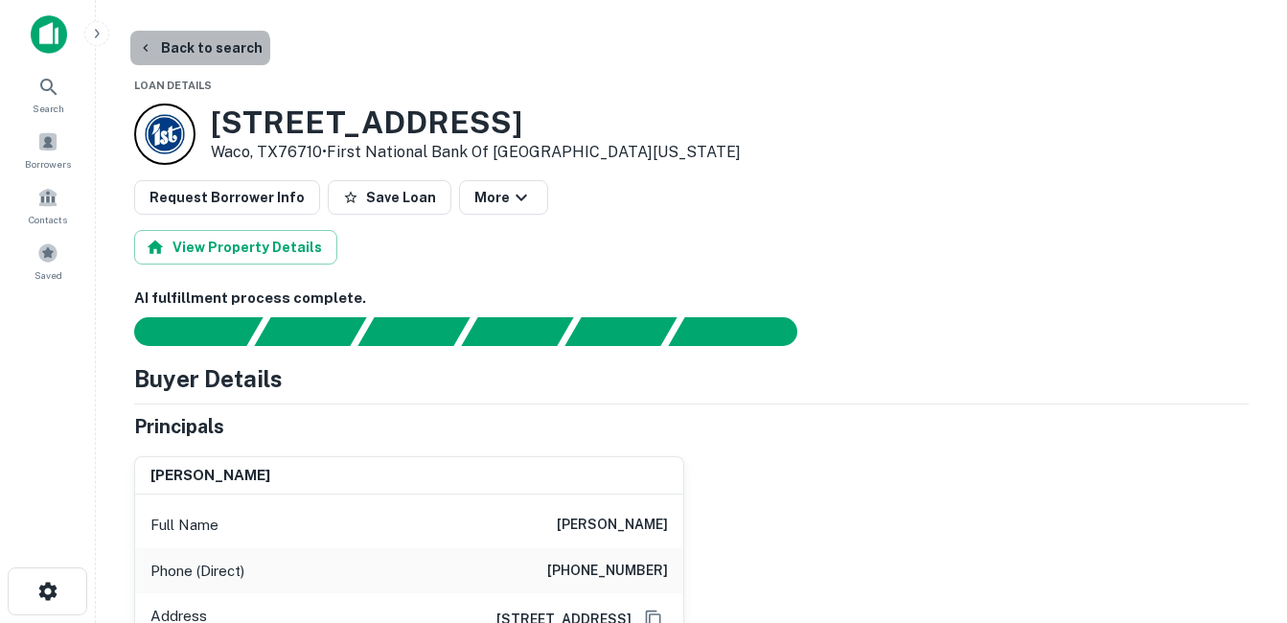
click at [198, 59] on button "Back to search" at bounding box center [200, 48] width 140 height 34
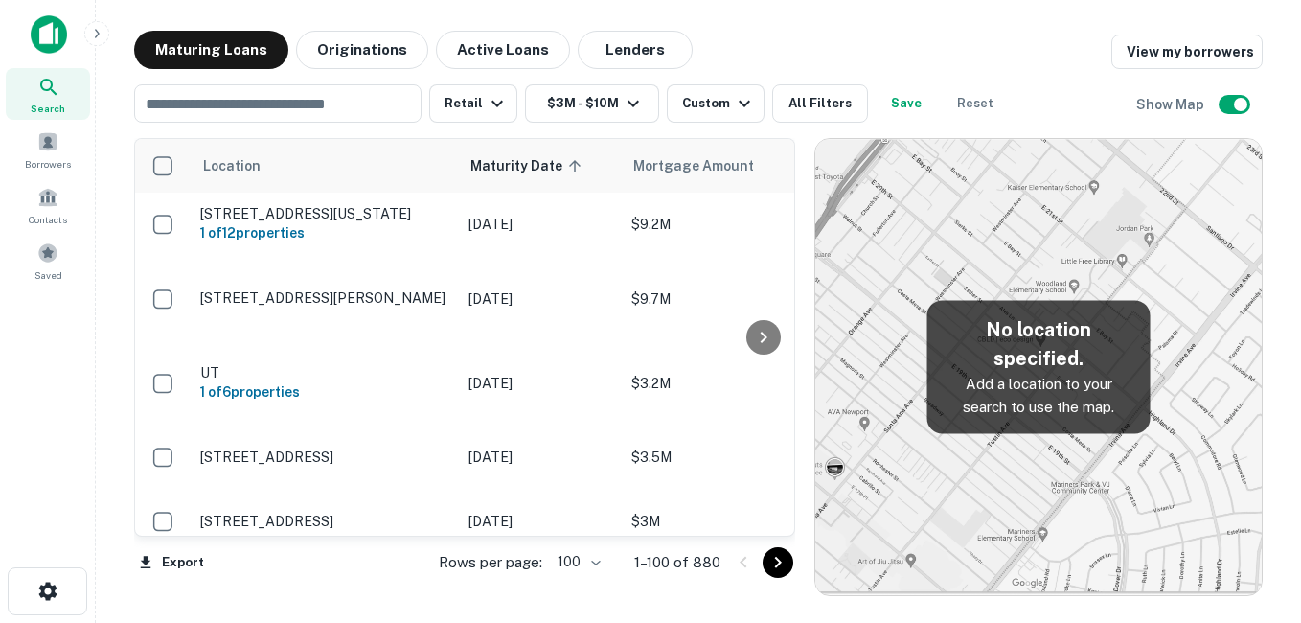
scroll to position [2976, 0]
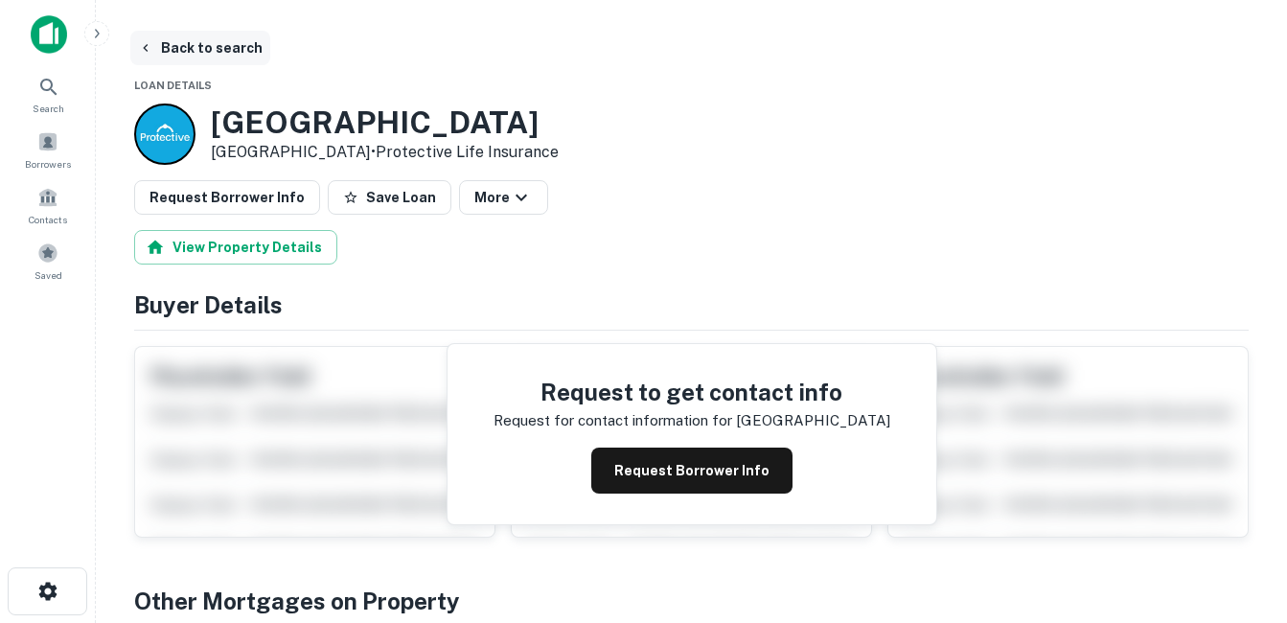
click at [221, 44] on button "Back to search" at bounding box center [200, 48] width 140 height 34
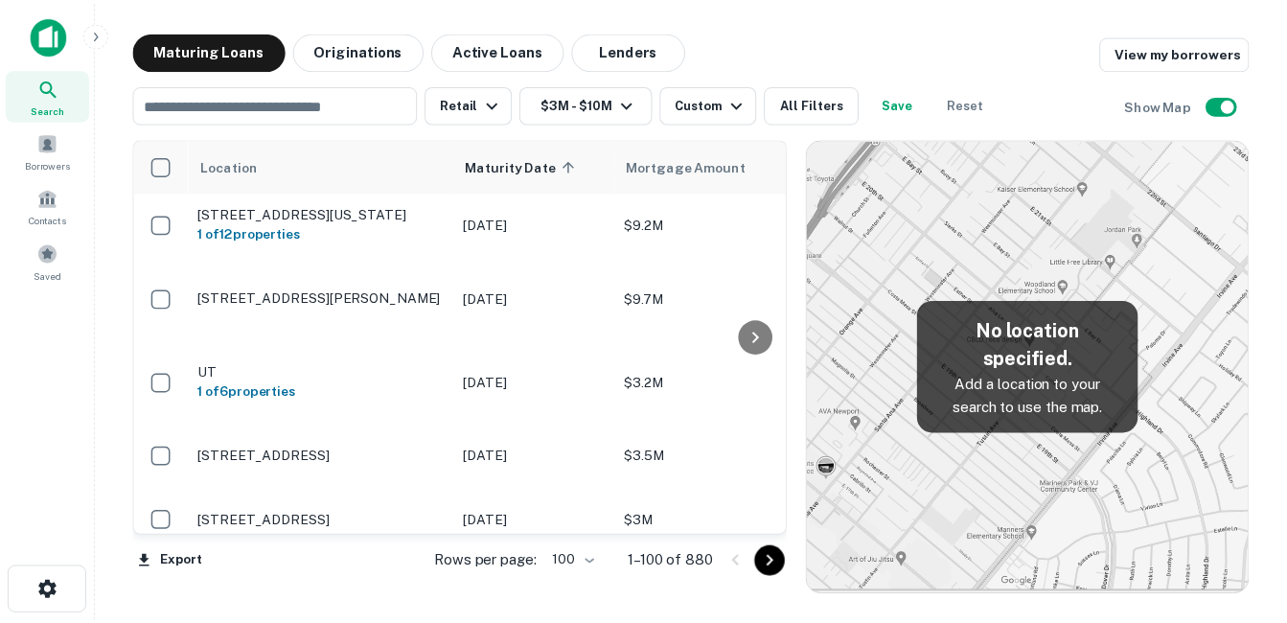
scroll to position [2976, 0]
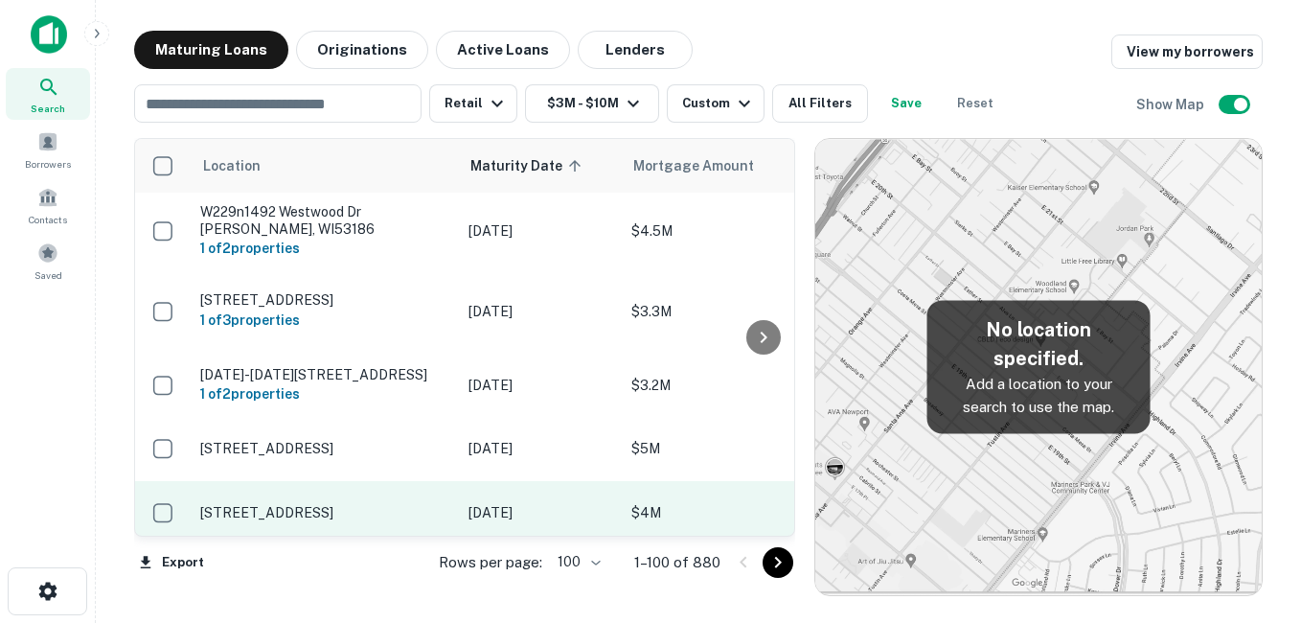
click at [414, 504] on p "[STREET_ADDRESS]" at bounding box center [324, 512] width 249 height 17
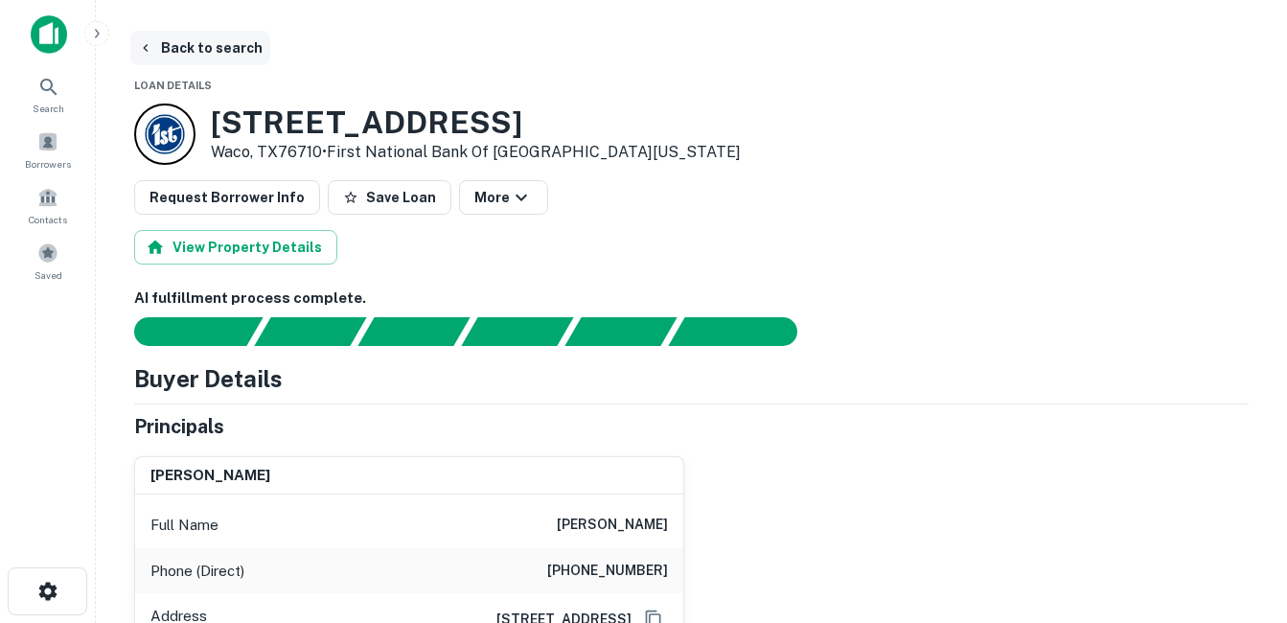
click at [204, 37] on button "Back to search" at bounding box center [200, 48] width 140 height 34
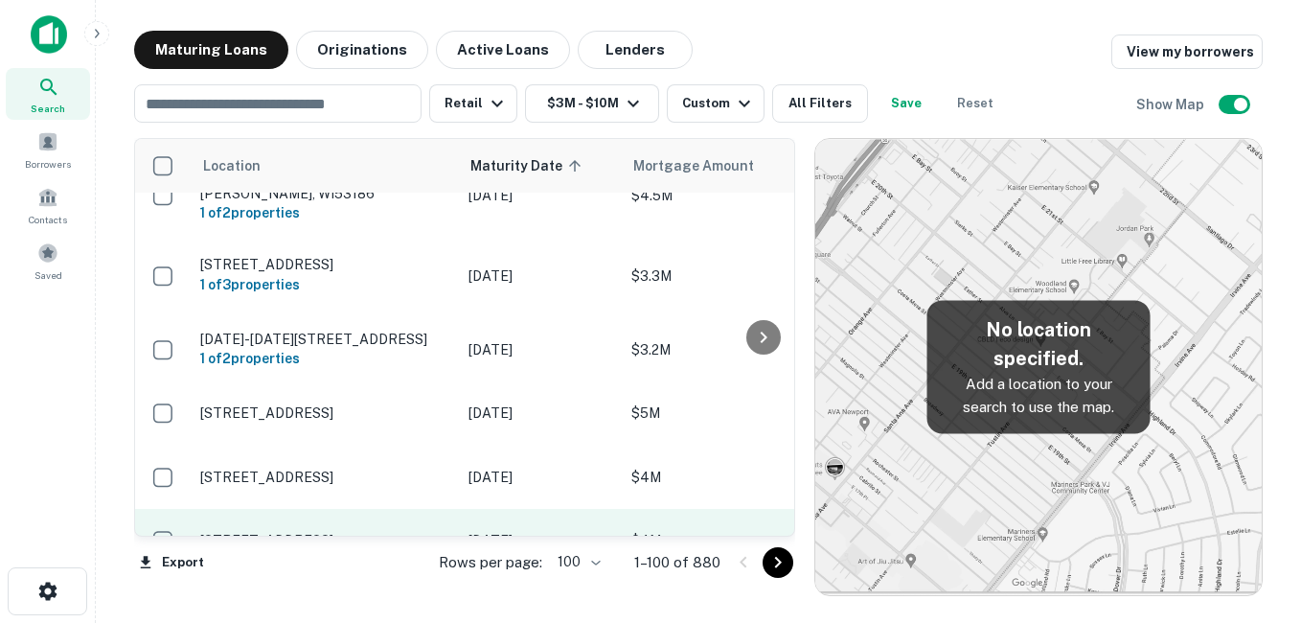
scroll to position [3072, 0]
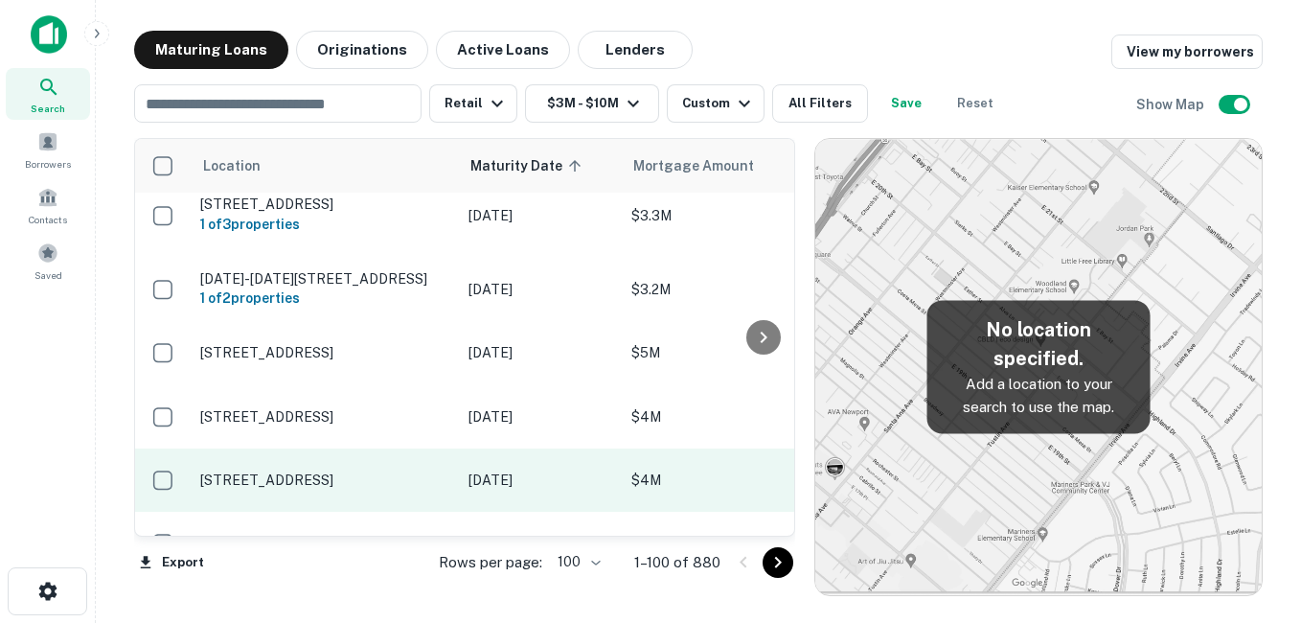
click at [367, 471] on p "[STREET_ADDRESS]" at bounding box center [324, 479] width 249 height 17
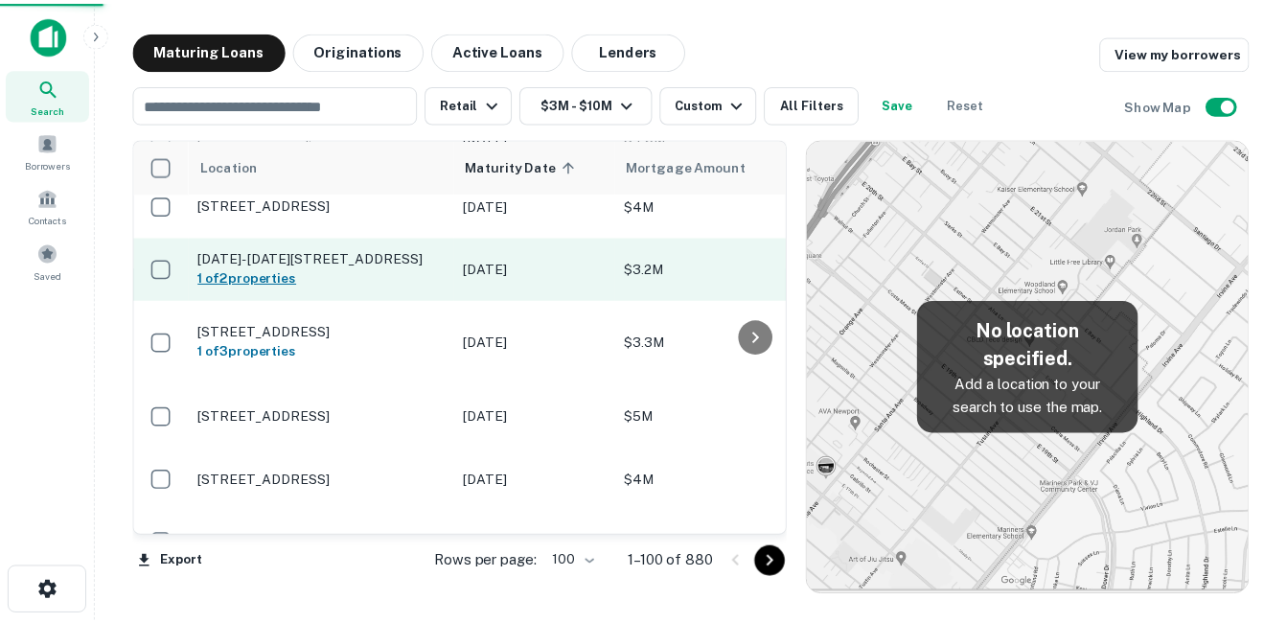
scroll to position [3061, 0]
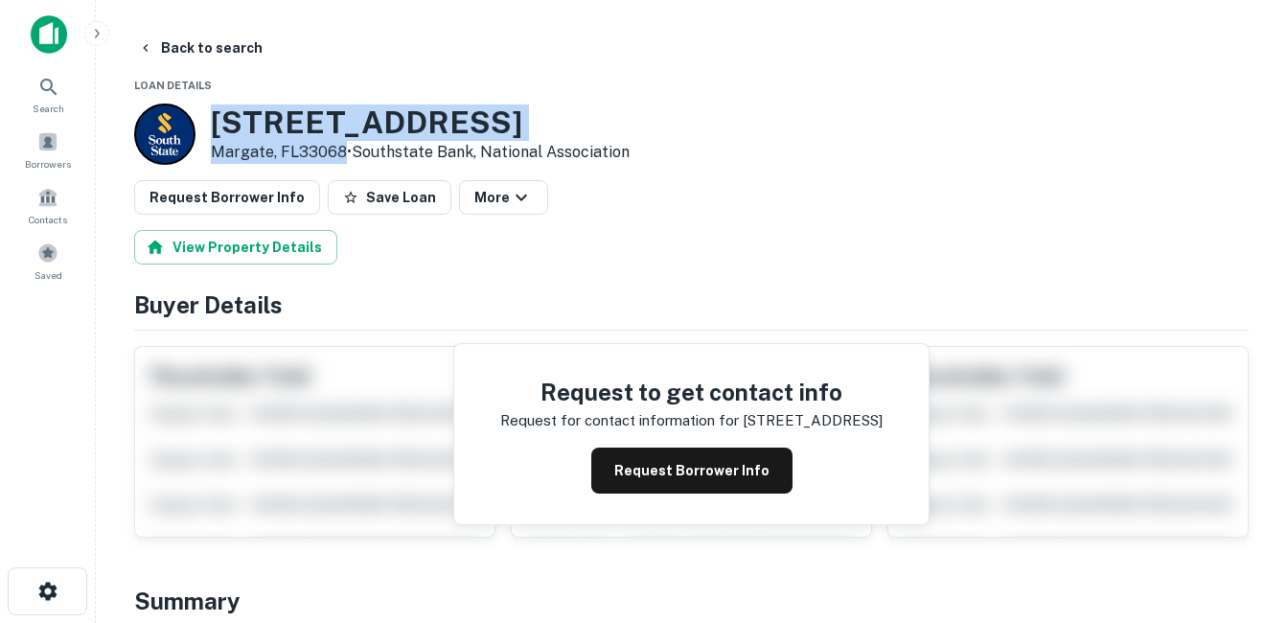
drag, startPoint x: 215, startPoint y: 120, endPoint x: 340, endPoint y: 146, distance: 128.2
click at [340, 146] on div "225 S State Road 7 Margate, FL33068 • Southstate Bank, National Association" at bounding box center [420, 133] width 419 height 59
drag, startPoint x: 340, startPoint y: 146, endPoint x: 296, endPoint y: 143, distance: 44.2
copy div "[STREET_ADDRESS]"
click at [282, 121] on h3 "225 S State Road 7" at bounding box center [420, 122] width 419 height 36
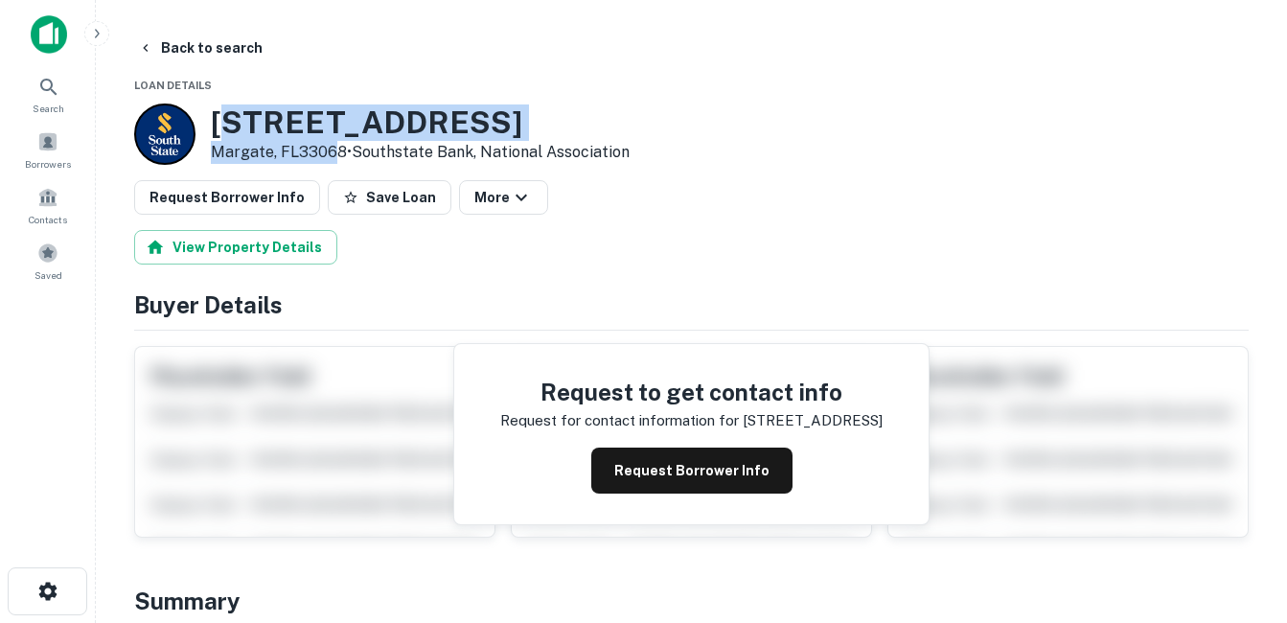
drag, startPoint x: 283, startPoint y: 147, endPoint x: 230, endPoint y: 126, distance: 56.4
click at [230, 126] on div "225 S State Road 7 Margate, FL33068 • Southstate Bank, National Association" at bounding box center [420, 133] width 419 height 59
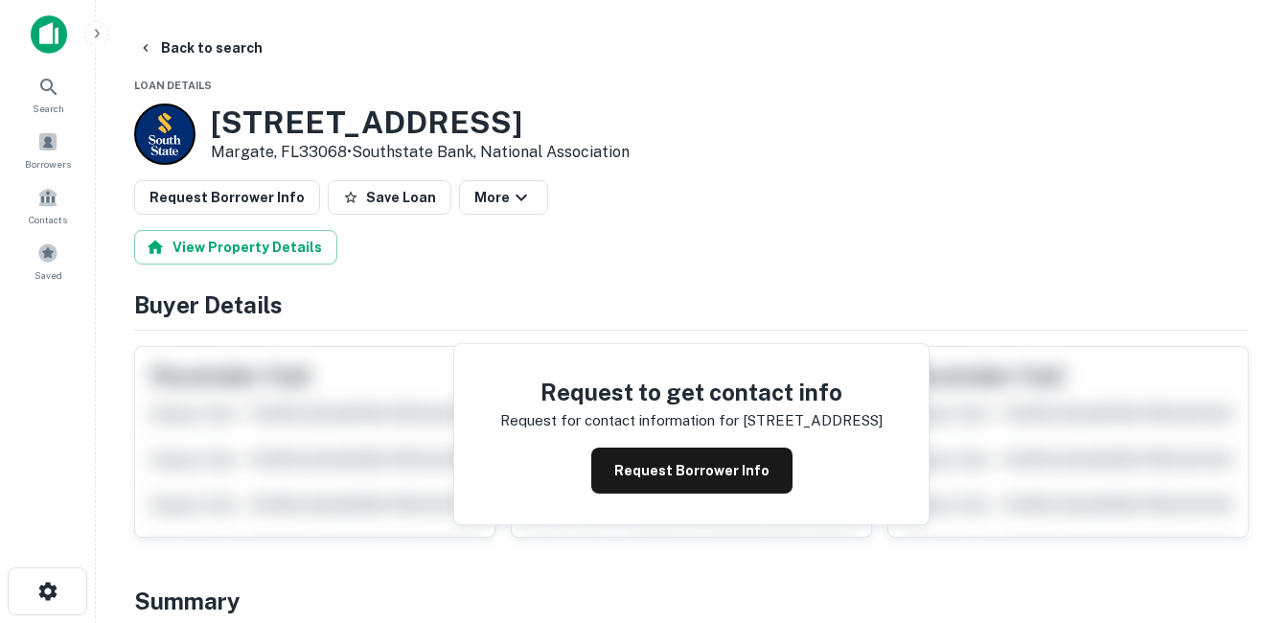
click at [220, 126] on h3 "225 S State Road 7" at bounding box center [420, 122] width 419 height 36
